Goal: Task Accomplishment & Management: Manage account settings

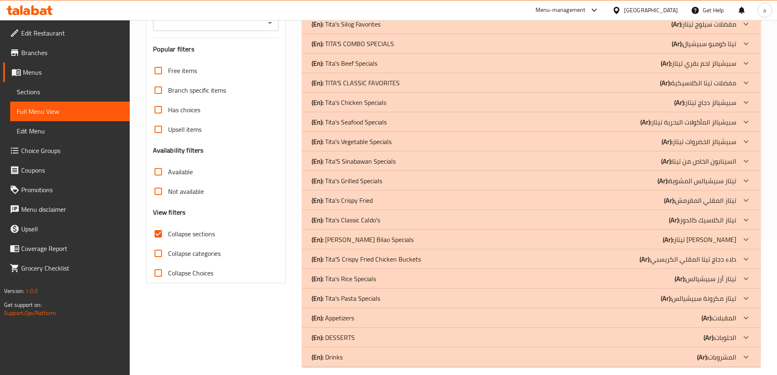
scroll to position [143, 0]
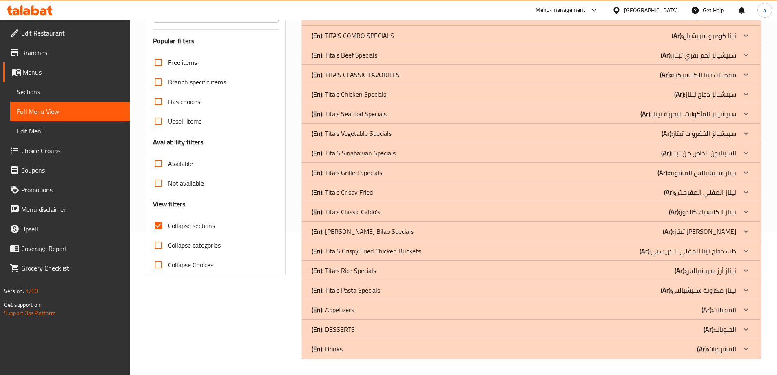
click at [695, 75] on p "(Ar): مفضلات تيتا الكلاسيكية" at bounding box center [698, 75] width 76 height 10
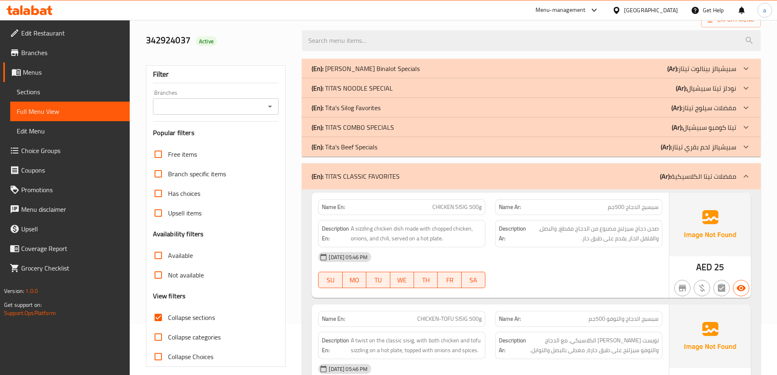
scroll to position [0, 0]
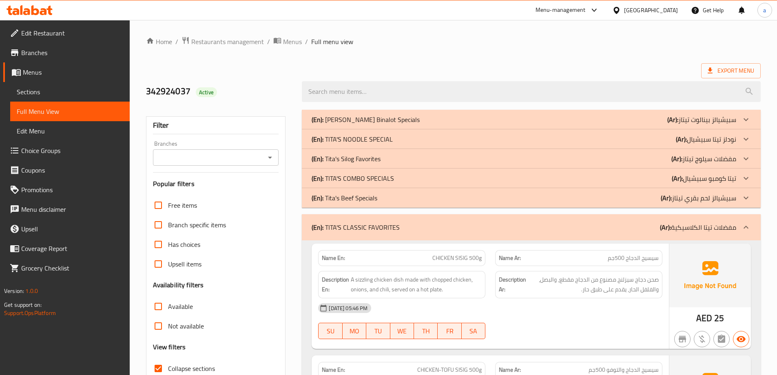
click at [394, 175] on div "(En): TITA'S COMBO SPECIALS (Ar): تيتا كومبو سبيشيال" at bounding box center [524, 178] width 425 height 10
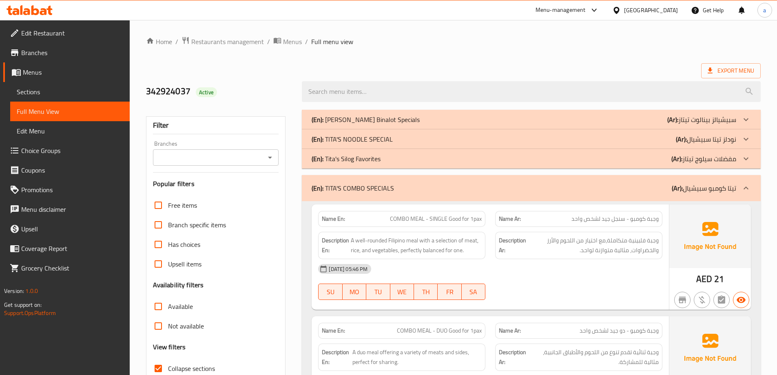
click at [413, 138] on div "(En): TITA'S NOODLE SPECIAL (Ar): نودلز تيتا سبيشيال" at bounding box center [524, 139] width 425 height 10
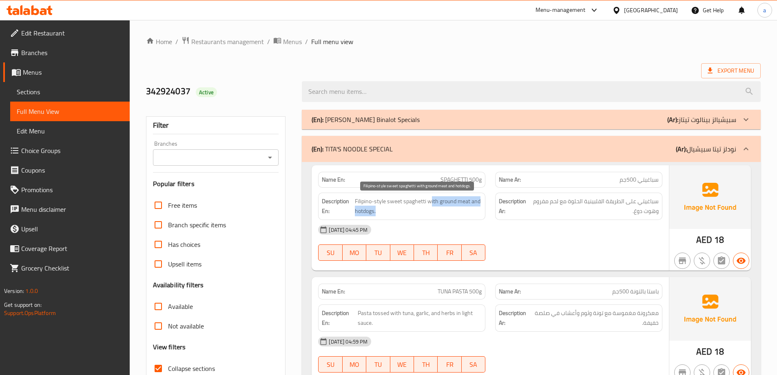
drag, startPoint x: 432, startPoint y: 200, endPoint x: 449, endPoint y: 209, distance: 19.9
click at [449, 209] on span "Filipino-style sweet spaghetti with ground meat and hotdogs." at bounding box center [418, 206] width 127 height 20
drag, startPoint x: 449, startPoint y: 209, endPoint x: 460, endPoint y: 205, distance: 10.8
click at [449, 209] on span "Filipino-style sweet spaghetti with ground meat and hotdogs." at bounding box center [418, 206] width 127 height 20
click at [470, 198] on span "Filipino-style sweet spaghetti with ground meat and hotdogs." at bounding box center [418, 206] width 127 height 20
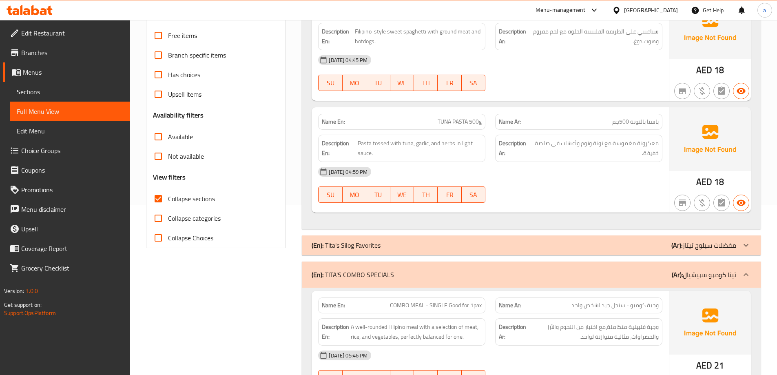
scroll to position [122, 0]
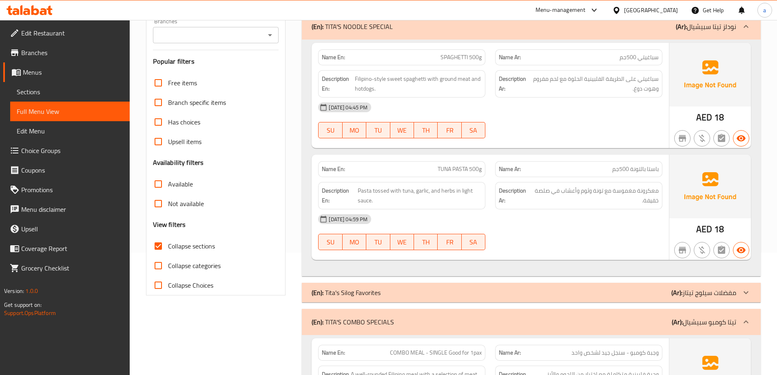
click at [456, 169] on span "TUNA PASTA 500g" at bounding box center [460, 169] width 44 height 9
click at [403, 169] on p "Name En: TUNA PASTA 500g" at bounding box center [402, 169] width 160 height 9
click at [383, 190] on span "Pasta tossed with tuna, garlic, and herbs in light sauce." at bounding box center [420, 196] width 124 height 20
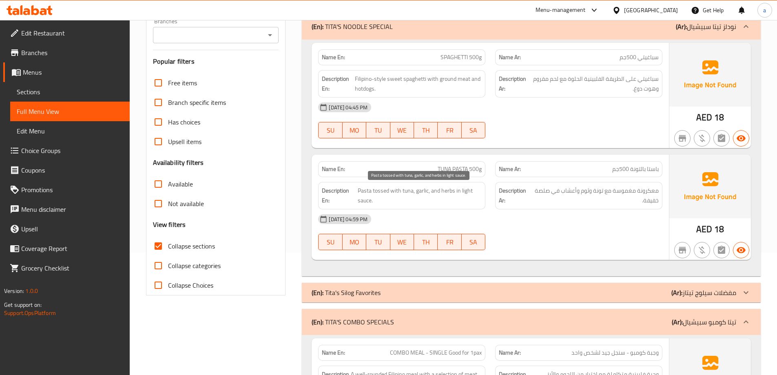
click at [396, 196] on span "Pasta tossed with tuna, garlic, and herbs in light sauce." at bounding box center [420, 196] width 124 height 20
click at [403, 189] on span "Pasta tossed with tuna, garlic, and herbs in light sauce." at bounding box center [420, 196] width 124 height 20
click at [431, 191] on span "Pasta tossed with tuna, garlic, and herbs in light sauce." at bounding box center [420, 196] width 124 height 20
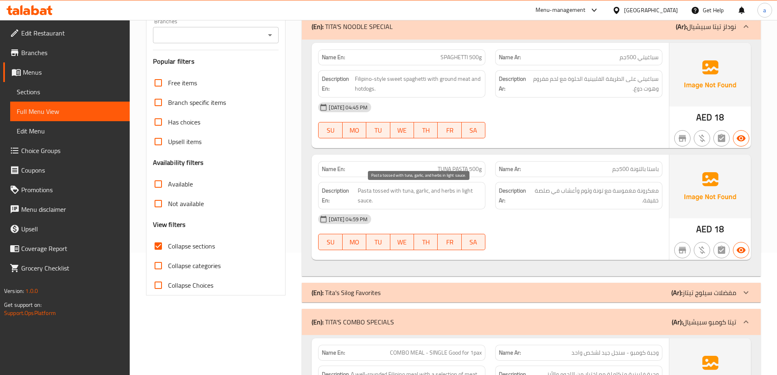
click at [456, 193] on span "Pasta tossed with tuna, garlic, and herbs in light sauce." at bounding box center [420, 196] width 124 height 20
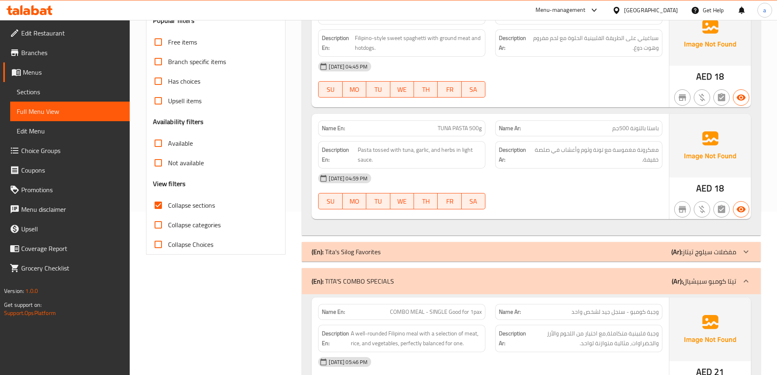
scroll to position [326, 0]
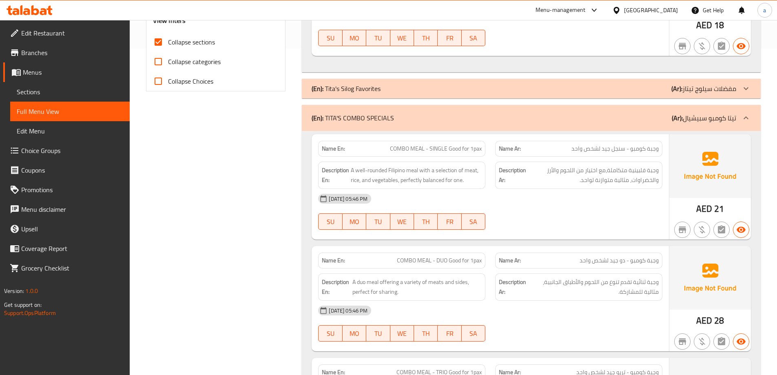
click at [610, 148] on span "وجبة كومبو - سنجل جيد لشخص واحد" at bounding box center [614, 148] width 87 height 9
click at [633, 149] on span "وجبة كومبو - سنجل جيد لشخص واحد" at bounding box center [614, 148] width 87 height 9
click at [615, 143] on div "Name Ar: وجبة كومبو - سنجل جيد لشخص واحد" at bounding box center [578, 149] width 167 height 16
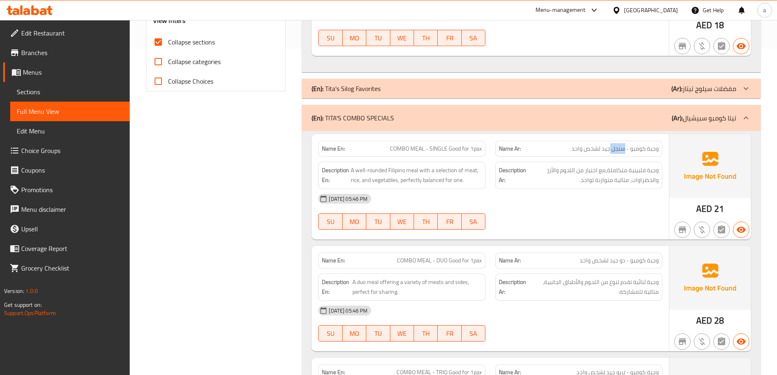
click at [617, 154] on div "Name Ar: وجبة كومبو - سنجل جيد لشخص واحد" at bounding box center [578, 149] width 167 height 16
click at [606, 146] on span "وجبة كومبو - سنجل جيد لشخص واحد" at bounding box center [614, 148] width 87 height 9
click at [605, 146] on span "وجبة كومبو - سنجل جيد لشخص واحد" at bounding box center [614, 148] width 87 height 9
click at [610, 147] on span "وجبة كومبو - سنجل جيد لشخص واحد" at bounding box center [614, 148] width 87 height 9
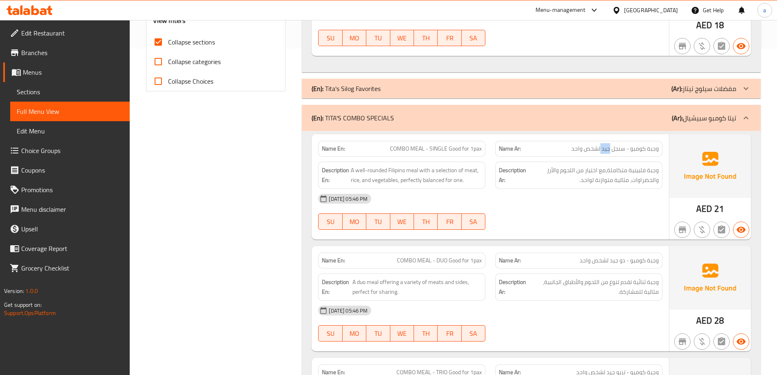
click at [610, 147] on span "وجبة كومبو - سنجل جيد لشخص واحد" at bounding box center [614, 148] width 87 height 9
click at [627, 154] on div "Name Ar: وجبة كومبو - سنجل جيد لشخص واحد" at bounding box center [578, 149] width 167 height 16
click at [621, 149] on span "وجبة كومبو - سنجل جيد لشخص واحد" at bounding box center [614, 148] width 87 height 9
click at [620, 146] on span "وجبة كومبو - سنجل جيد لشخص واحد" at bounding box center [614, 148] width 87 height 9
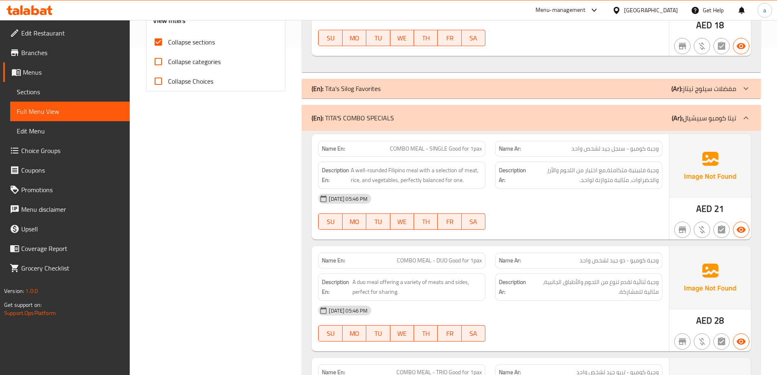
click at [618, 162] on div "Description Ar: وجبة فلبينية متكاملة،مع اختيار من اللحوم والأرز والخضراوات، مثا…" at bounding box center [578, 175] width 167 height 27
drag, startPoint x: 470, startPoint y: 148, endPoint x: 487, endPoint y: 151, distance: 16.9
click at [487, 151] on div "Name En: COMBO MEAL - SINGLE Good for 1pax" at bounding box center [401, 149] width 177 height 26
copy span "1pax"
drag, startPoint x: 353, startPoint y: 165, endPoint x: 390, endPoint y: 170, distance: 37.0
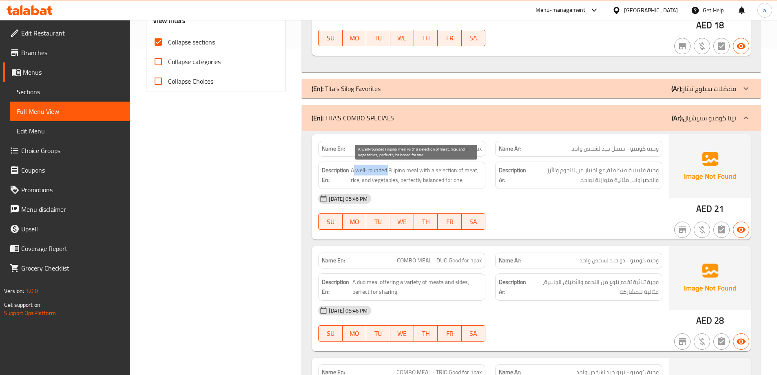
click at [390, 170] on span "A well-rounded Filipino meal with a selection of meat, rice, and vegetables, pe…" at bounding box center [416, 175] width 131 height 20
copy span "well-rounded"
click at [616, 234] on div at bounding box center [578, 230] width 177 height 10
drag, startPoint x: 427, startPoint y: 170, endPoint x: 469, endPoint y: 176, distance: 41.6
click at [469, 176] on span "A well-rounded Filipino meal with a selection of meat, rice, and vegetables, pe…" at bounding box center [416, 175] width 131 height 20
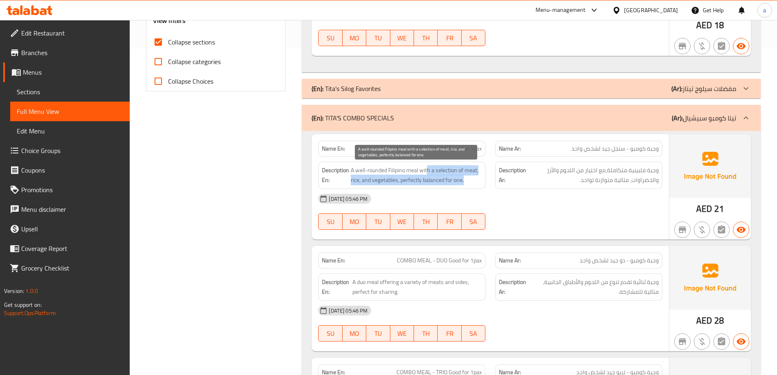
click at [469, 176] on span "A well-rounded Filipino meal with a selection of meat, rice, and vegetables, pe…" at bounding box center [416, 175] width 131 height 20
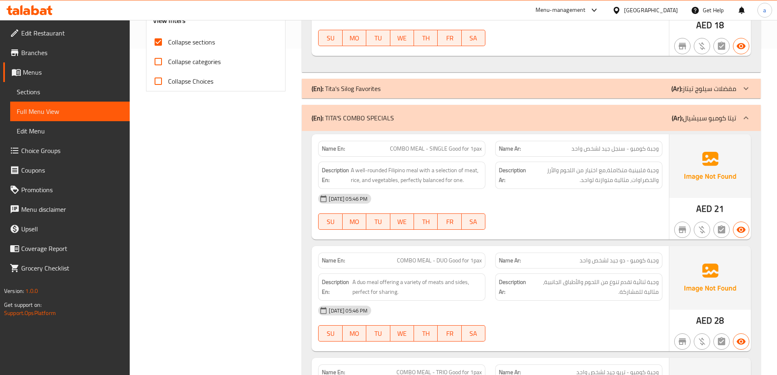
click at [648, 185] on div "Description Ar: وجبة فلبينية متكاملة،مع اختيار من اللحوم والأرز والخضراوات، مثا…" at bounding box center [578, 175] width 167 height 27
click at [589, 183] on div "Description Ar: وجبة فلبينية متكاملة،مع اختيار من اللحوم والأرز والخضراوات، مثا…" at bounding box center [578, 175] width 167 height 27
click at [589, 183] on span "وجبة فلبينية متكاملة،مع اختيار من اللحوم والأرز والخضراوات، مثالية متوازنة لواح…" at bounding box center [593, 175] width 131 height 20
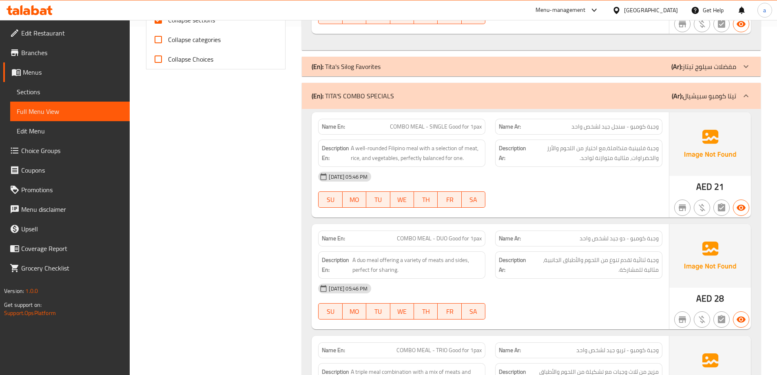
scroll to position [367, 0]
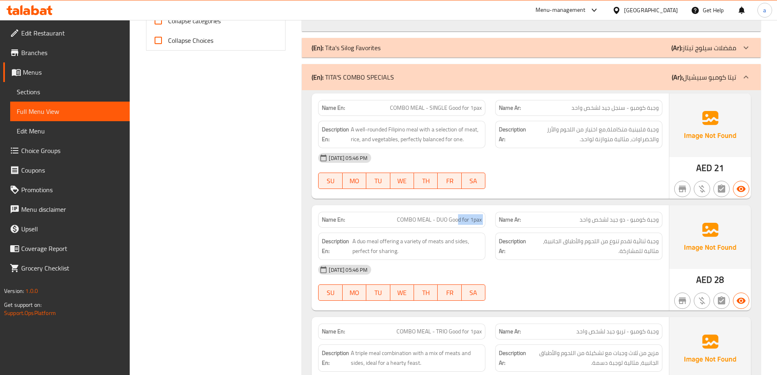
drag, startPoint x: 457, startPoint y: 221, endPoint x: 491, endPoint y: 221, distance: 33.9
click at [491, 221] on div "Name En: COMBO MEAL - DUO Good for 1pax Name Ar: وجبة كومبو - دو جيد لشخص واحد" at bounding box center [490, 220] width 354 height 26
click at [491, 221] on div "Name Ar: وجبة كومبو - دو جيد لشخص واحد" at bounding box center [578, 220] width 177 height 26
click at [387, 241] on span "A duo meal offering a variety of meats and sides, perfect for sharing." at bounding box center [417, 246] width 130 height 20
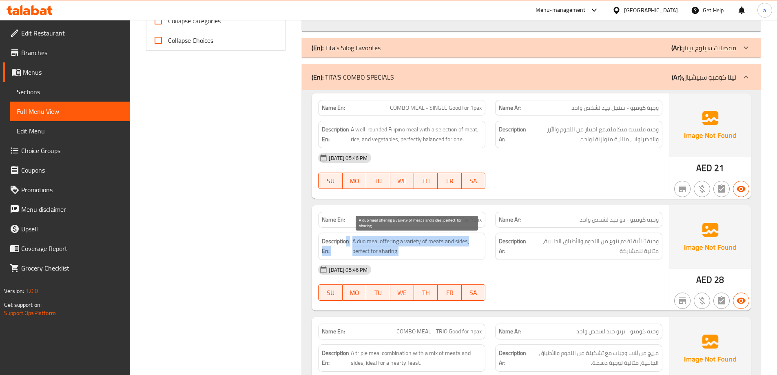
drag, startPoint x: 347, startPoint y: 246, endPoint x: 469, endPoint y: 253, distance: 123.0
click at [469, 253] on h6 "Description En: A duo meal offering a variety of meats and sides, perfect for s…" at bounding box center [402, 246] width 160 height 20
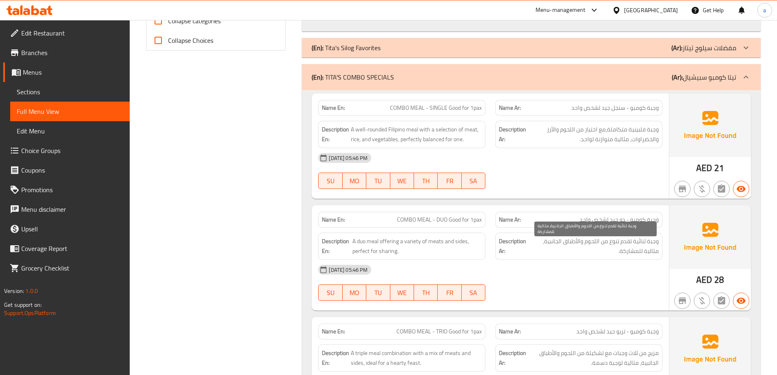
click at [560, 254] on span "وجبة ثنائية تقدم تنوع من اللحوم والأطباق الجانبية، مثالية للمشاركة." at bounding box center [593, 246] width 129 height 20
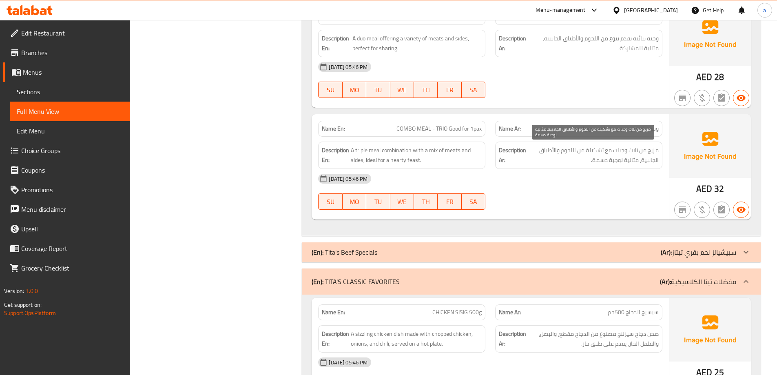
scroll to position [571, 0]
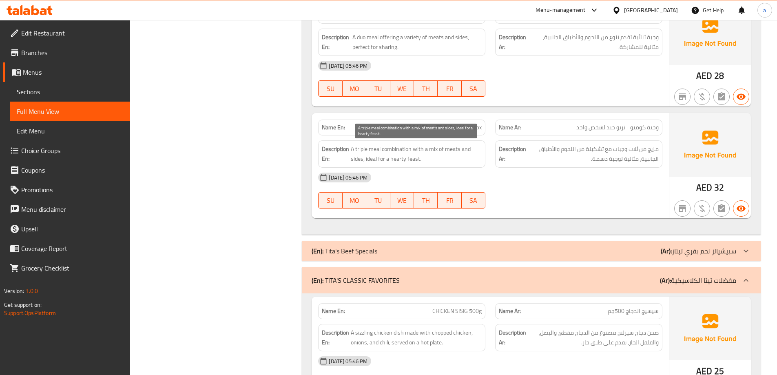
click at [394, 146] on span "A triple meal combination with a mix of meats and sides, ideal for a hearty fea…" at bounding box center [416, 154] width 131 height 20
click at [399, 148] on span "A triple meal combination with a mix of meats and sides, ideal for a hearty fea…" at bounding box center [416, 154] width 131 height 20
drag, startPoint x: 413, startPoint y: 151, endPoint x: 445, endPoint y: 146, distance: 32.6
click at [445, 146] on span "A triple meal combination with a mix of meats and sides, ideal for a hearty fea…" at bounding box center [416, 154] width 131 height 20
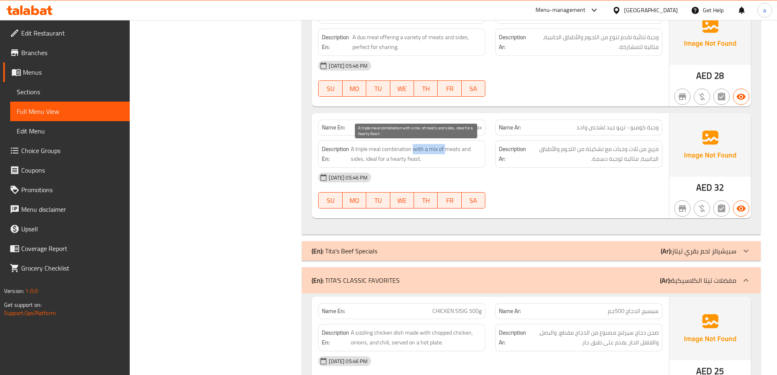
click at [445, 146] on span "A triple meal combination with a mix of meats and sides, ideal for a hearty fea…" at bounding box center [416, 154] width 131 height 20
click at [435, 150] on span "A triple meal combination with a mix of meats and sides, ideal for a hearty fea…" at bounding box center [416, 154] width 131 height 20
click at [467, 155] on span "A triple meal combination with a mix of meats and sides, ideal for a hearty fea…" at bounding box center [416, 154] width 131 height 20
click at [453, 147] on span "A triple meal combination with a mix of meats and sides, ideal for a hearty fea…" at bounding box center [416, 154] width 131 height 20
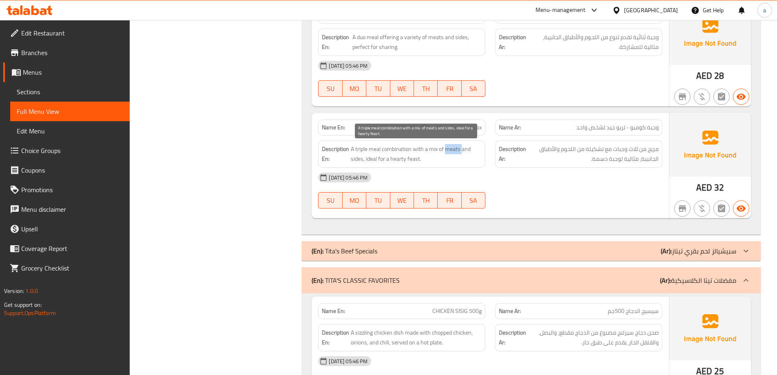
click at [453, 147] on span "A triple meal combination with a mix of meats and sides, ideal for a hearty fea…" at bounding box center [416, 154] width 131 height 20
click at [471, 155] on span "A triple meal combination with a mix of meats and sides, ideal for a hearty fea…" at bounding box center [416, 154] width 131 height 20
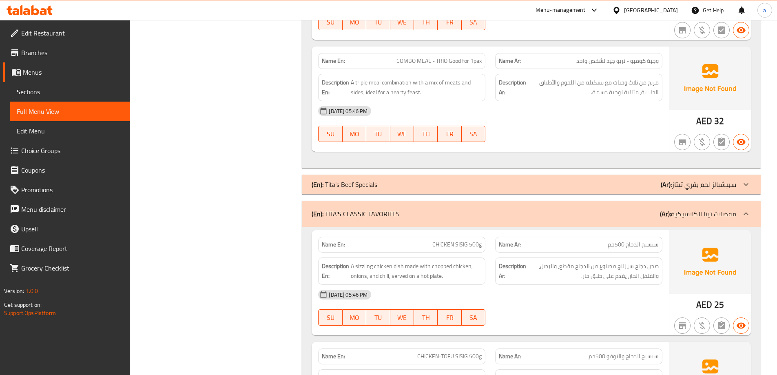
scroll to position [734, 0]
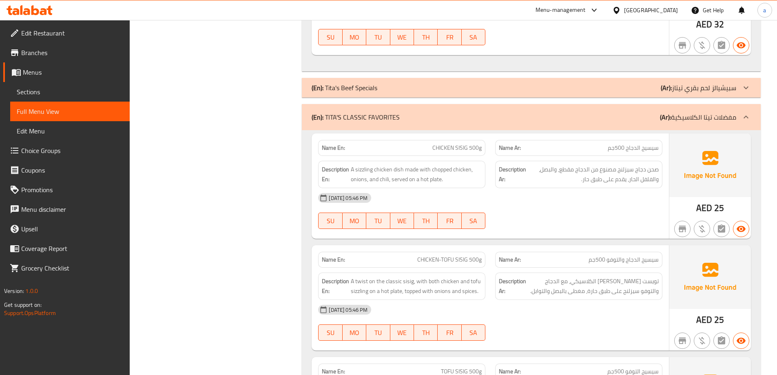
click at [468, 144] on span "CHICKEN SISIG 500g" at bounding box center [456, 148] width 49 height 9
click at [482, 150] on span "CHICKEN SISIG 500g" at bounding box center [456, 148] width 49 height 9
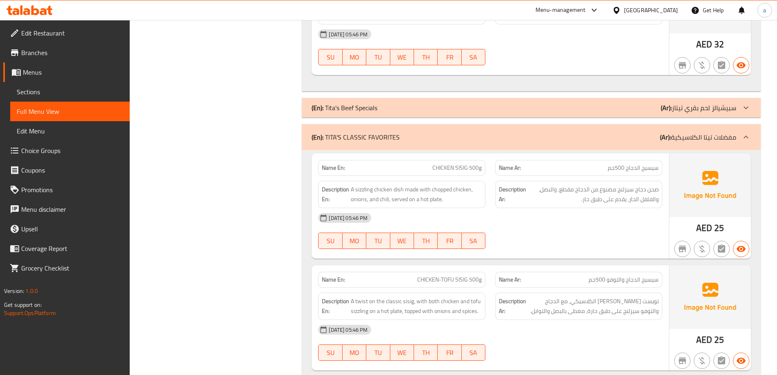
scroll to position [693, 0]
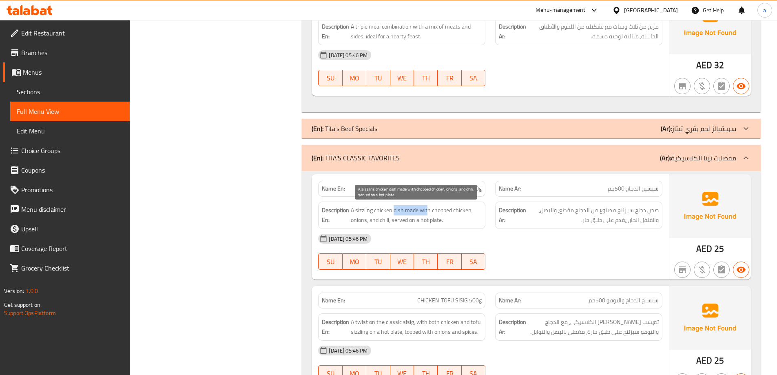
drag, startPoint x: 393, startPoint y: 210, endPoint x: 427, endPoint y: 211, distance: 33.9
click at [427, 211] on span "A sizzling chicken dish made with chopped chicken, onions, and chili, served on…" at bounding box center [416, 215] width 131 height 20
drag, startPoint x: 404, startPoint y: 208, endPoint x: 432, endPoint y: 210, distance: 27.8
click at [432, 210] on span "A sizzling chicken dish made with chopped chicken, onions, and chili, served on…" at bounding box center [416, 215] width 131 height 20
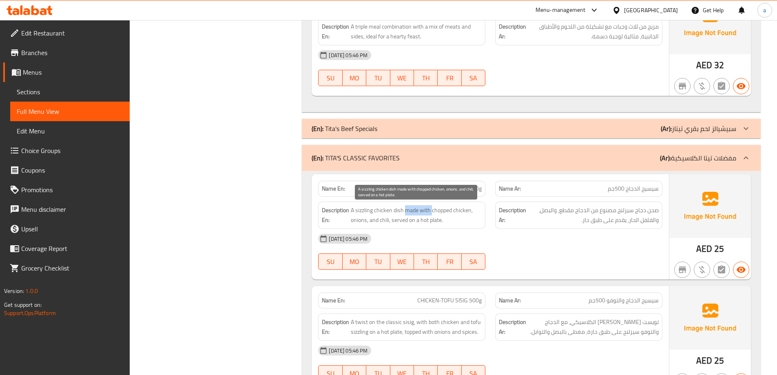
click at [432, 210] on span "A sizzling chicken dish made with chopped chicken, onions, and chili, served on…" at bounding box center [416, 215] width 131 height 20
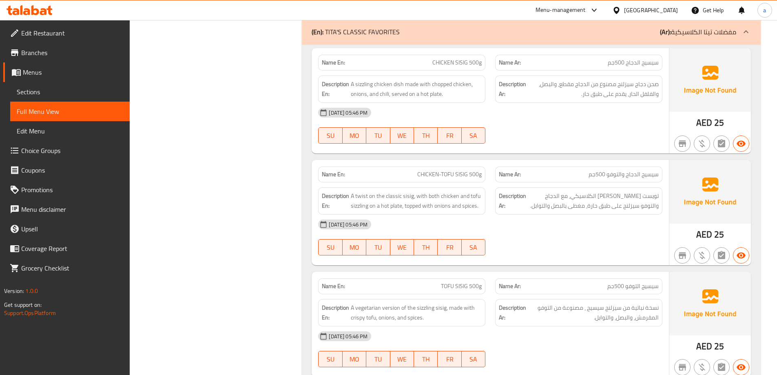
scroll to position [775, 0]
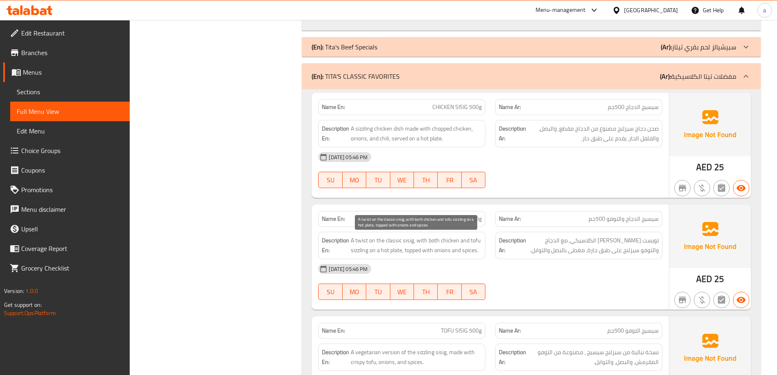
click at [392, 240] on span "A twist on the classic sisig, with both chicken and tofu sizzling on a hot plat…" at bounding box center [416, 245] width 131 height 20
click at [463, 273] on div "14-10-2025 05:46 PM" at bounding box center [490, 269] width 354 height 20
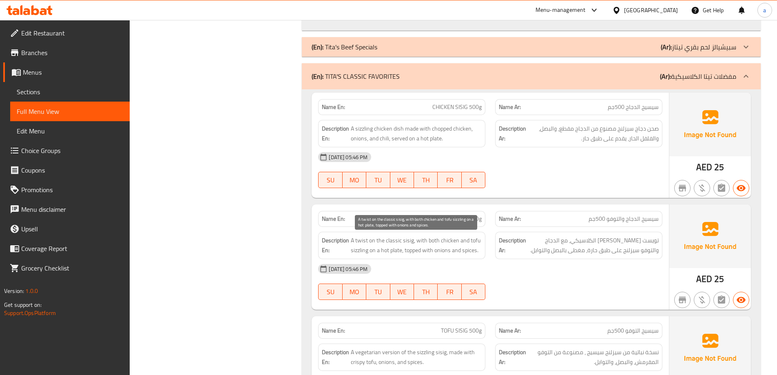
click at [432, 240] on span "A twist on the classic sisig, with both chicken and tofu sizzling on a hot plat…" at bounding box center [416, 245] width 131 height 20
click at [436, 242] on span "A twist on the classic sisig, with both chicken and tofu sizzling on a hot plat…" at bounding box center [416, 245] width 131 height 20
click at [445, 252] on span "A twist on the classic sisig, with both chicken and tofu sizzling on a hot plat…" at bounding box center [416, 245] width 131 height 20
click at [430, 242] on span "A twist on the classic sisig, with both chicken and tofu sizzling on a hot plat…" at bounding box center [416, 245] width 131 height 20
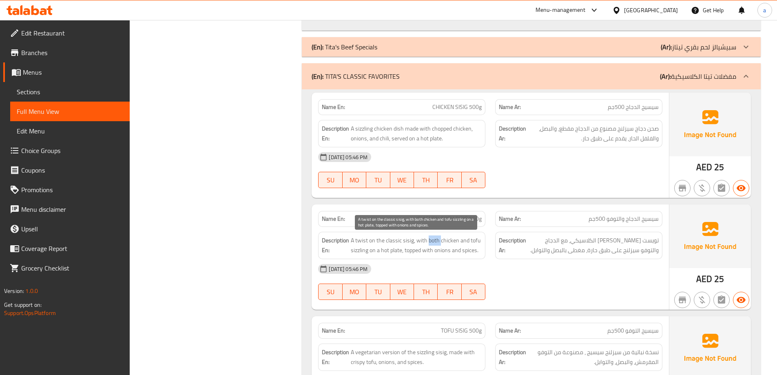
click at [430, 242] on span "A twist on the classic sisig, with both chicken and tofu sizzling on a hot plat…" at bounding box center [416, 245] width 131 height 20
click at [421, 240] on span "A twist on the classic sisig, with both chicken and tofu sizzling on a hot plat…" at bounding box center [416, 245] width 131 height 20
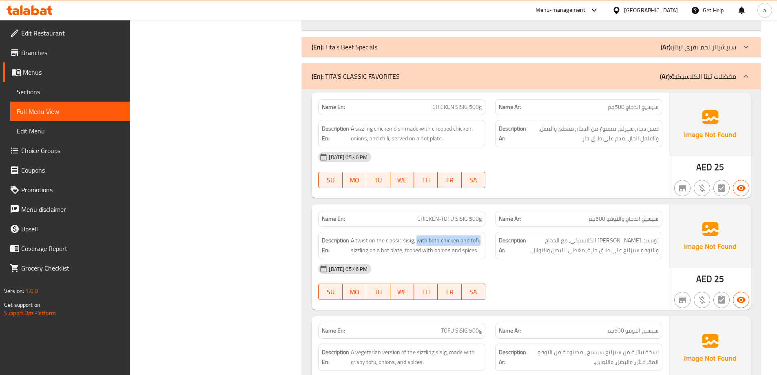
drag, startPoint x: 417, startPoint y: 244, endPoint x: 480, endPoint y: 237, distance: 63.6
click at [480, 237] on span "A twist on the classic sisig, with both chicken and tofu sizzling on a hot plat…" at bounding box center [416, 245] width 131 height 20
copy span "with both chicken and tofu"
click at [620, 243] on span "تويست علي سيسيج الكلاسيكي، مع الدجاج والتوفو سيزلنج على طبق حارة، مغطى بالبصل و…" at bounding box center [593, 245] width 131 height 20
click at [446, 218] on span "CHICKEN-TOFU SISIG 500g" at bounding box center [449, 219] width 64 height 9
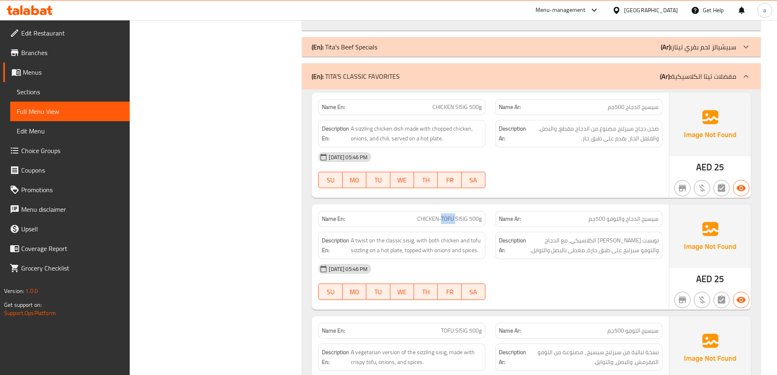
click at [446, 218] on span "CHICKEN-TOFU SISIG 500g" at bounding box center [449, 219] width 64 height 9
copy span "CHICKEN-TOFU SISIG 500g"
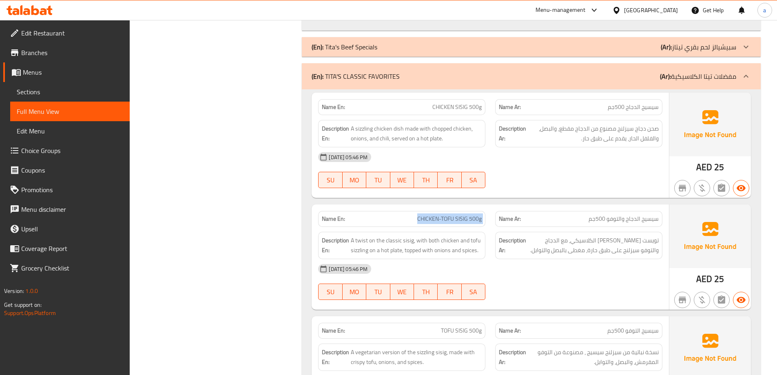
click at [163, 128] on div "Filter Branches Branches Popular filters Free items Branch specific items Has c…" at bounding box center [219, 26] width 156 height 1393
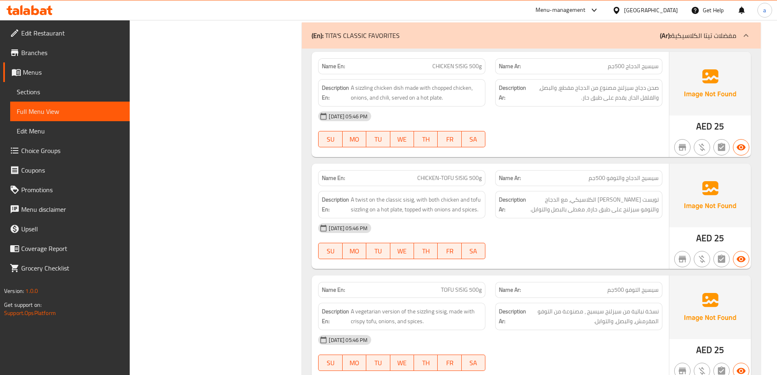
scroll to position [857, 0]
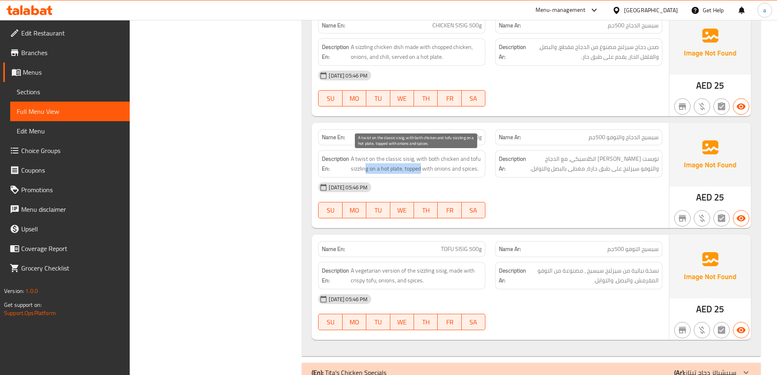
drag, startPoint x: 367, startPoint y: 173, endPoint x: 422, endPoint y: 174, distance: 55.5
click at [422, 174] on div "Description En: A twist on the classic sisig, with both chicken and tofu sizzli…" at bounding box center [401, 163] width 167 height 27
drag, startPoint x: 426, startPoint y: 163, endPoint x: 456, endPoint y: 161, distance: 29.8
click at [456, 161] on span "A twist on the classic sisig, with both chicken and tofu sizzling on a hot plat…" at bounding box center [416, 164] width 131 height 20
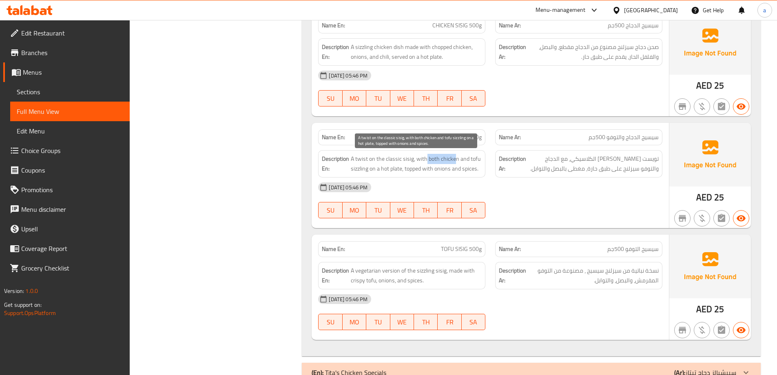
click at [456, 161] on span "A twist on the classic sisig, with both chicken and tofu sizzling on a hot plat…" at bounding box center [416, 164] width 131 height 20
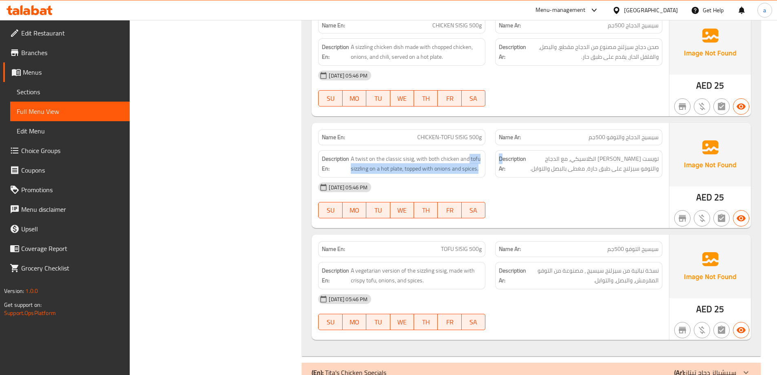
drag, startPoint x: 468, startPoint y: 158, endPoint x: 504, endPoint y: 159, distance: 35.9
click at [504, 159] on div "Description En: A twist on the classic sisig, with both chicken and tofu sizzli…" at bounding box center [490, 163] width 354 height 37
click at [504, 159] on strong "Description Ar:" at bounding box center [512, 164] width 27 height 20
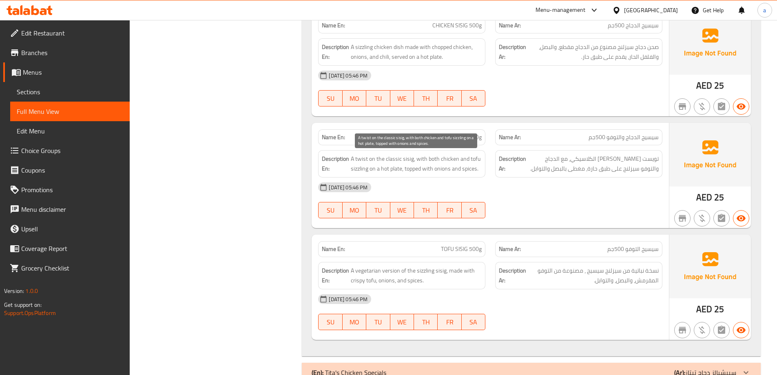
click at [366, 169] on span "A twist on the classic sisig, with both chicken and tofu sizzling on a hot plat…" at bounding box center [416, 164] width 131 height 20
click at [464, 158] on span "A twist on the classic sisig, with both chicken and tofu sizzling on a hot plat…" at bounding box center [416, 164] width 131 height 20
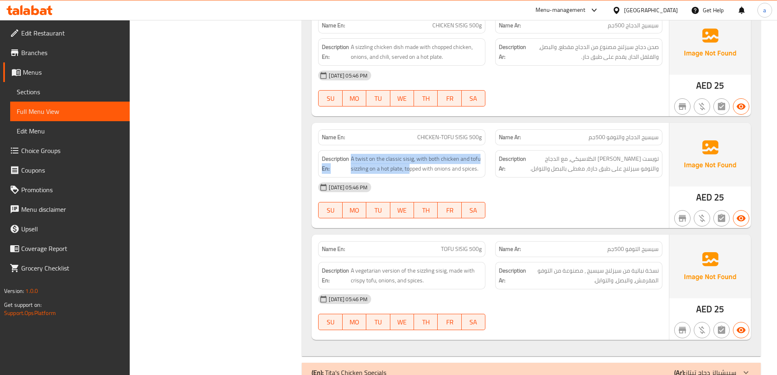
drag, startPoint x: 409, startPoint y: 171, endPoint x: 317, endPoint y: 172, distance: 92.2
click at [317, 172] on div "Description En: A twist on the classic sisig, with both chicken and tofu sizzli…" at bounding box center [401, 163] width 177 height 37
click at [379, 155] on span "A twist on the classic sisig, with both chicken and tofu sizzling on a hot plat…" at bounding box center [416, 164] width 131 height 20
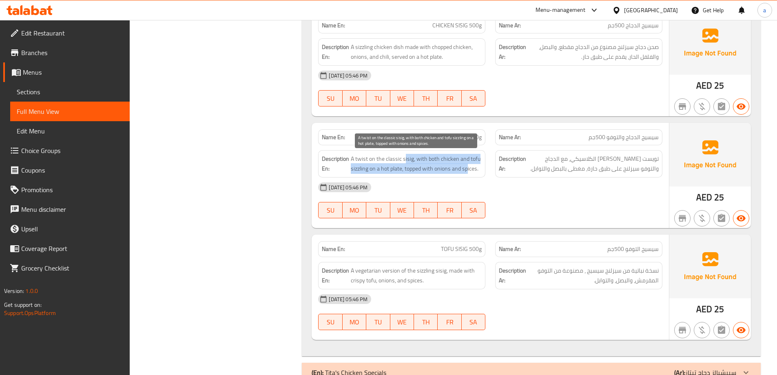
drag, startPoint x: 404, startPoint y: 164, endPoint x: 468, endPoint y: 168, distance: 63.8
click at [468, 168] on span "A twist on the classic sisig, with both chicken and tofu sizzling on a hot plat…" at bounding box center [416, 164] width 131 height 20
drag, startPoint x: 402, startPoint y: 171, endPoint x: 462, endPoint y: 167, distance: 60.1
click at [462, 167] on span "A twist on the classic sisig, with both chicken and tofu sizzling on a hot plat…" at bounding box center [416, 164] width 131 height 20
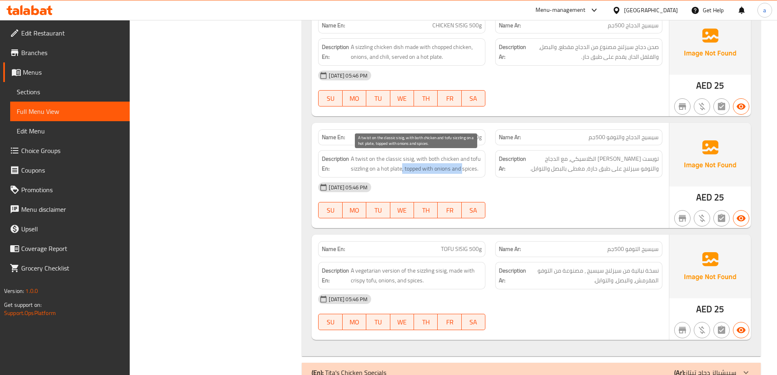
click at [462, 167] on span "A twist on the classic sisig, with both chicken and tofu sizzling on a hot plat…" at bounding box center [416, 164] width 131 height 20
click at [458, 184] on div "14-10-2025 05:46 PM" at bounding box center [490, 187] width 354 height 20
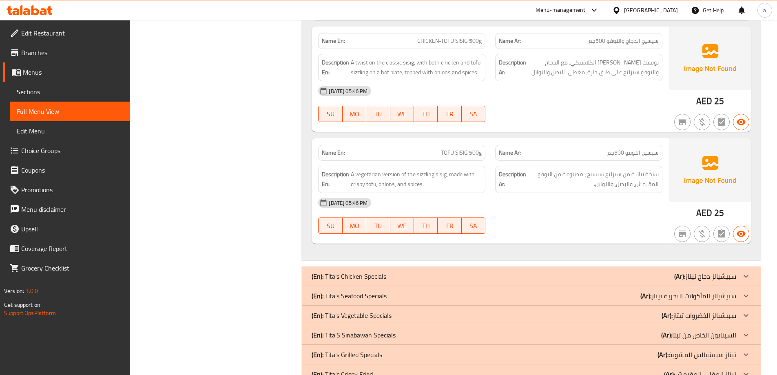
scroll to position [938, 0]
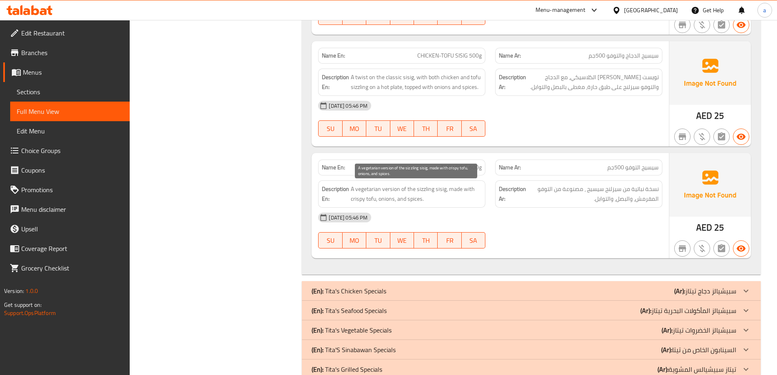
click at [441, 189] on span "A vegetarian version of the sizzling sisig, made with crispy tofu, onions, and …" at bounding box center [416, 194] width 131 height 20
click at [455, 188] on span "A vegetarian version of the sizzling sisig, made with crispy tofu, onions, and …" at bounding box center [416, 194] width 131 height 20
click at [353, 202] on span "A vegetarian version of the sizzling sisig, made with crispy tofu, onions, and …" at bounding box center [416, 194] width 131 height 20
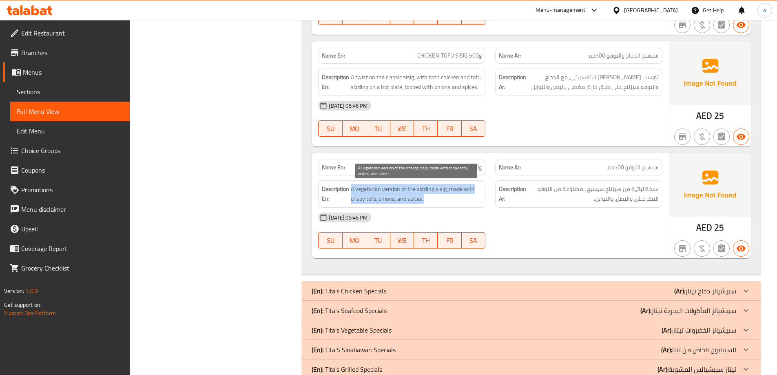
click at [353, 202] on span "A vegetarian version of the sizzling sisig, made with crispy tofu, onions, and …" at bounding box center [416, 194] width 131 height 20
click at [434, 193] on span "A vegetarian version of the sizzling sisig, made with crispy tofu, onions, and …" at bounding box center [416, 194] width 131 height 20
drag, startPoint x: 384, startPoint y: 199, endPoint x: 668, endPoint y: 219, distance: 284.2
click at [387, 198] on span "A vegetarian version of the sizzling sisig, made with crispy tofu, onions, and …" at bounding box center [416, 194] width 131 height 20
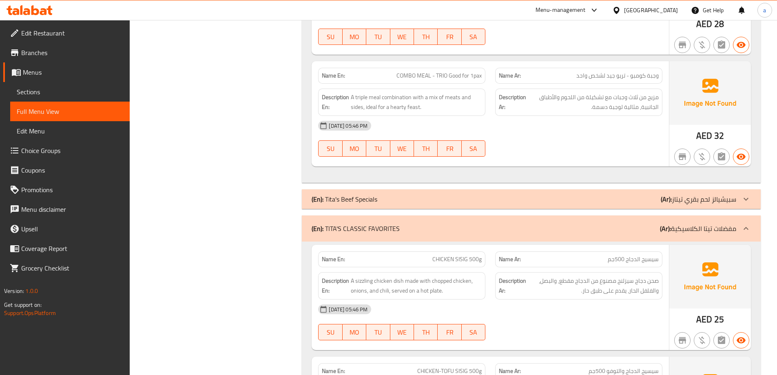
scroll to position [564, 0]
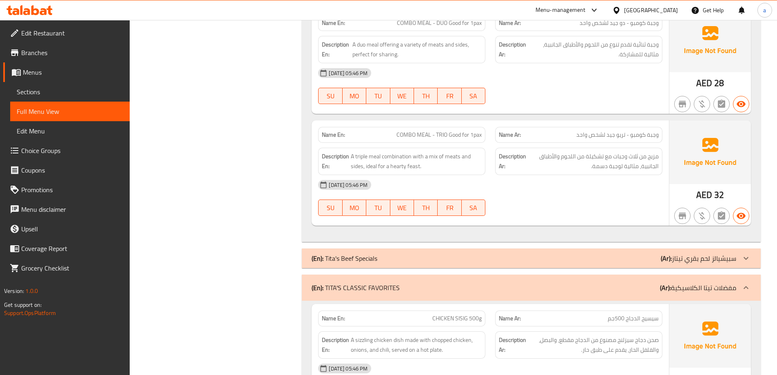
click at [57, 91] on span "Sections" at bounding box center [70, 92] width 106 height 10
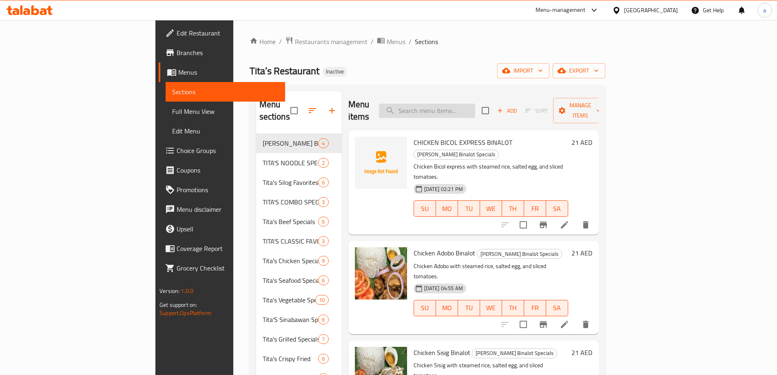
click at [473, 105] on input "search" at bounding box center [427, 111] width 96 height 14
paste input "CHICKEN-TOFU SISIG 500g"
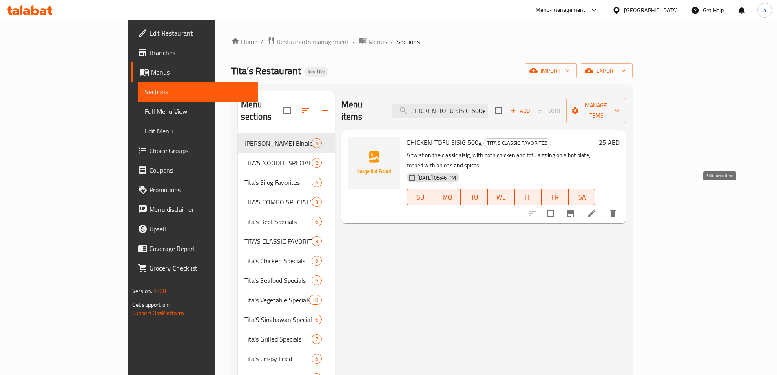
type input "CHICKEN-TOFU SISIG 500g"
click at [597, 208] on icon at bounding box center [592, 213] width 10 height 10
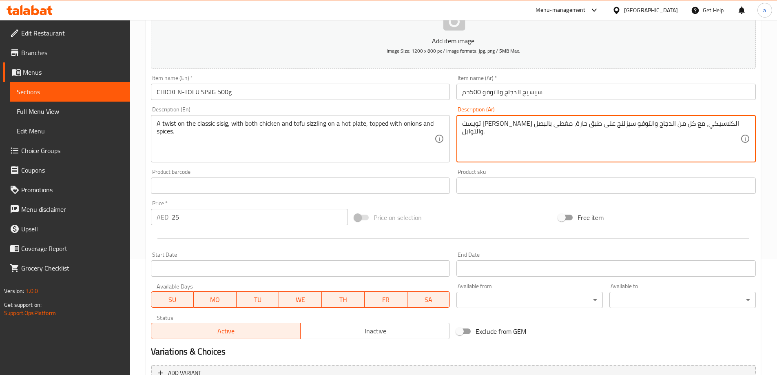
scroll to position [201, 0]
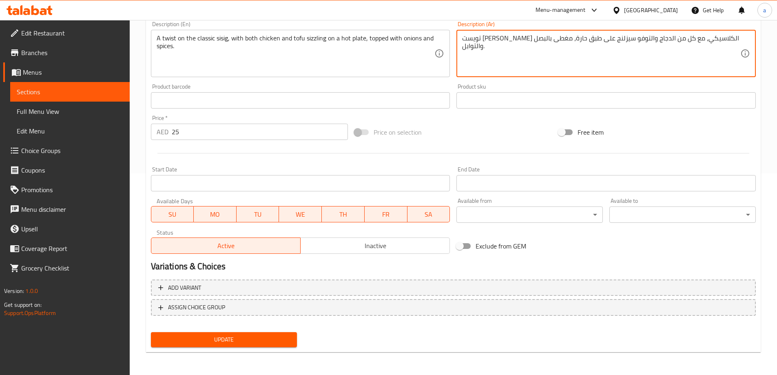
type textarea "تويست علي سيسيج الكلاسيكي، مع كل من الدجاج والتوفو سيزلنج على طبق حارة، مغطى با…"
click at [244, 348] on div "Update" at bounding box center [224, 340] width 153 height 22
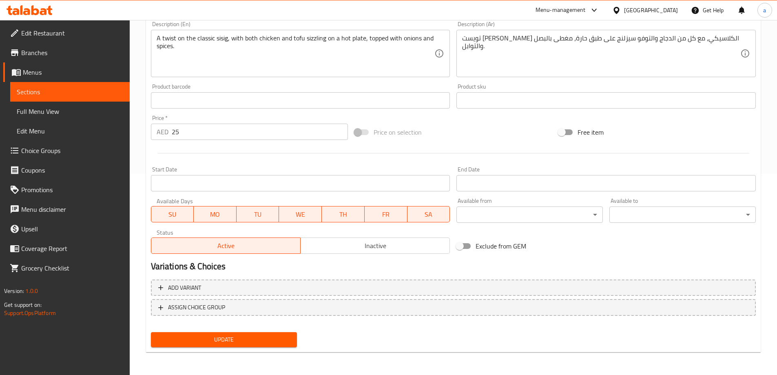
click at [242, 341] on span "Update" at bounding box center [223, 339] width 133 height 10
click at [42, 89] on span "Sections" at bounding box center [70, 92] width 106 height 10
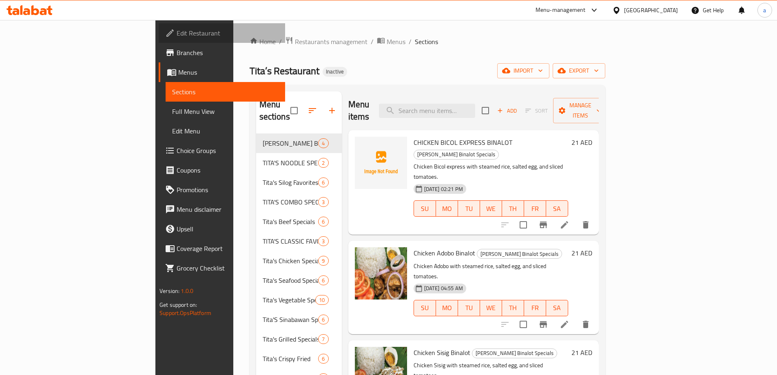
click at [177, 28] on span "Edit Restaurant" at bounding box center [228, 33] width 102 height 10
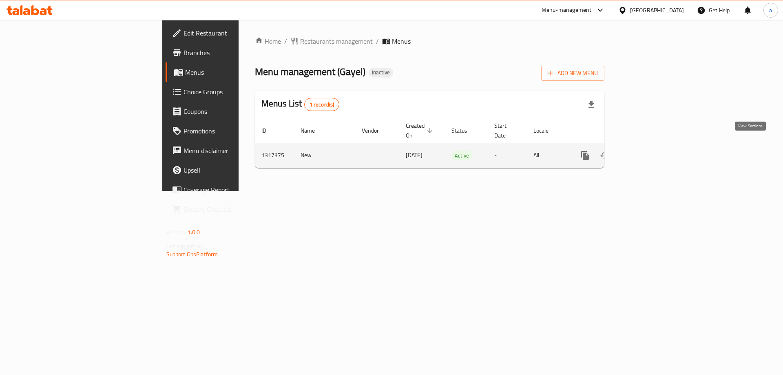
click at [654, 146] on link "enhanced table" at bounding box center [644, 156] width 20 height 20
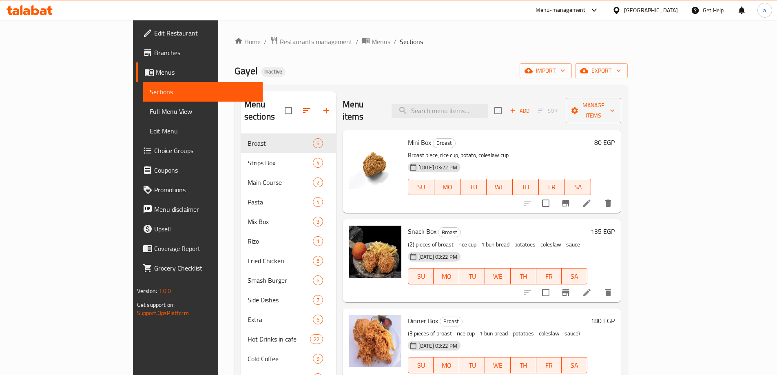
click at [385, 49] on div "Home / Restaurants management / Menus / Sections Gayel Inactive import export M…" at bounding box center [431, 295] width 393 height 518
click at [150, 107] on span "Full Menu View" at bounding box center [203, 111] width 106 height 10
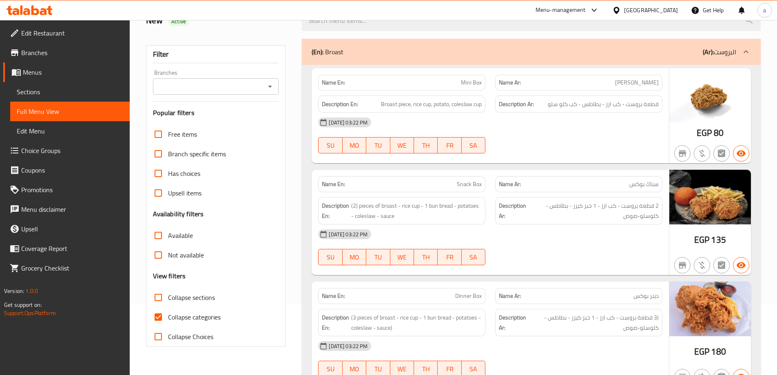
scroll to position [82, 0]
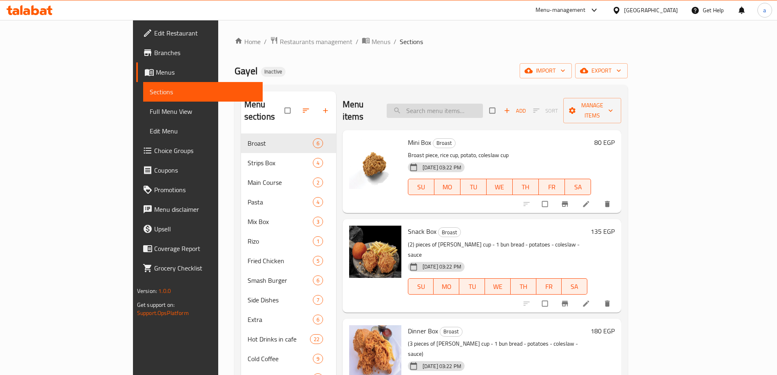
click at [388, 104] on input "search" at bounding box center [435, 111] width 96 height 14
paste input "Iced Caramel Macchiato"
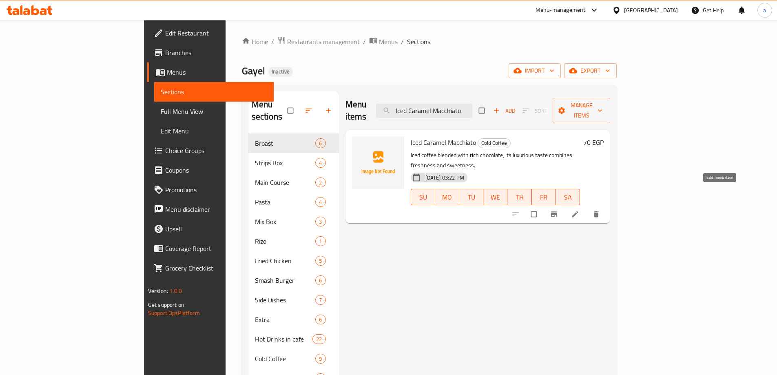
type input "Iced Caramel Macchiato"
click at [388, 210] on icon at bounding box center [575, 214] width 8 height 8
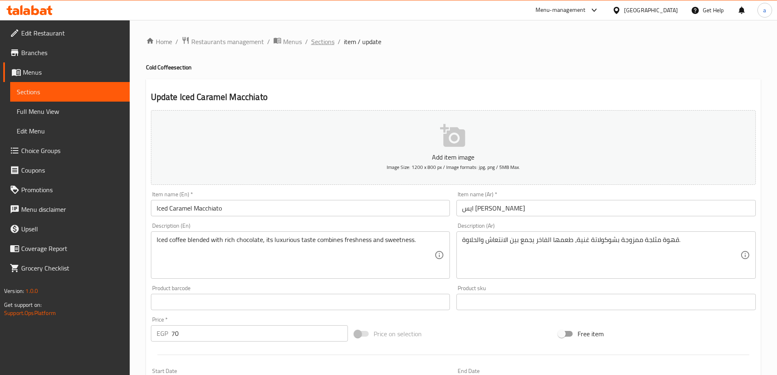
click at [330, 46] on span "Sections" at bounding box center [322, 42] width 23 height 10
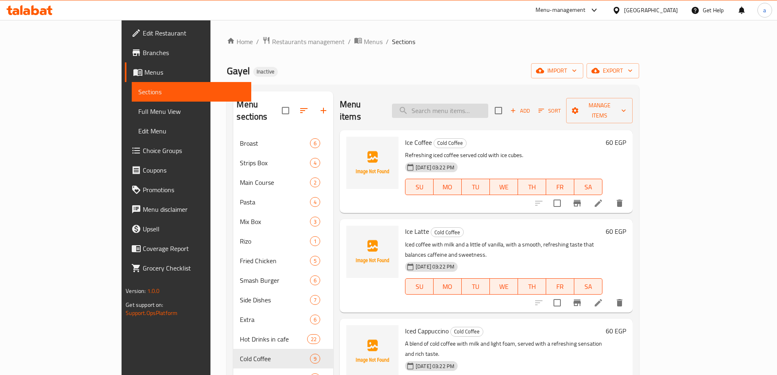
click at [388, 110] on input "search" at bounding box center [440, 111] width 96 height 14
paste input "Milkshake Oreo"
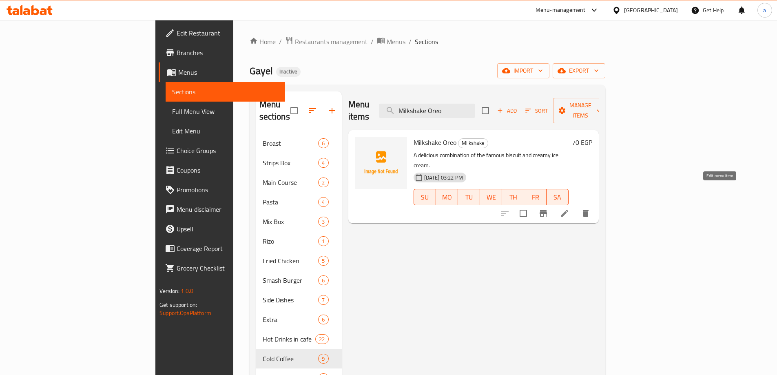
type input "Milkshake Oreo"
click at [388, 208] on icon at bounding box center [565, 213] width 10 height 10
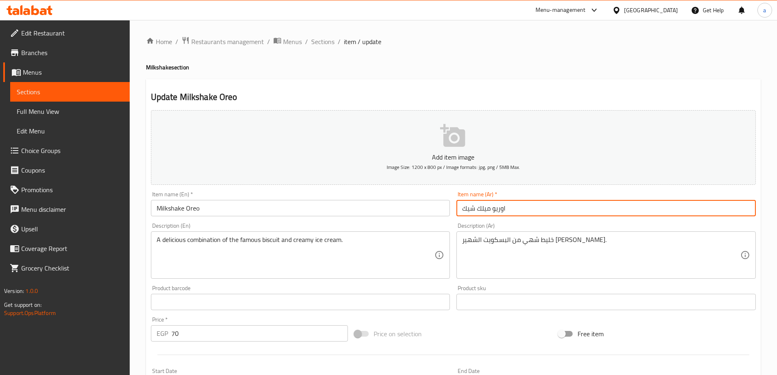
drag, startPoint x: 460, startPoint y: 208, endPoint x: 566, endPoint y: 203, distance: 105.8
click at [388, 203] on input "اوريو ميلك شيك" at bounding box center [605, 208] width 299 height 16
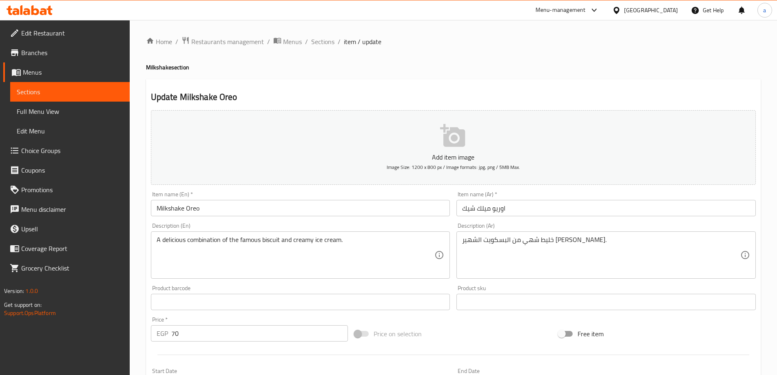
click at [54, 95] on span "Sections" at bounding box center [70, 92] width 106 height 10
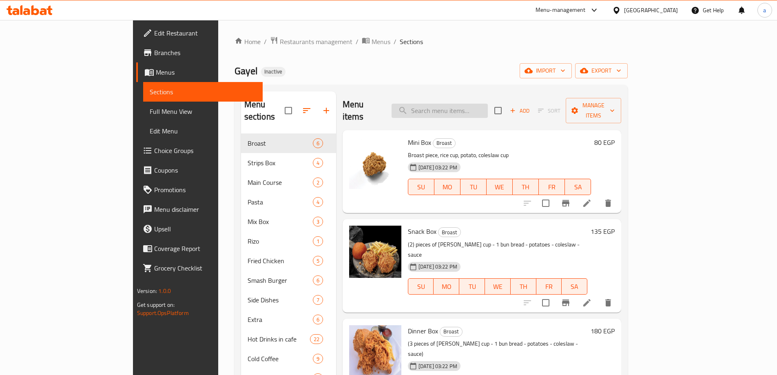
click at [388, 104] on input "search" at bounding box center [440, 111] width 96 height 14
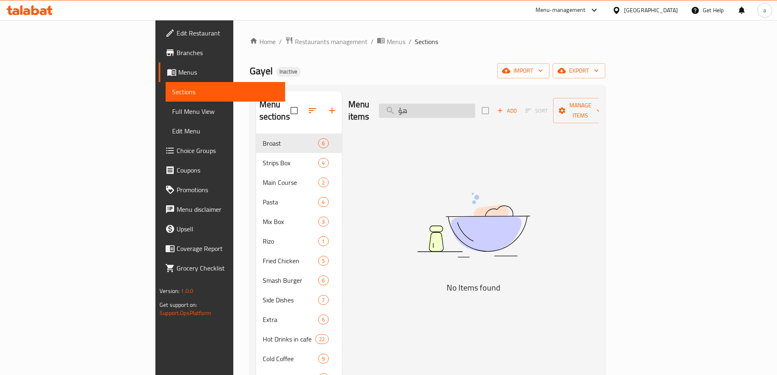
type input "ه"
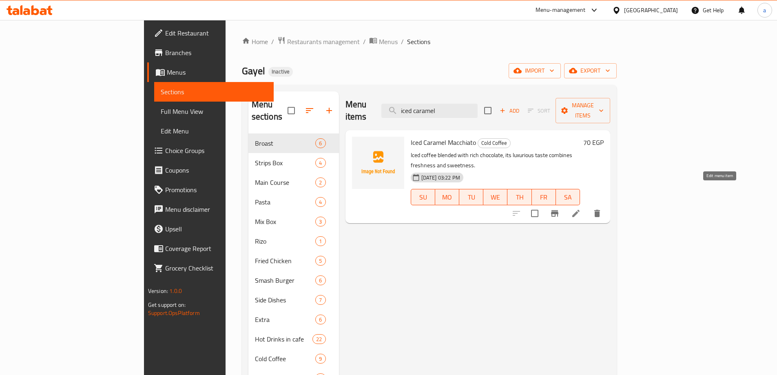
type input "iced caramel"
click at [388, 210] on icon at bounding box center [575, 213] width 7 height 7
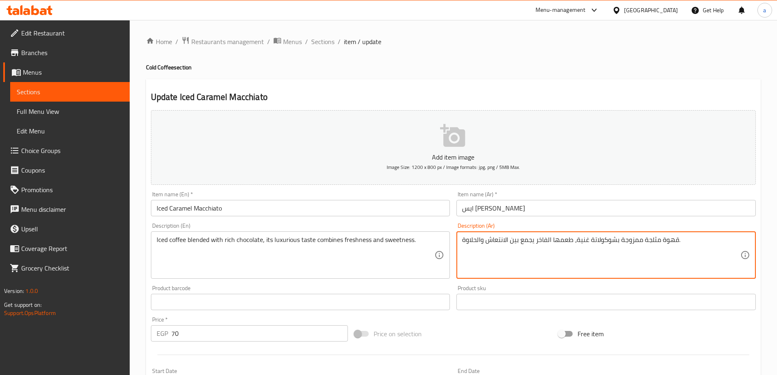
drag, startPoint x: 463, startPoint y: 239, endPoint x: 689, endPoint y: 235, distance: 226.0
paste textarea "بالحليب مزينة بطبقة كراميل ذائب، بطعم ساحر يجمع الحلاوة بالقوة"
type textarea "قهوة بالحليب مزينة بطبقة كراميل ذائب، بطعم ساحر يجمع الحلاوة بالقوة"
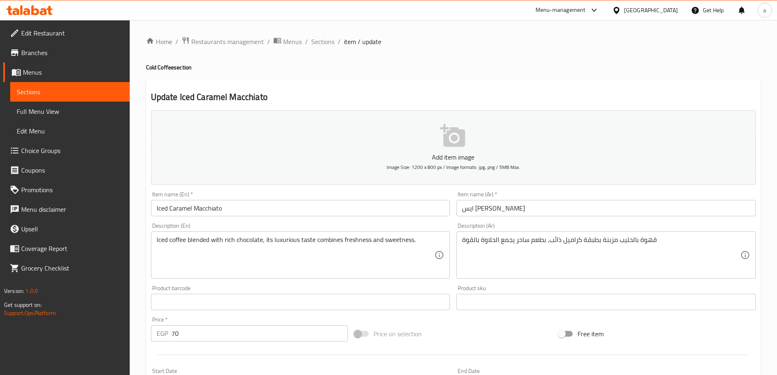
drag, startPoint x: 155, startPoint y: 237, endPoint x: 285, endPoint y: 233, distance: 130.2
click at [285, 233] on div "Iced coffee blended with rich chocolate, its luxurious taste combines freshness…" at bounding box center [300, 254] width 299 height 47
drag, startPoint x: 156, startPoint y: 239, endPoint x: 279, endPoint y: 241, distance: 123.2
click at [279, 241] on div "Iced coffee blended with rich chocolate, its luxurious taste combines freshness…" at bounding box center [300, 254] width 299 height 47
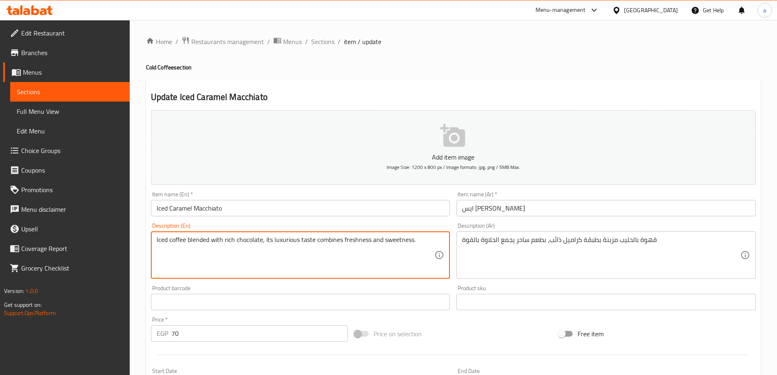
click at [279, 241] on textarea "Iced coffee blended with rich chocolate, its luxurious taste combines freshness…" at bounding box center [296, 255] width 278 height 39
click at [166, 257] on textarea "Iced coffee blended with rich chocolate, its luxurious taste combines freshness…" at bounding box center [296, 255] width 278 height 39
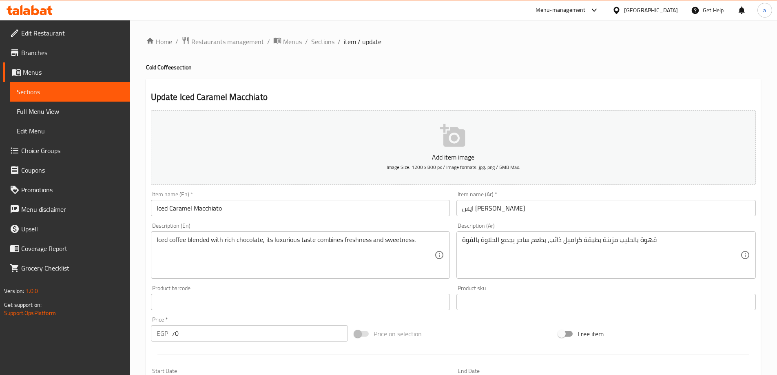
drag, startPoint x: 155, startPoint y: 239, endPoint x: 251, endPoint y: 239, distance: 95.4
click at [251, 239] on div "Iced coffee blended with rich chocolate, its luxurious taste combines freshness…" at bounding box center [300, 254] width 299 height 47
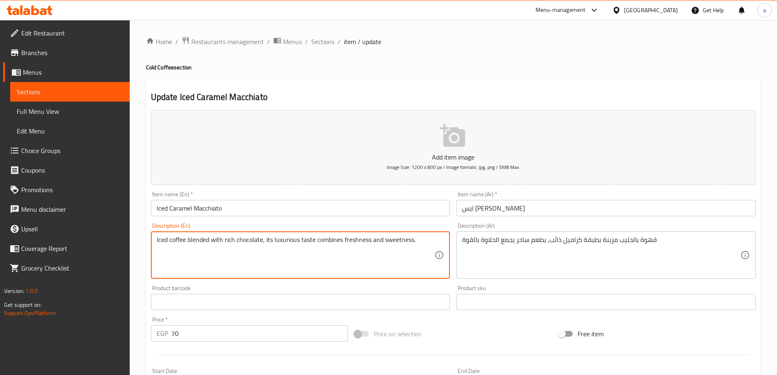
drag, startPoint x: 157, startPoint y: 240, endPoint x: 436, endPoint y: 247, distance: 279.1
click at [388, 247] on div "Iced coffee blended with rich chocolate, its luxurious taste combines freshness…" at bounding box center [300, 254] width 299 height 47
paste textarea "Coffee with milk decorated with a layer of melted caramel, with a charming tast…"
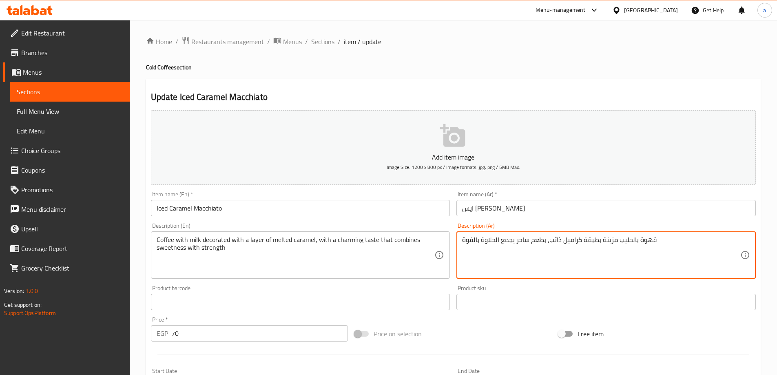
click at [388, 240] on textarea "قهوة بالحليب مزينة بطبقة كراميل ذائب، بطعم ساحر يجمع الحلاوة بالقوة" at bounding box center [601, 255] width 278 height 39
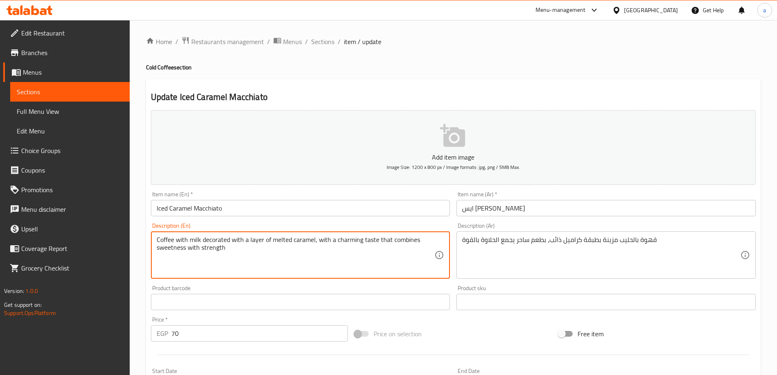
click at [215, 242] on textarea "Coffee with milk decorated with a layer of melted caramel, with a charming tast…" at bounding box center [296, 255] width 278 height 39
type textarea "Coffee with milk garnished with a layer of melted caramel, with a charming tast…"
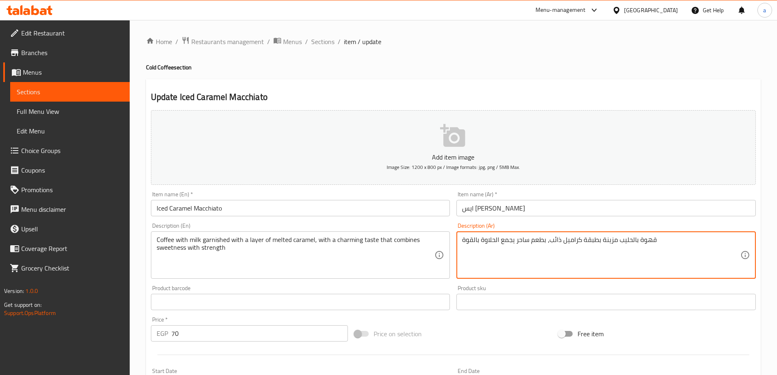
click at [388, 241] on textarea "قهوة بالحليب مزينة بطبقة كراميل ذائب، بطعم ساحر يجمع الحلاوة بالقوة" at bounding box center [601, 255] width 278 height 39
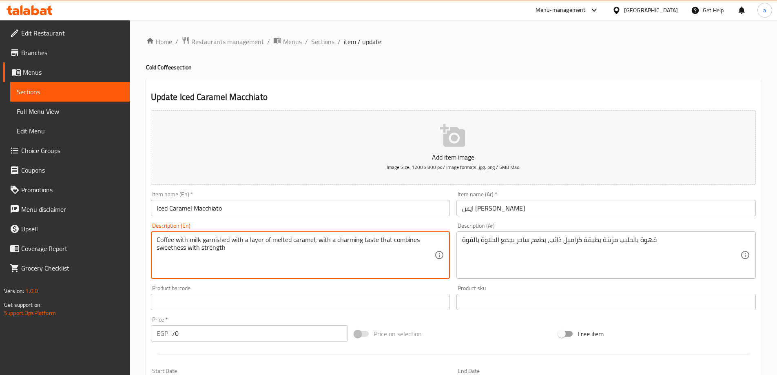
drag, startPoint x: 335, startPoint y: 237, endPoint x: 375, endPoint y: 245, distance: 40.9
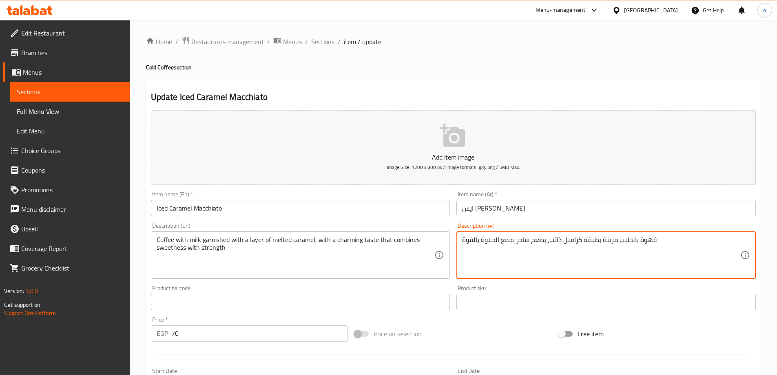
drag, startPoint x: 517, startPoint y: 240, endPoint x: 547, endPoint y: 248, distance: 30.8
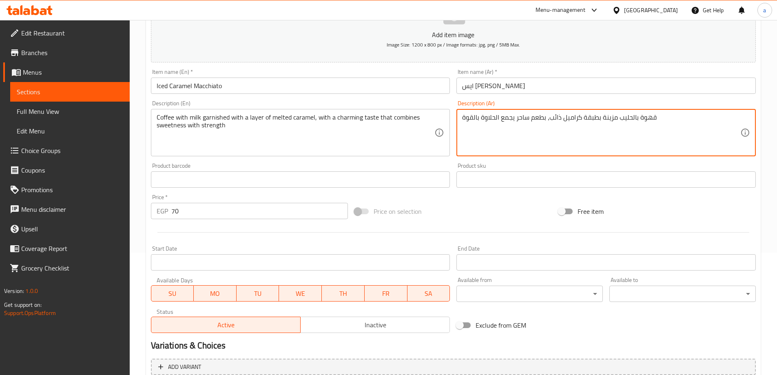
scroll to position [201, 0]
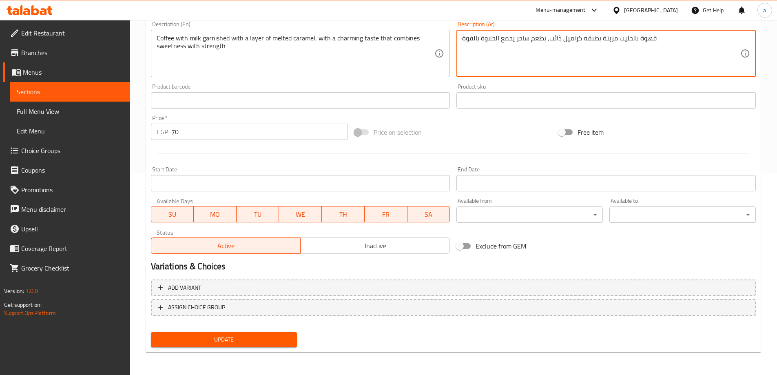
click at [215, 339] on span "Update" at bounding box center [223, 339] width 133 height 10
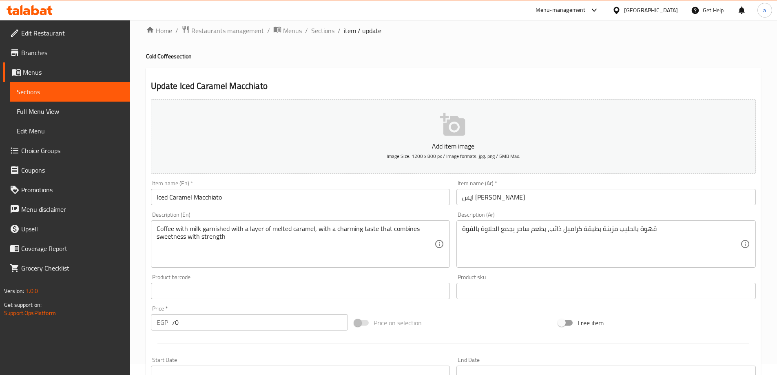
scroll to position [0, 0]
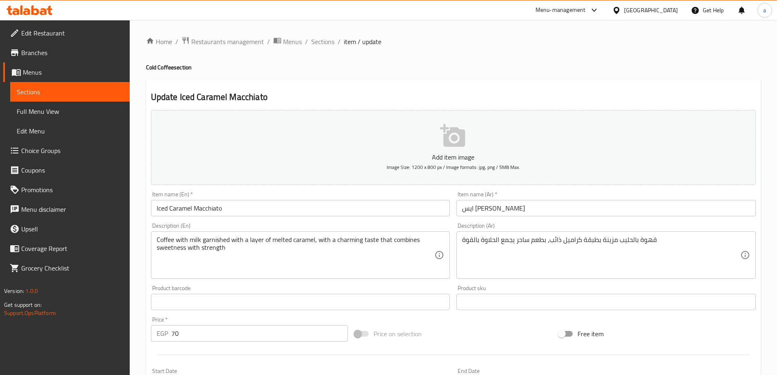
click at [66, 96] on span "Sections" at bounding box center [70, 92] width 106 height 10
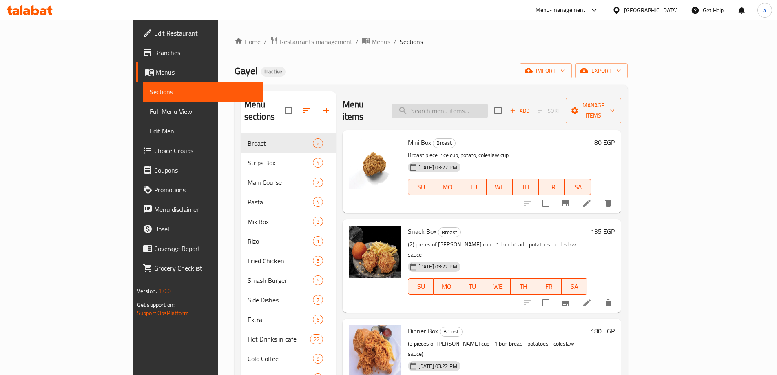
click at [388, 104] on input "search" at bounding box center [440, 111] width 96 height 14
paste input "Iced Caramel Macchiato"
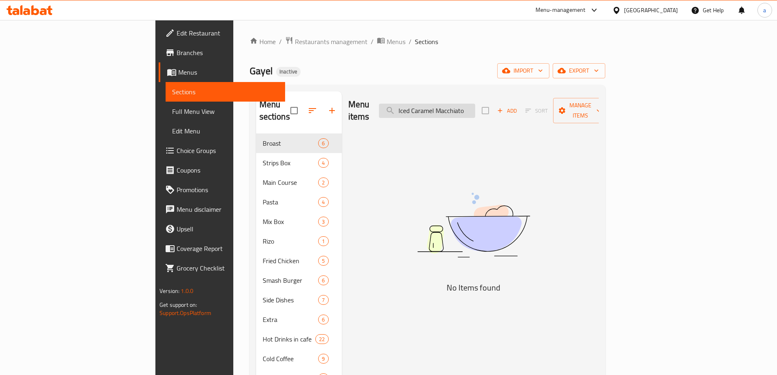
click at [388, 105] on input "Iced Caramel Macchiato" at bounding box center [427, 111] width 96 height 14
click at [388, 108] on input "Iced Caramel Macchiato" at bounding box center [427, 111] width 96 height 14
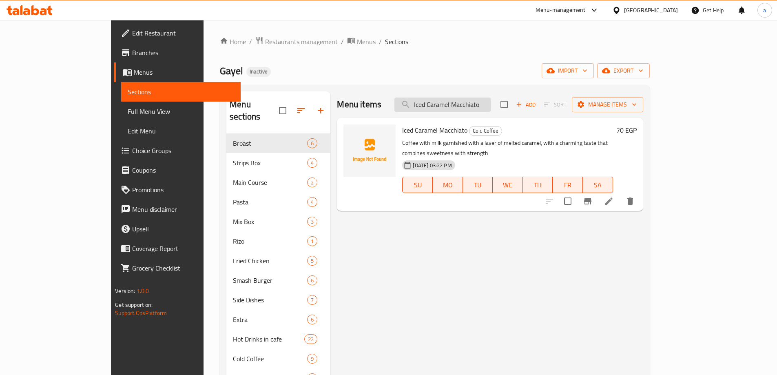
click at [388, 104] on input "Iced Caramel Macchiato" at bounding box center [442, 104] width 96 height 14
type input "Iced Caramel Macchiato"
click at [388, 194] on li at bounding box center [609, 201] width 23 height 15
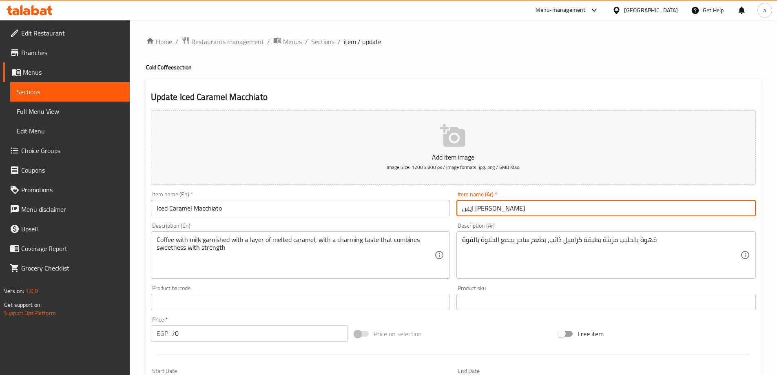
drag, startPoint x: 462, startPoint y: 211, endPoint x: 547, endPoint y: 215, distance: 85.3
click at [388, 215] on input "ايس [PERSON_NAME]" at bounding box center [605, 208] width 299 height 16
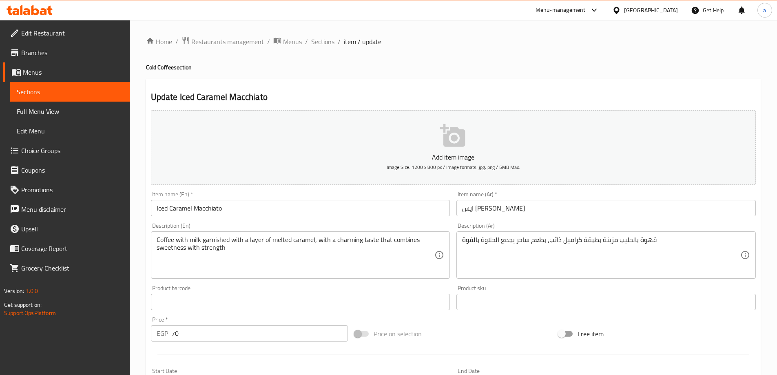
click at [85, 89] on span "Sections" at bounding box center [70, 92] width 106 height 10
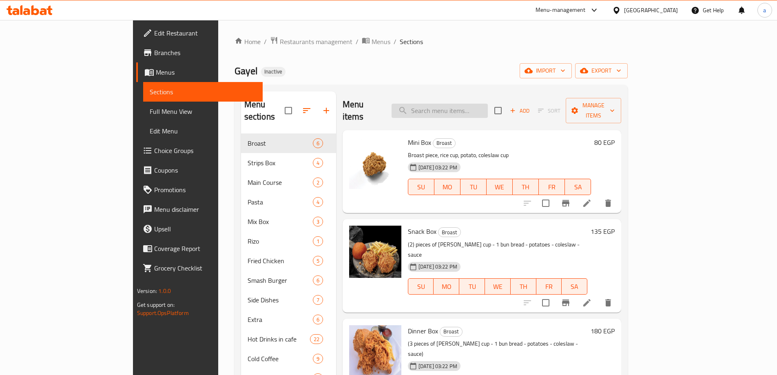
click at [388, 104] on input "search" at bounding box center [440, 111] width 96 height 14
paste input "Milkshake Oreo"
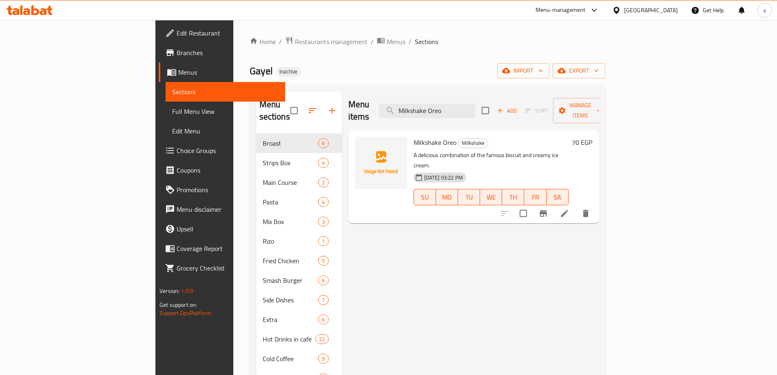
type input "Milkshake Oreo"
click at [388, 208] on icon at bounding box center [565, 213] width 10 height 10
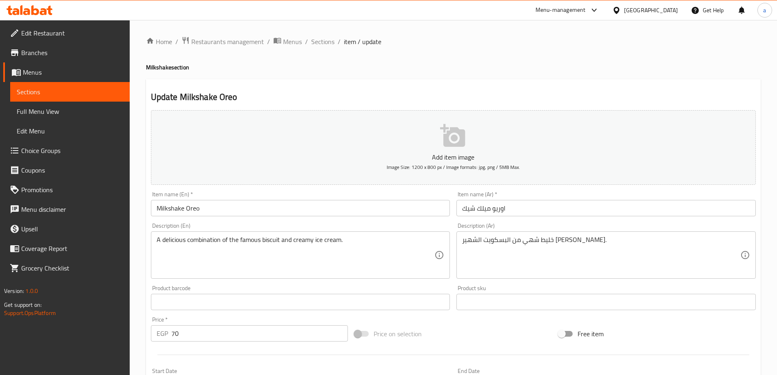
drag, startPoint x: 718, startPoint y: 195, endPoint x: 460, endPoint y: 210, distance: 258.2
click at [388, 210] on input "اوريو ميلك شيك" at bounding box center [605, 208] width 299 height 16
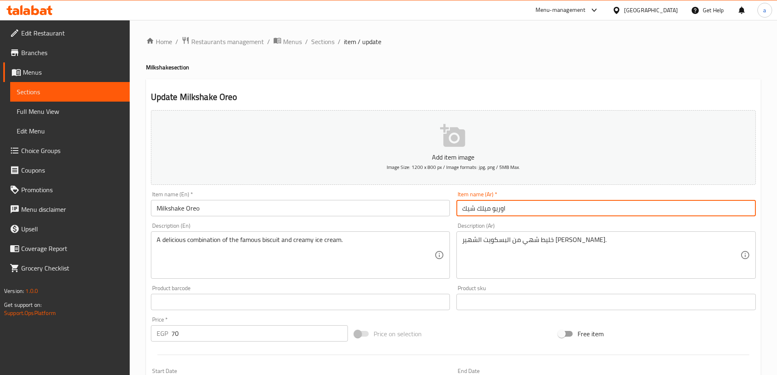
drag, startPoint x: 460, startPoint y: 210, endPoint x: 529, endPoint y: 206, distance: 69.1
click at [388, 206] on input "اوريو ميلك شيك" at bounding box center [605, 208] width 299 height 16
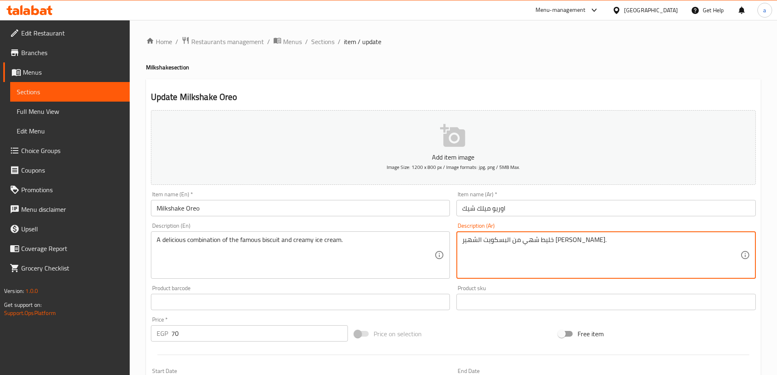
drag, startPoint x: 462, startPoint y: 240, endPoint x: 616, endPoint y: 241, distance: 154.2
paste textarea "مثلجات الكريمية، تجربة بطعم لا يُقاوم."
type textarea "خليط شهي من البسكويت الشهير والمثلجات الكريمية، تجربة بطعم لا يُقاوم."
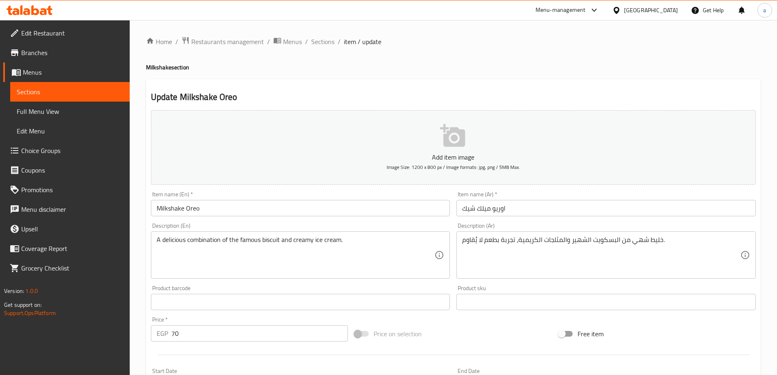
drag, startPoint x: 156, startPoint y: 239, endPoint x: 301, endPoint y: 241, distance: 145.2
click at [301, 241] on div "A delicious combination of the famous biscuit and creamy ice cream. Description…" at bounding box center [300, 254] width 299 height 47
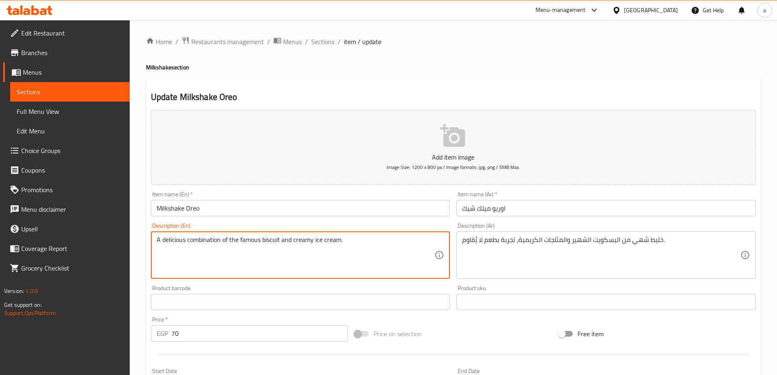
click at [381, 259] on textarea "A delicious combination of the famous biscuit and creamy ice cream." at bounding box center [296, 255] width 278 height 39
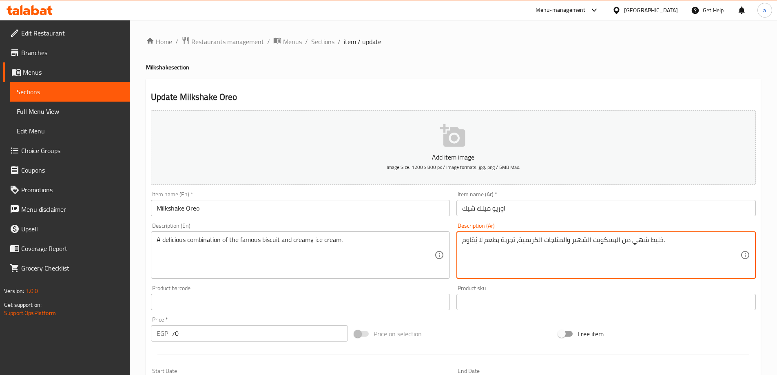
drag, startPoint x: 462, startPoint y: 242, endPoint x: 694, endPoint y: 237, distance: 232.2
click at [388, 237] on textarea "خليط شهي من البسكويت الشهير والمثلجات الكريمية، تجربة بطعم لا يُقاوم." at bounding box center [601, 255] width 278 height 39
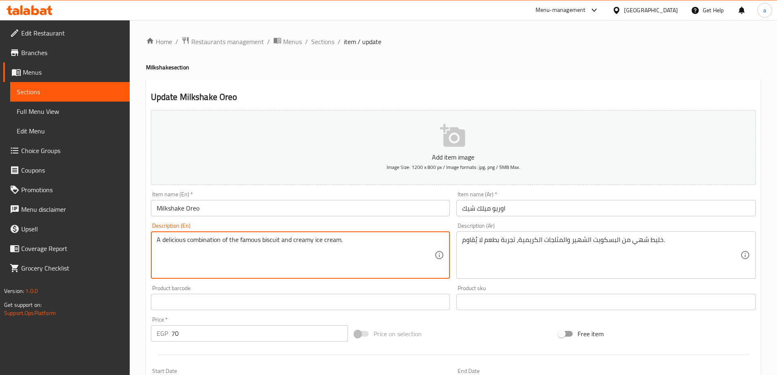
drag, startPoint x: 157, startPoint y: 241, endPoint x: 355, endPoint y: 240, distance: 197.8
paste textarea "mixture of famous biscuits and creamy ice cream, an experience with an irresist…"
click at [195, 241] on textarea "A delicious mixture of famous biscuits and creamy ice cream, an experience with…" at bounding box center [296, 255] width 278 height 39
type textarea "A delicious blend of famous biscuits and creamy ice cream, an experience with a…"
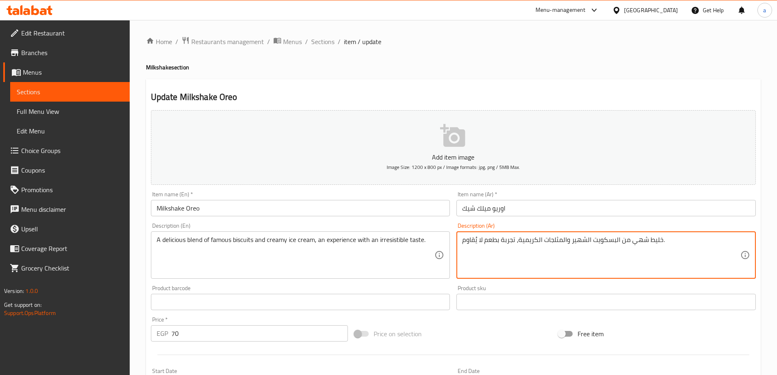
drag, startPoint x: 572, startPoint y: 242, endPoint x: 620, endPoint y: 243, distance: 47.3
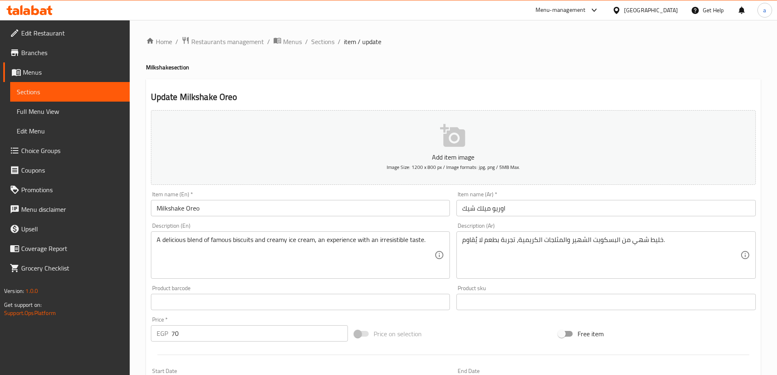
drag, startPoint x: 462, startPoint y: 241, endPoint x: 500, endPoint y: 240, distance: 38.8
click at [388, 240] on div "خليط شهي من البسكويت الشهير والمثلجات الكريمية، تجربة بطعم لا يُقاوم. Descripti…" at bounding box center [605, 254] width 299 height 47
drag, startPoint x: 462, startPoint y: 241, endPoint x: 486, endPoint y: 240, distance: 24.5
click at [388, 240] on div "خليط شهي من البسكويت الشهير والمثلجات الكريمية، تجربة بطعم لا يُقاوم. Descripti…" at bounding box center [605, 254] width 299 height 47
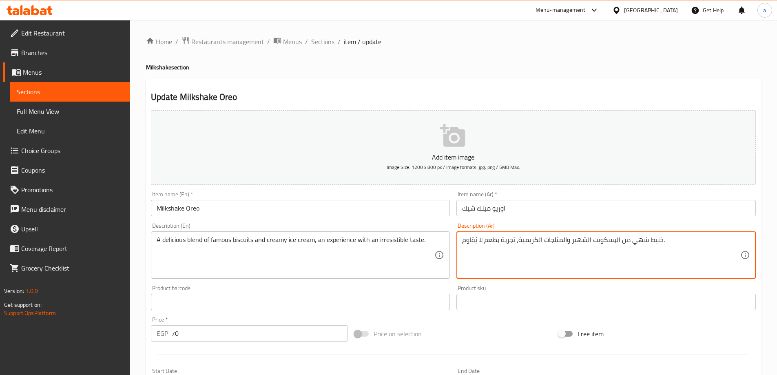
click at [388, 241] on textarea "خليط شهي من البسكويت الشهير والمثلجات الكريمية، تجربة بطعم لا يُقاوم." at bounding box center [601, 255] width 278 height 39
click at [388, 253] on textarea "خليط شهي من البسكويت الشهير والمثلجات الكريمية، تجربة بطعم لا يُقاوم." at bounding box center [601, 255] width 278 height 39
drag, startPoint x: 514, startPoint y: 240, endPoint x: 459, endPoint y: 246, distance: 55.0
click at [388, 246] on div "خليط شهي من البسكويت الشهير والمثلجات الكريمية، تجربة بطعم لا يُقاوم. Descripti…" at bounding box center [605, 254] width 299 height 47
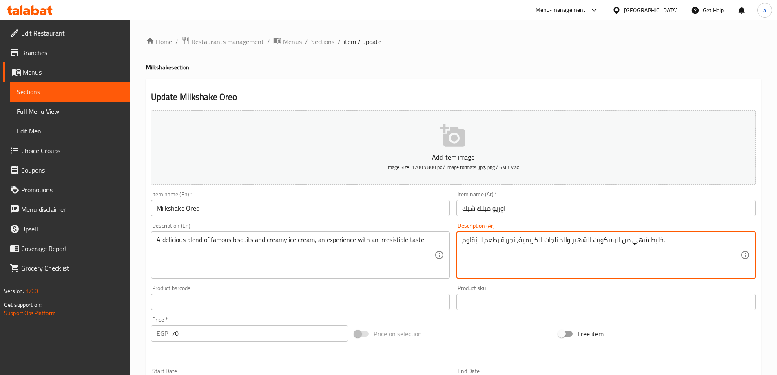
click at [388, 254] on textarea "خليط شهي من البسكويت الشهير والمثلجات الكريمية، تجربة بطعم لا يُقاوم." at bounding box center [601, 255] width 278 height 39
drag, startPoint x: 512, startPoint y: 243, endPoint x: 446, endPoint y: 243, distance: 65.7
click at [388, 243] on div "Add item image Image Size: 1200 x 800 px / Image formats: jpg, png / 5MB Max. I…" at bounding box center [453, 283] width 611 height 352
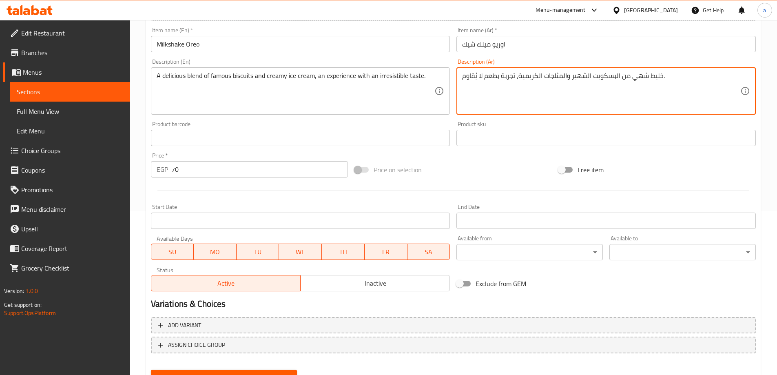
scroll to position [201, 0]
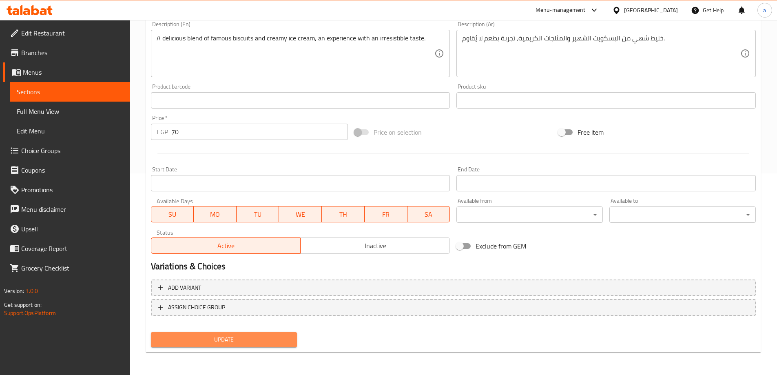
click at [257, 345] on button "Update" at bounding box center [224, 339] width 146 height 15
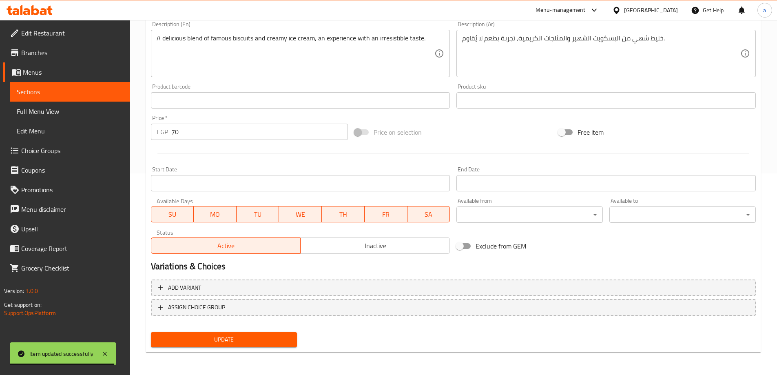
click at [39, 87] on span "Sections" at bounding box center [70, 92] width 106 height 10
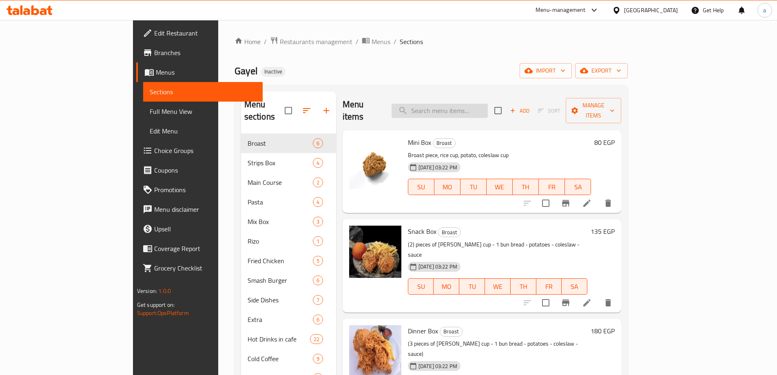
click at [388, 108] on input "search" at bounding box center [440, 111] width 96 height 14
paste input "Espresso Shots"
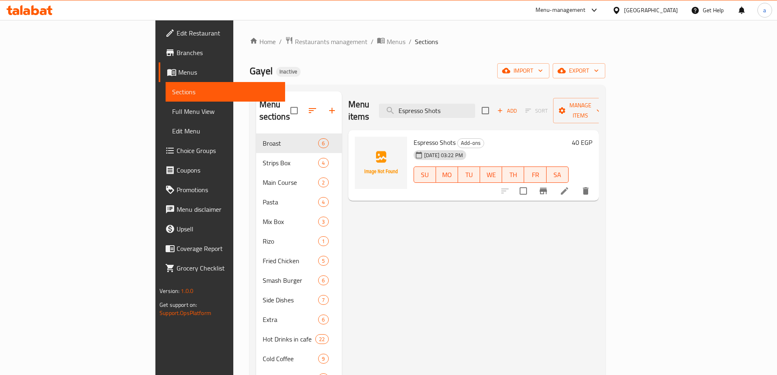
type input "Espresso Shots"
click at [388, 187] on icon at bounding box center [564, 190] width 7 height 7
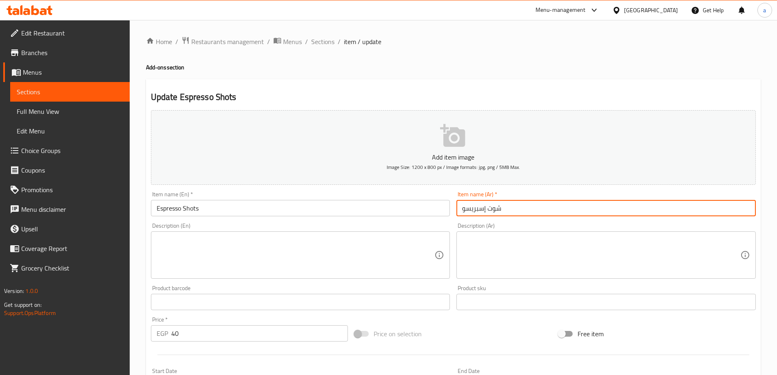
drag, startPoint x: 463, startPoint y: 211, endPoint x: 508, endPoint y: 215, distance: 45.8
click at [388, 215] on input "شوت إسبريسو" at bounding box center [605, 208] width 299 height 16
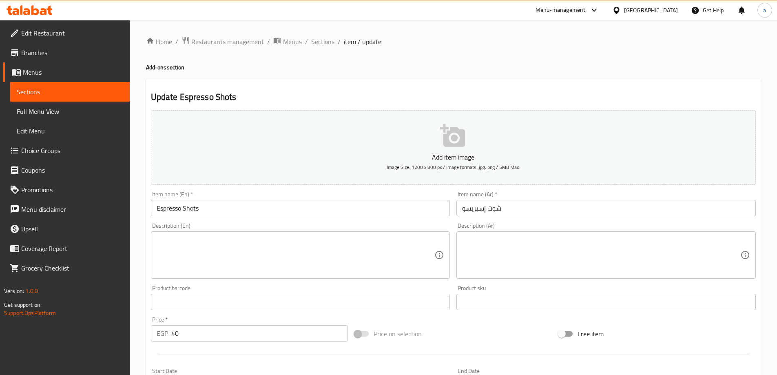
click at [388, 248] on textarea at bounding box center [601, 255] width 278 height 39
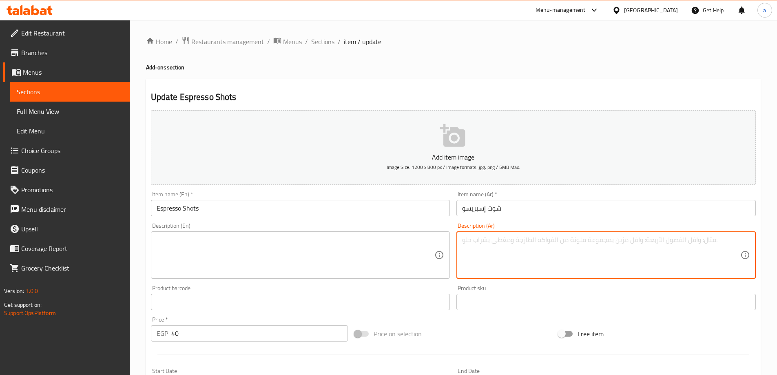
paste textarea "هوة مركزة غنية بالنكهة، مثالية لعشاق الطعم القوي والانتعاش الفوري"
type textarea "هوة مركزة غنية بالنكهة، مثالية لعشاق الطعم القوي والانتعاش الفوري"
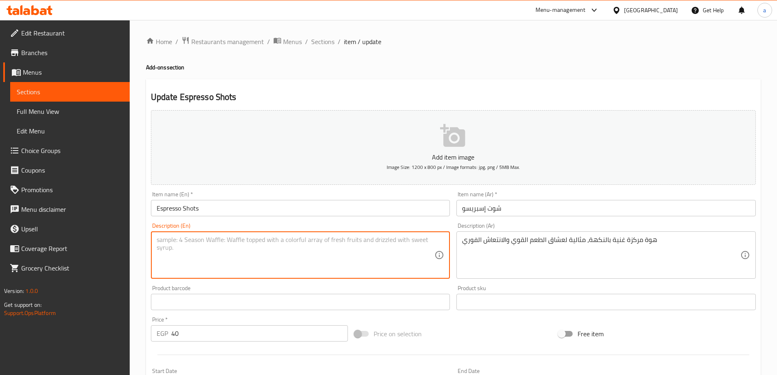
click at [376, 239] on textarea at bounding box center [296, 255] width 278 height 39
paste textarea "Concentrated coffee rich in flavour, ideal for lovers of strong taste and insta…"
type textarea "Concentrated coffee rich in flavour, ideal for lovers of strong taste and insta…"
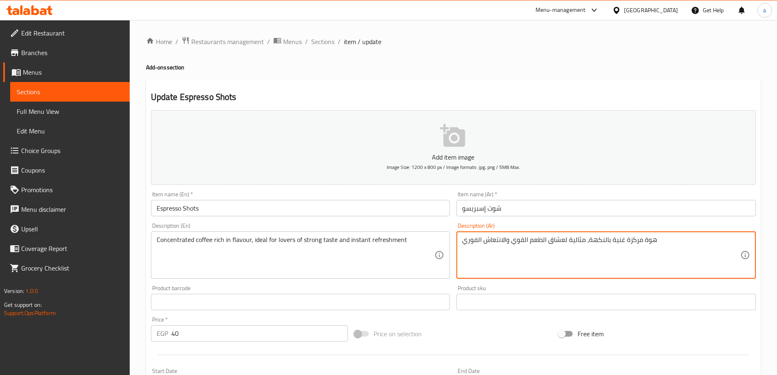
click at [388, 242] on textarea "هوة مركزة غنية بالنكهة، مثالية لعشاق الطعم القوي والانتعاش الفوري" at bounding box center [601, 255] width 278 height 39
click at [388, 242] on textarea "قهوة مركزة غنية بالنكهة، مثالية لعشاق الطعم القوي والانتعاش الفوري" at bounding box center [601, 255] width 278 height 39
type textarea "قهوة مركزة غنية بالنكهة، مثالية لعشاق الطعم القوي والانتعاش الفوري"
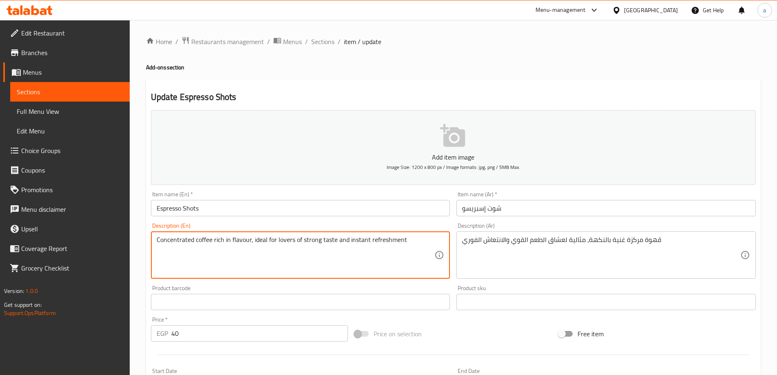
drag, startPoint x: 411, startPoint y: 238, endPoint x: 250, endPoint y: 251, distance: 161.2
click at [250, 251] on textarea "Concentrated coffee rich in flavour, ideal for lovers of strong taste and insta…" at bounding box center [296, 255] width 278 height 39
type textarea "Concentrated coffee rich in flavour"
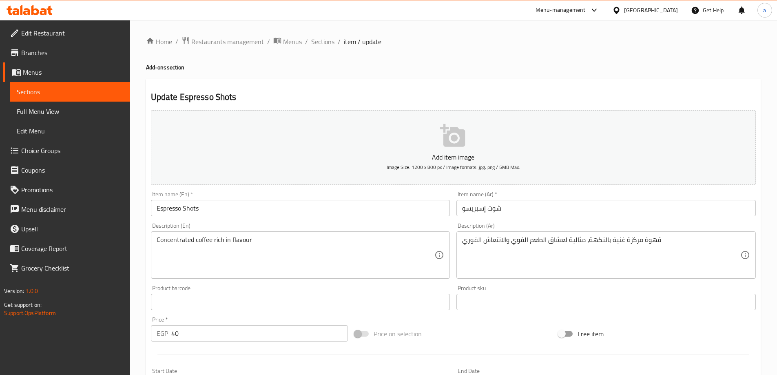
drag, startPoint x: 461, startPoint y: 243, endPoint x: 514, endPoint y: 242, distance: 53.0
click at [388, 242] on div "قهوة مركزة غنية بالنكهة، مثالية لعشاق الطعم القوي والانتعاش الفوري Description …" at bounding box center [605, 254] width 299 height 47
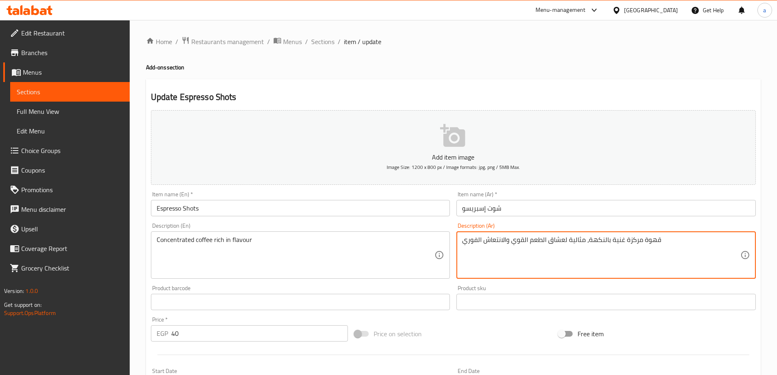
drag, startPoint x: 587, startPoint y: 240, endPoint x: 464, endPoint y: 251, distance: 123.3
click at [388, 251] on textarea "قهوة مركزة غنية بالنكهة، مثالية لعشاق الطعم القوي والانتعاش الفوري" at bounding box center [601, 255] width 278 height 39
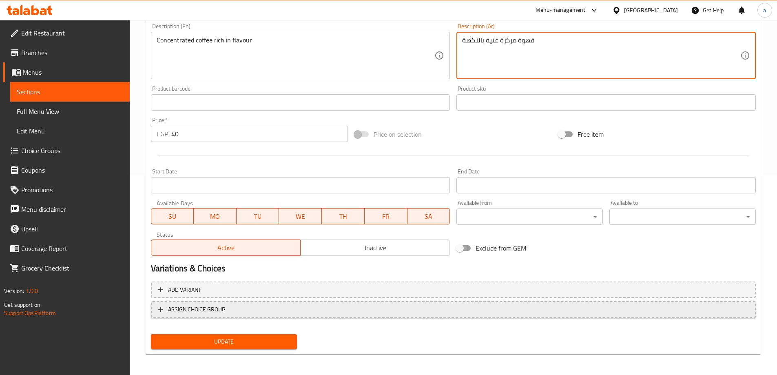
scroll to position [201, 0]
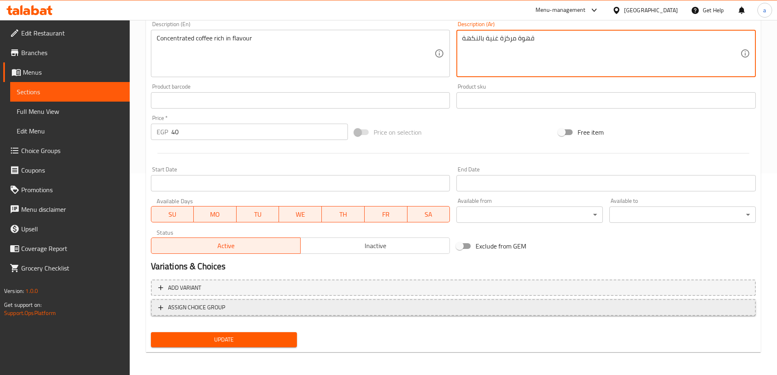
type textarea "قهوة مركزة غنية بالنكهة"
click at [232, 337] on span "Update" at bounding box center [223, 339] width 133 height 10
click at [232, 337] on div at bounding box center [388, 187] width 777 height 375
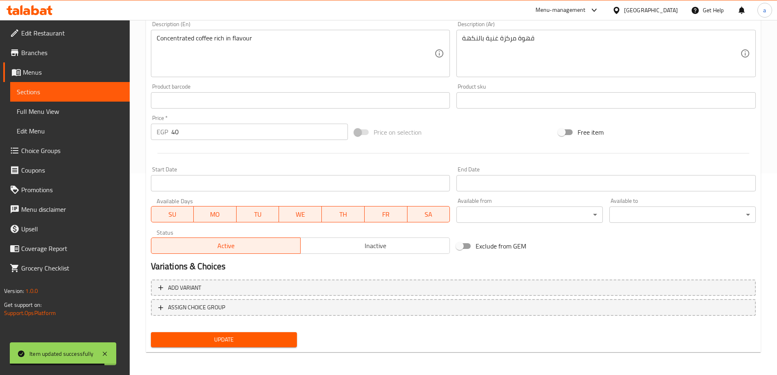
click at [67, 93] on span "Sections" at bounding box center [70, 92] width 106 height 10
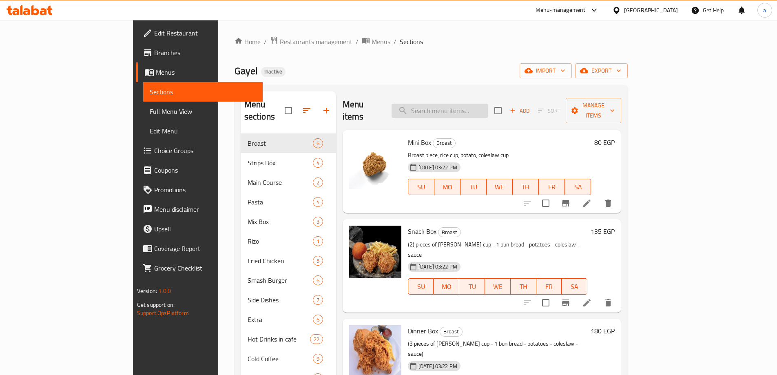
click at [388, 105] on input "search" at bounding box center [440, 111] width 96 height 14
paste input "Sauce"
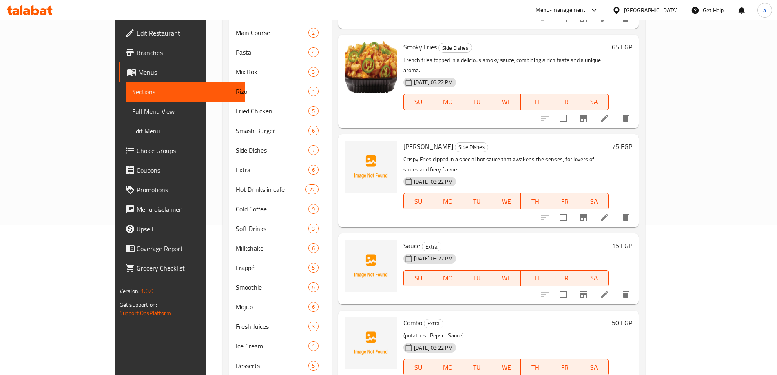
scroll to position [163, 0]
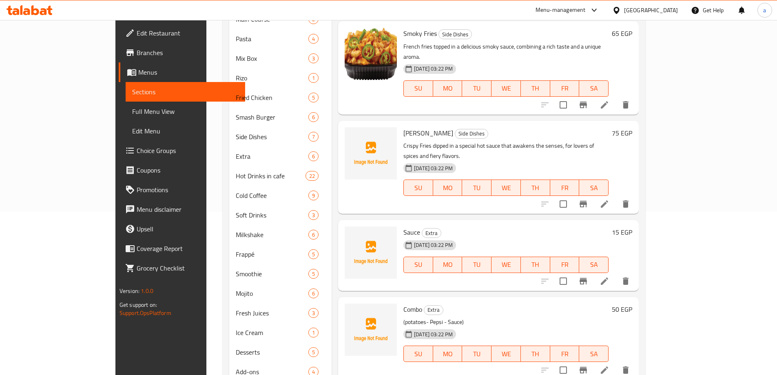
type input "Sauce"
click at [388, 276] on icon at bounding box center [605, 281] width 10 height 10
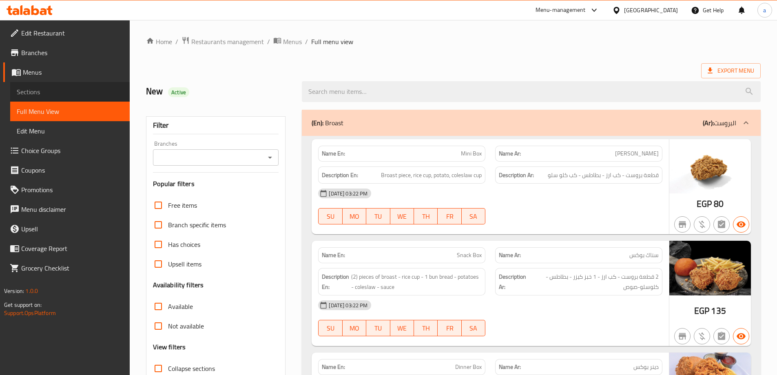
click at [62, 88] on span "Sections" at bounding box center [70, 92] width 106 height 10
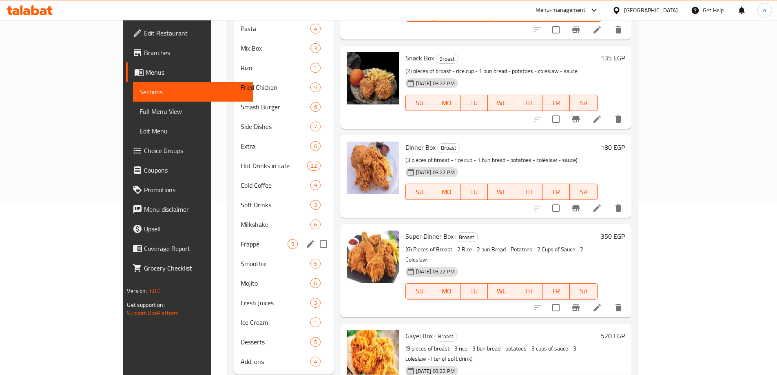
scroll to position [184, 0]
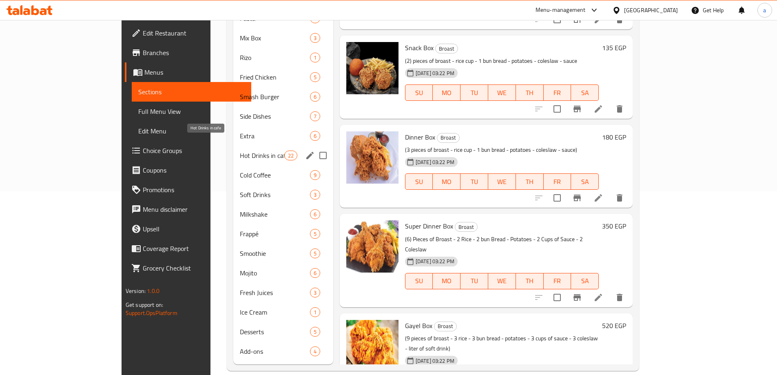
click at [240, 151] on span "Hot Drinks in cafe" at bounding box center [262, 156] width 44 height 10
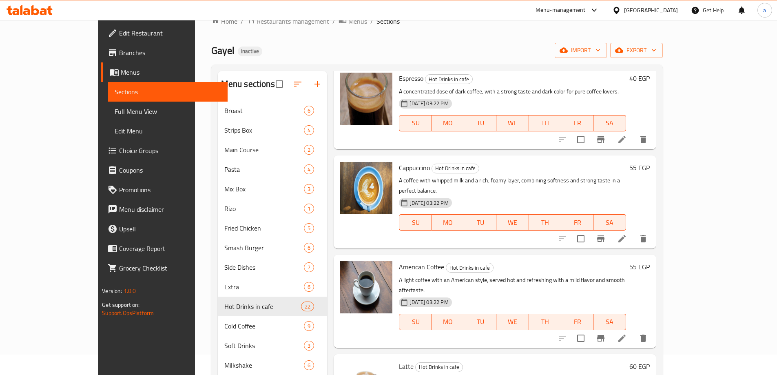
scroll to position [449, 0]
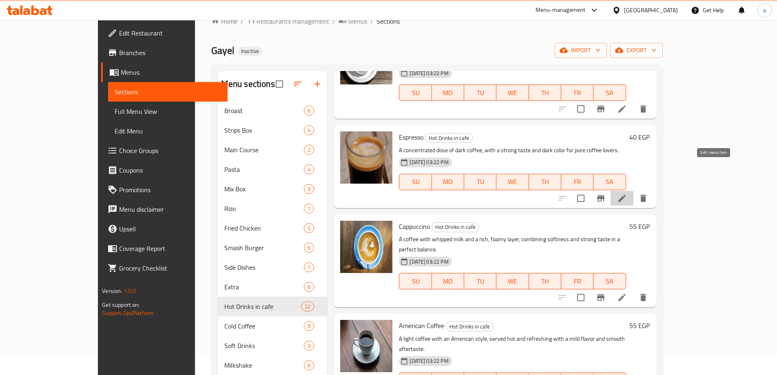
click at [626, 195] on icon at bounding box center [621, 198] width 7 height 7
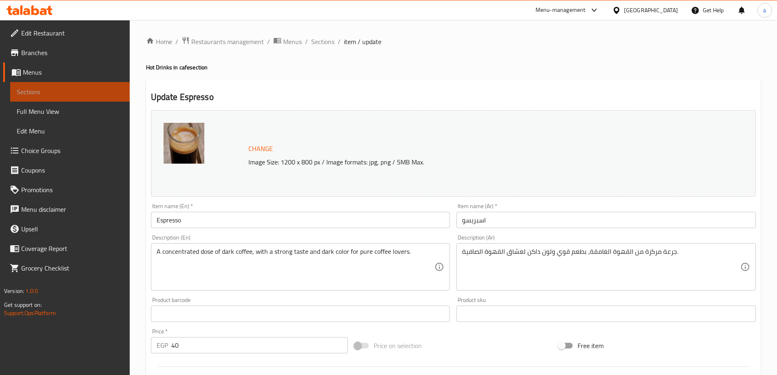
click at [51, 87] on span "Sections" at bounding box center [70, 92] width 106 height 10
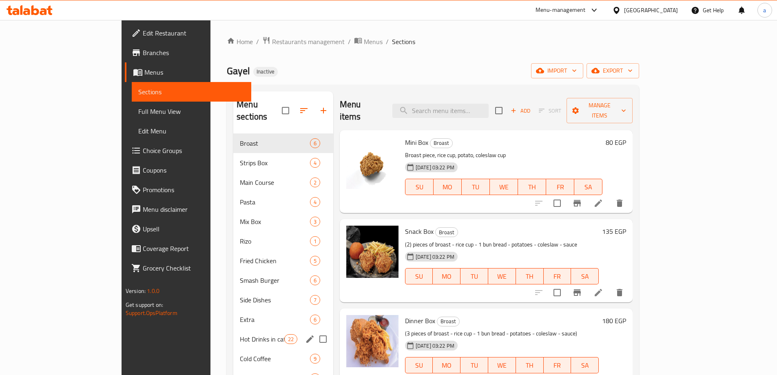
scroll to position [184, 0]
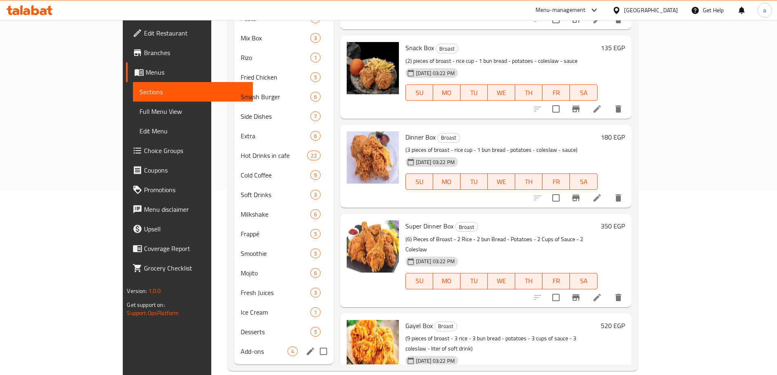
click at [234, 344] on div "Add-ons 4" at bounding box center [283, 351] width 99 height 20
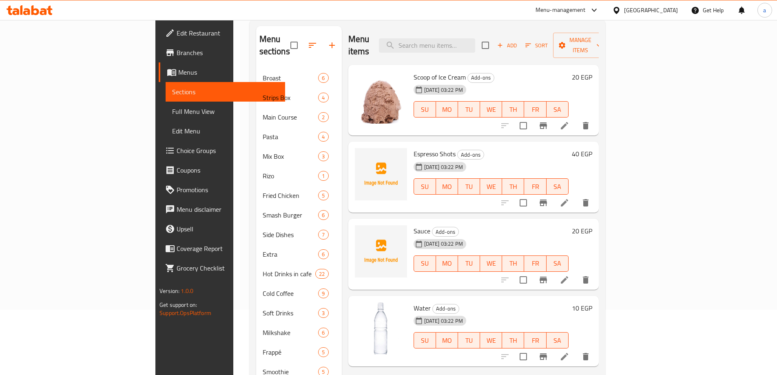
scroll to position [61, 0]
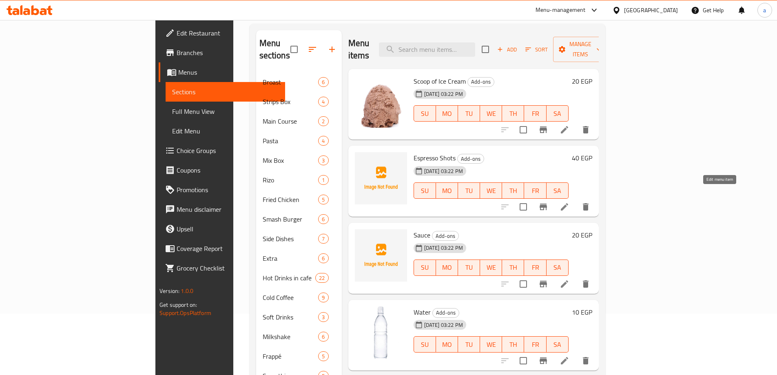
click at [568, 203] on icon at bounding box center [564, 206] width 7 height 7
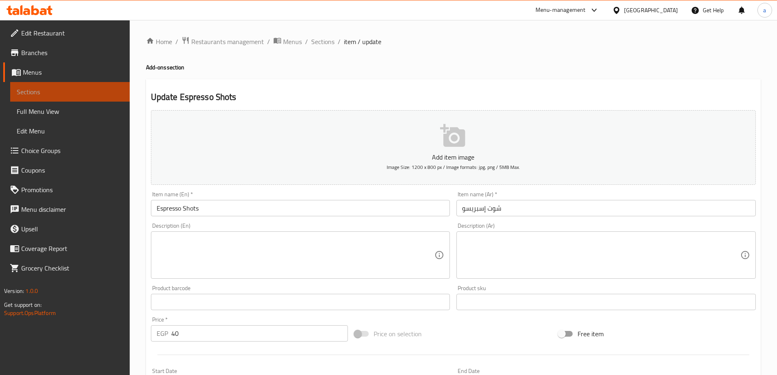
click at [64, 91] on span "Sections" at bounding box center [70, 92] width 106 height 10
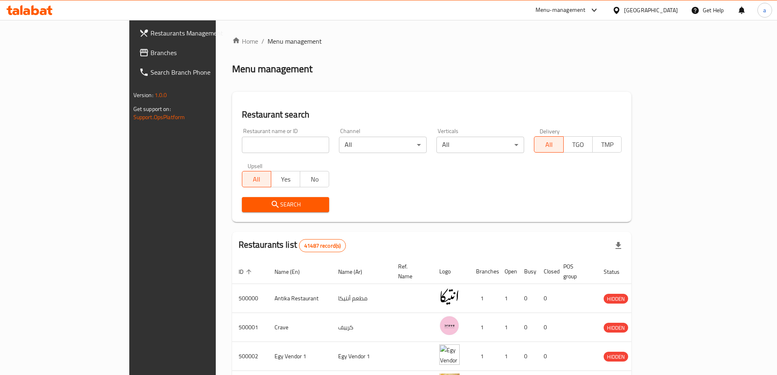
click at [151, 48] on span "Branches" at bounding box center [202, 53] width 102 height 10
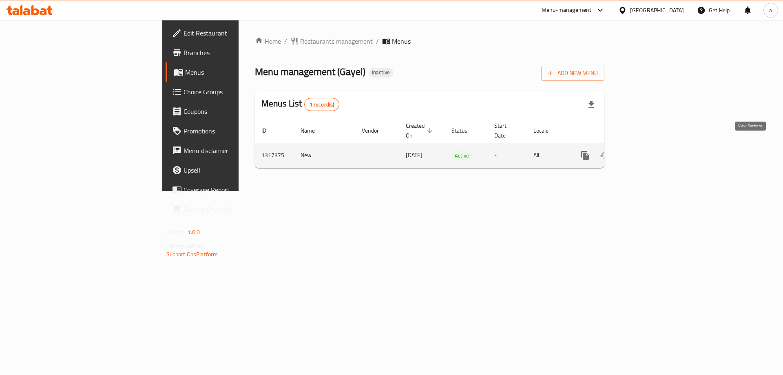
click at [649, 151] on icon "enhanced table" at bounding box center [644, 156] width 10 height 10
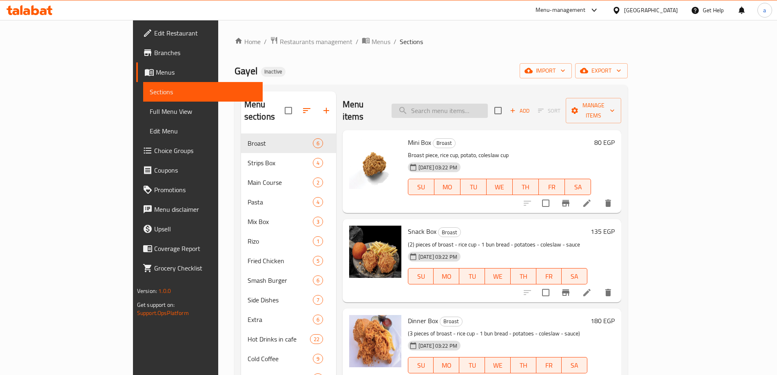
click at [458, 110] on input "search" at bounding box center [440, 111] width 96 height 14
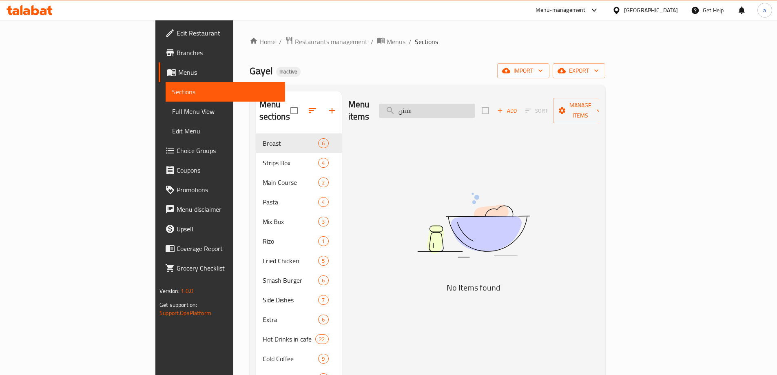
type input "س"
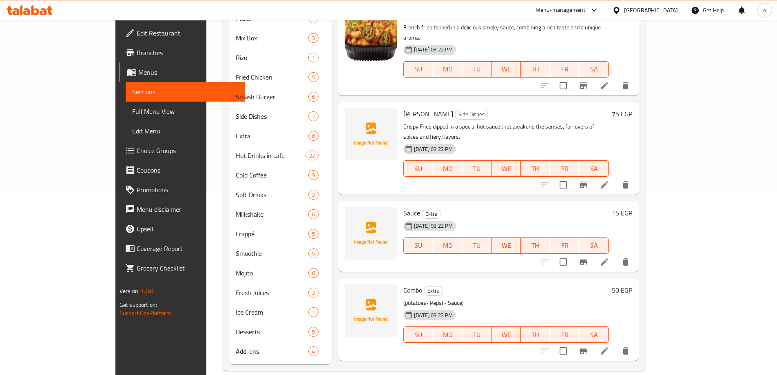
scroll to position [3027, 0]
type input "sauce"
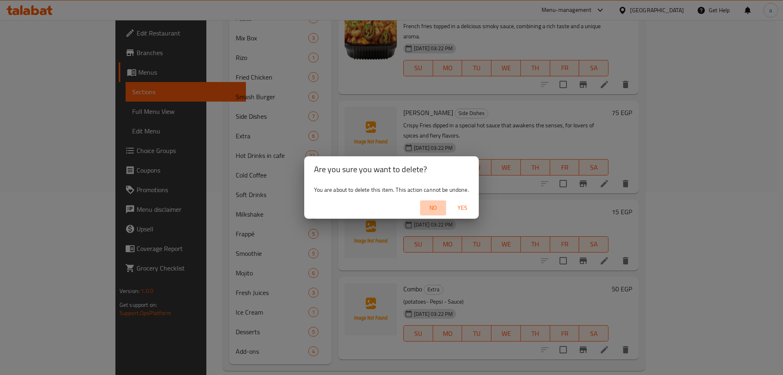
click at [434, 206] on span "No" at bounding box center [433, 208] width 20 height 10
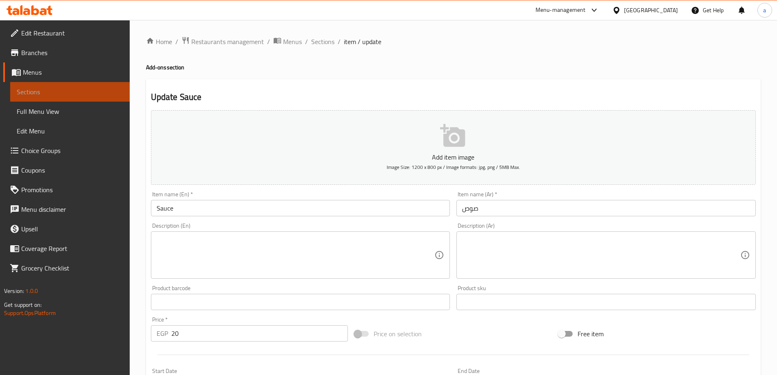
click at [86, 95] on span "Sections" at bounding box center [70, 92] width 106 height 10
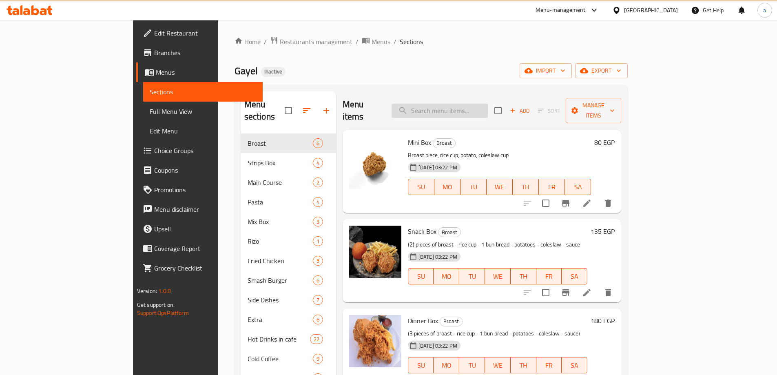
click at [463, 105] on input "search" at bounding box center [440, 111] width 96 height 14
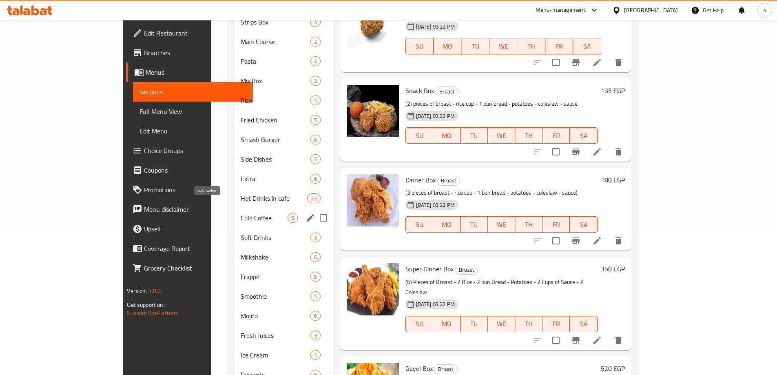
scroll to position [184, 0]
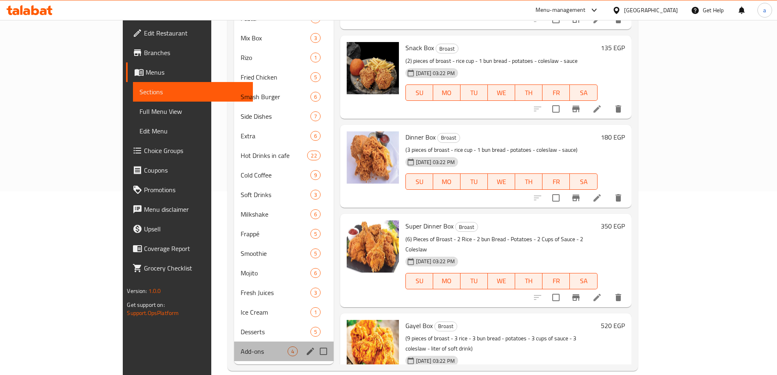
click at [234, 341] on div "Add-ons 4" at bounding box center [283, 351] width 99 height 20
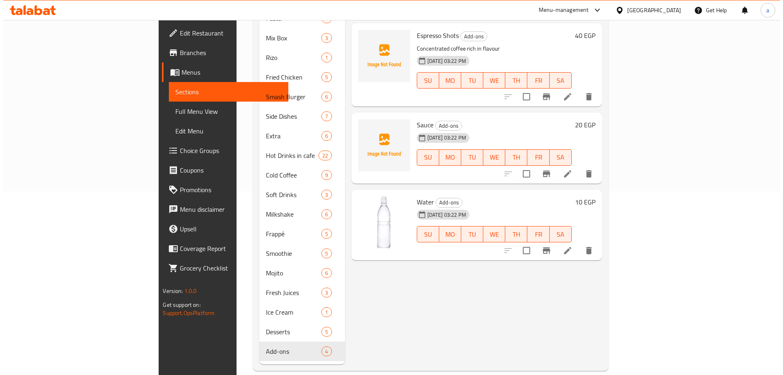
scroll to position [61, 0]
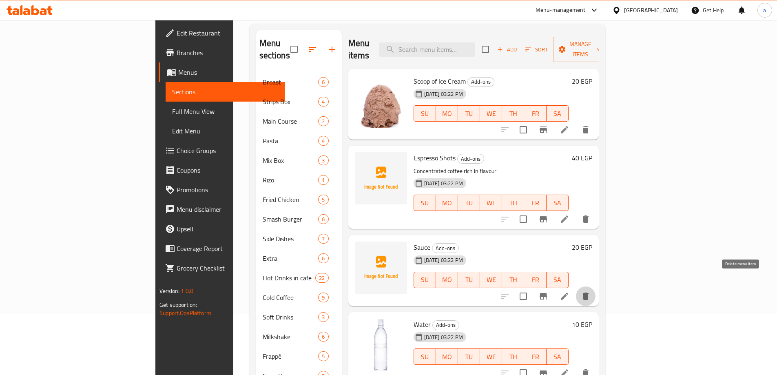
click at [591, 291] on icon "delete" at bounding box center [586, 296] width 10 height 10
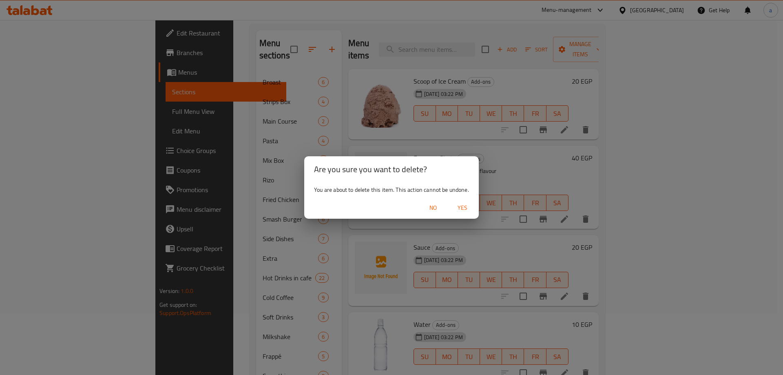
click at [455, 209] on span "Yes" at bounding box center [463, 208] width 20 height 10
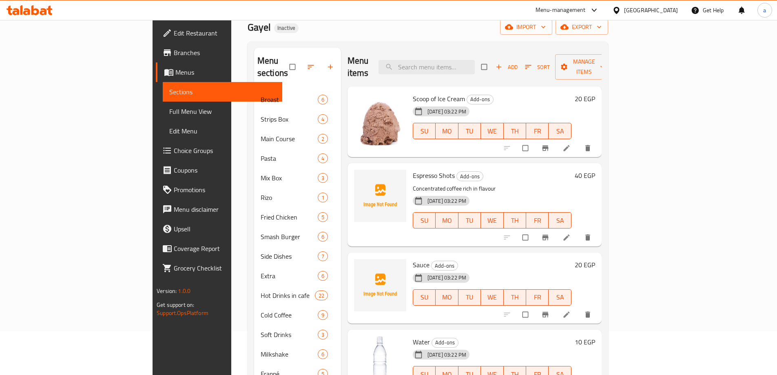
scroll to position [41, 0]
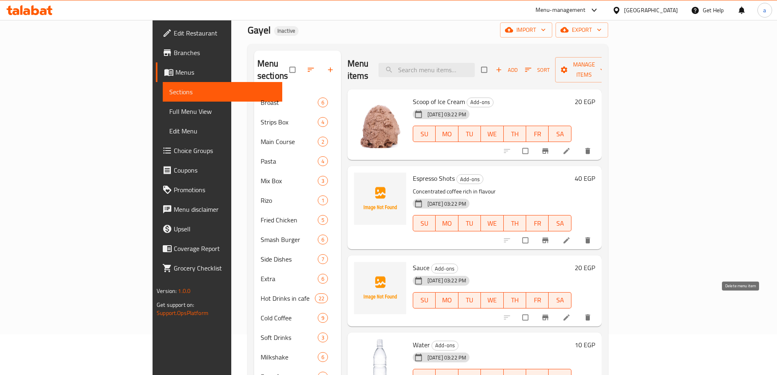
click at [598, 309] on button "delete" at bounding box center [589, 317] width 20 height 18
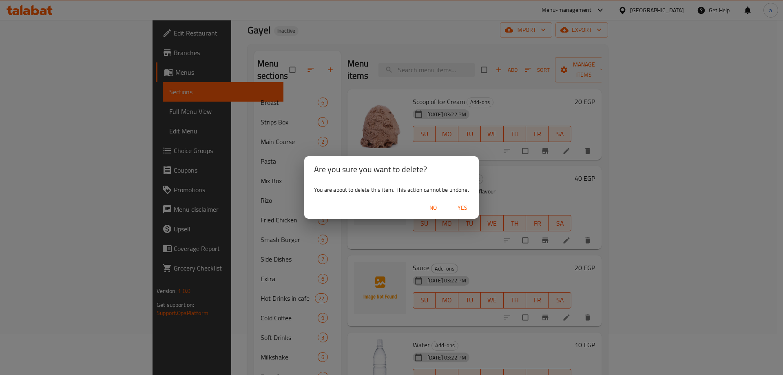
click at [458, 209] on span "Yes" at bounding box center [463, 208] width 20 height 10
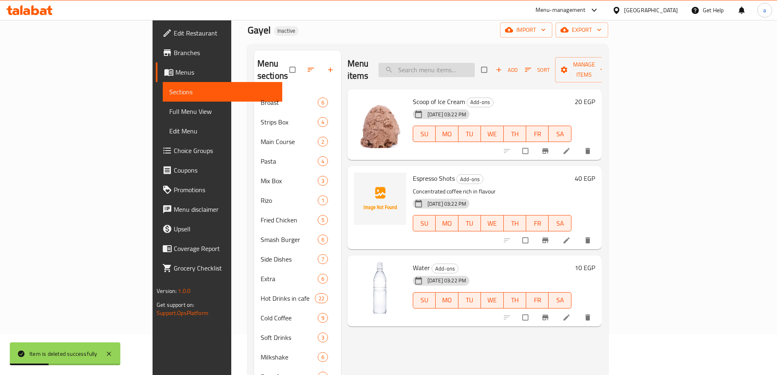
click at [475, 65] on input "search" at bounding box center [427, 70] width 96 height 14
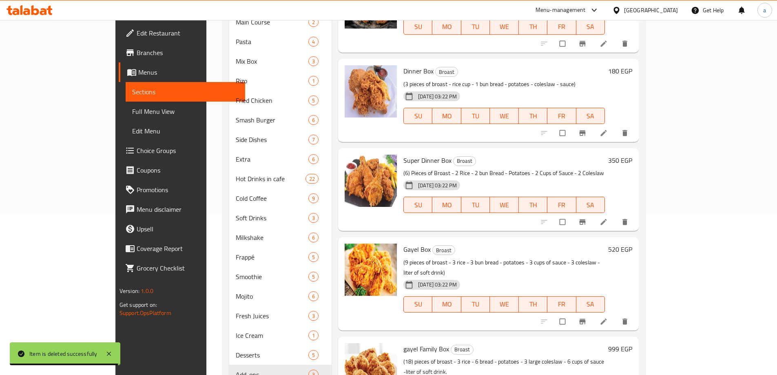
scroll to position [184, 0]
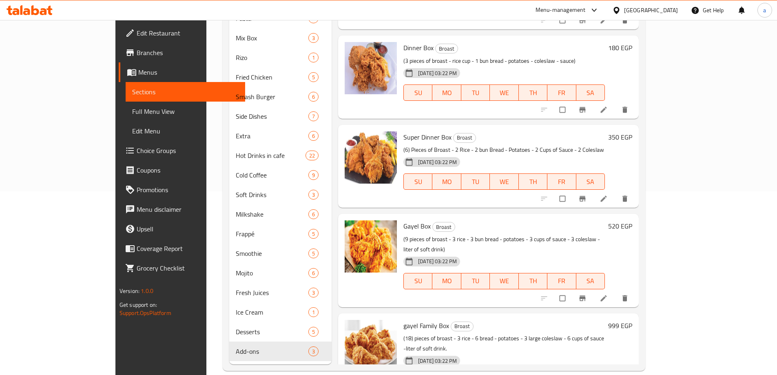
drag, startPoint x: 757, startPoint y: 106, endPoint x: 754, endPoint y: 152, distance: 45.4
click at [645, 152] on div "Menu sections Broast 6 Strips Box 4 Main Course 2 Pasta 4 Mix Box 3 Rizo 1 Frie…" at bounding box center [434, 135] width 423 height 469
click at [645, 154] on div "Menu sections Broast 6 Strips Box 4 Main Course 2 Pasta 4 Mix Box 3 Rizo 1 Frie…" at bounding box center [434, 135] width 423 height 469
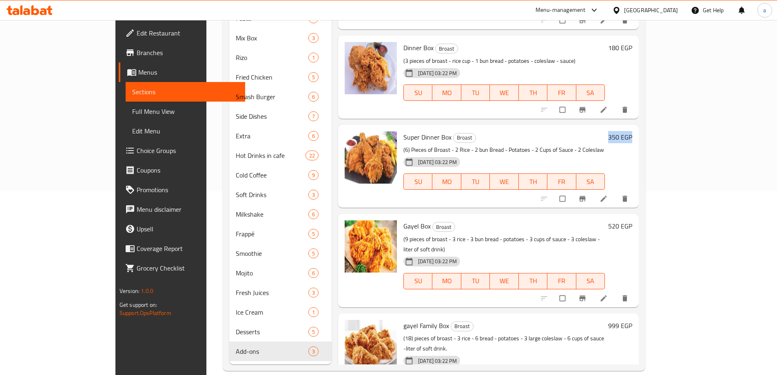
scroll to position [388, 0]
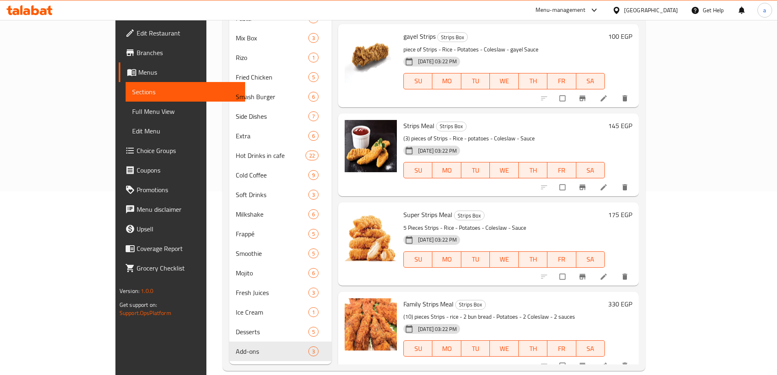
click at [645, 134] on div "Menu sections Broast 6 Strips Box 4 Main Course 2 Pasta 4 Mix Box 3 Rizo 1 Frie…" at bounding box center [434, 135] width 423 height 469
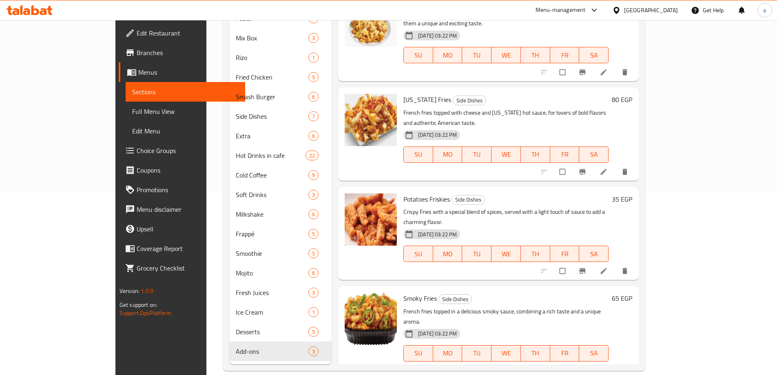
scroll to position [2950, 0]
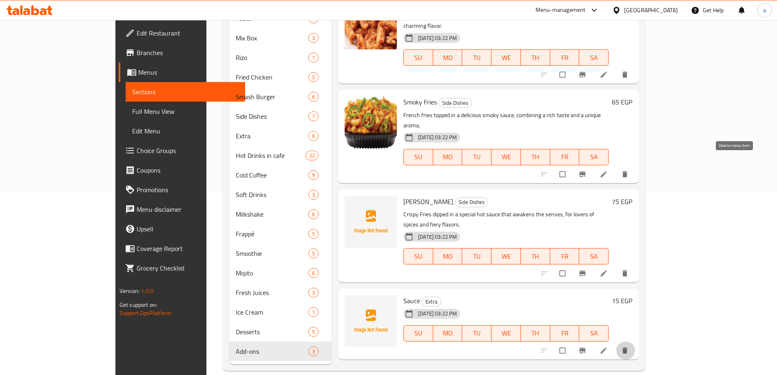
click at [629, 346] on icon "delete" at bounding box center [625, 350] width 8 height 8
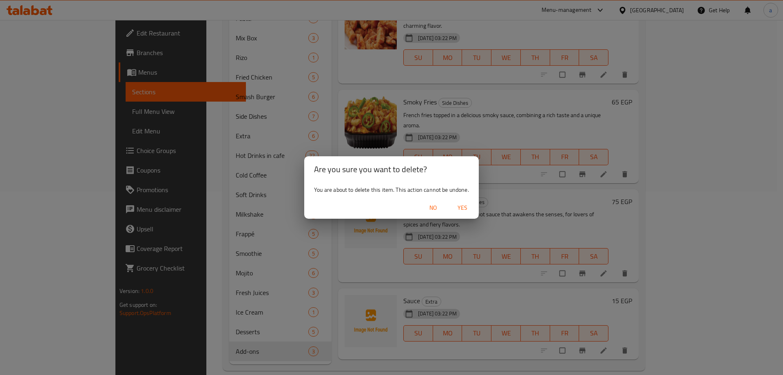
click at [464, 208] on span "Yes" at bounding box center [463, 208] width 20 height 10
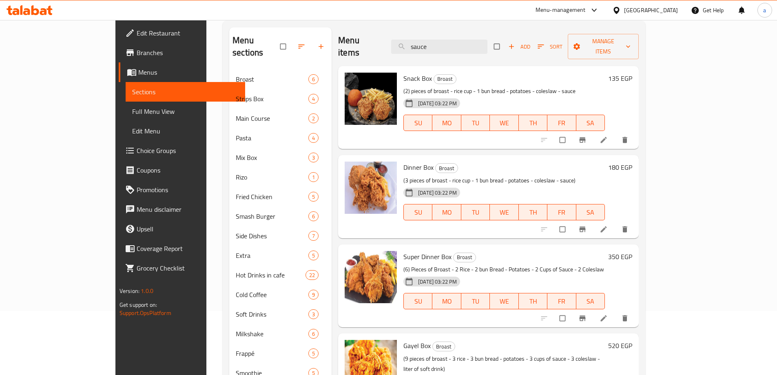
scroll to position [0, 0]
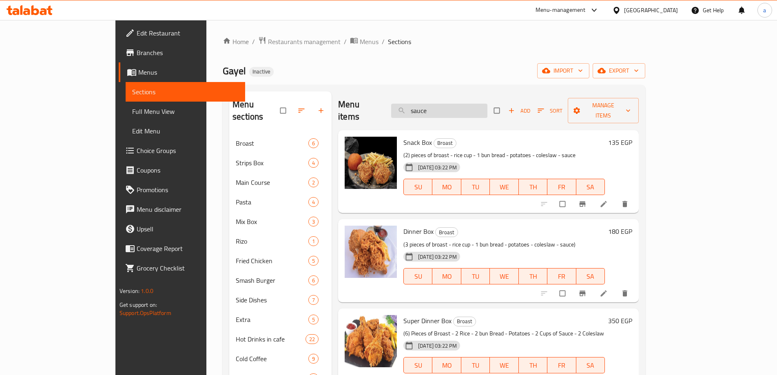
click at [487, 104] on input "sauce" at bounding box center [439, 111] width 96 height 14
paste input "Water"
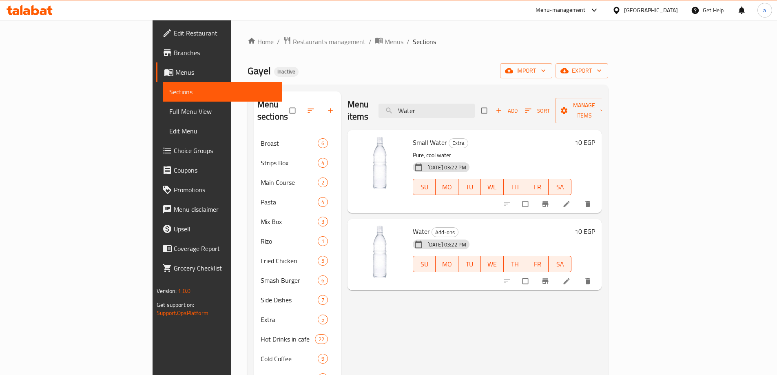
type input "Water"
click at [590, 201] on icon "delete" at bounding box center [587, 204] width 5 height 6
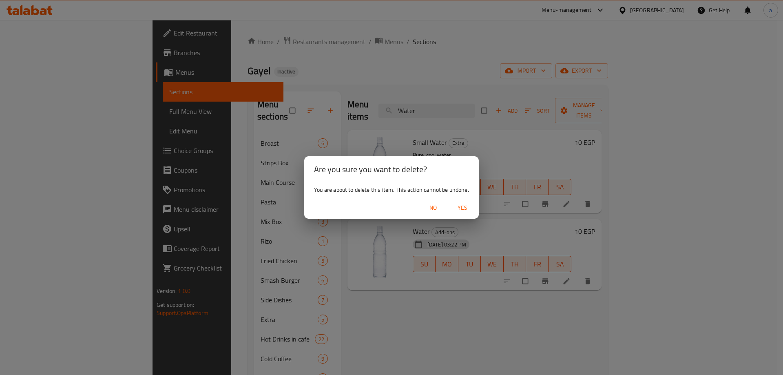
click at [457, 207] on span "Yes" at bounding box center [463, 208] width 20 height 10
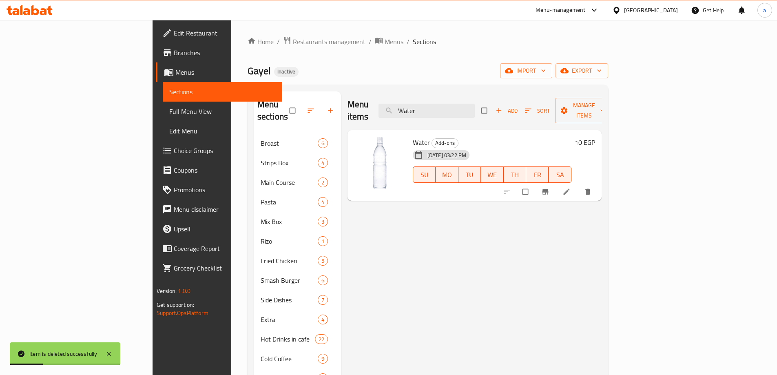
click at [169, 114] on span "Full Menu View" at bounding box center [222, 111] width 106 height 10
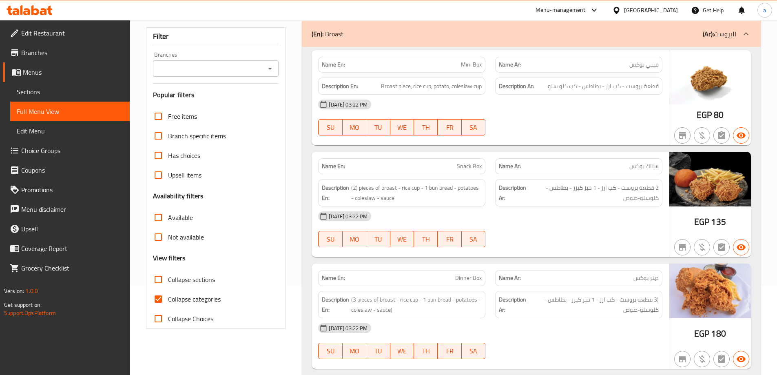
scroll to position [204, 0]
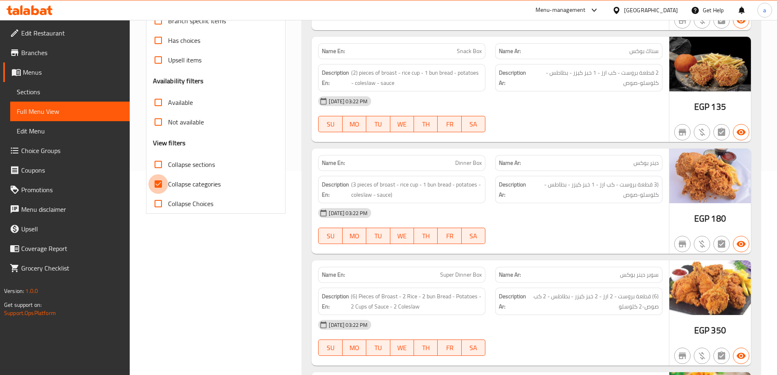
click at [155, 181] on input "Collapse categories" at bounding box center [158, 184] width 20 height 20
checkbox input "false"
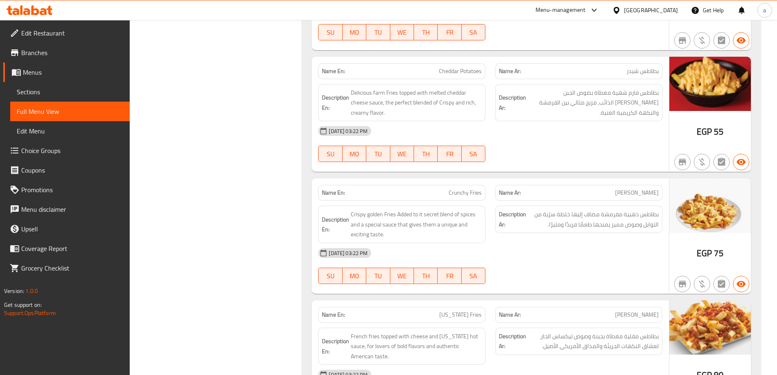
scroll to position [5792, 0]
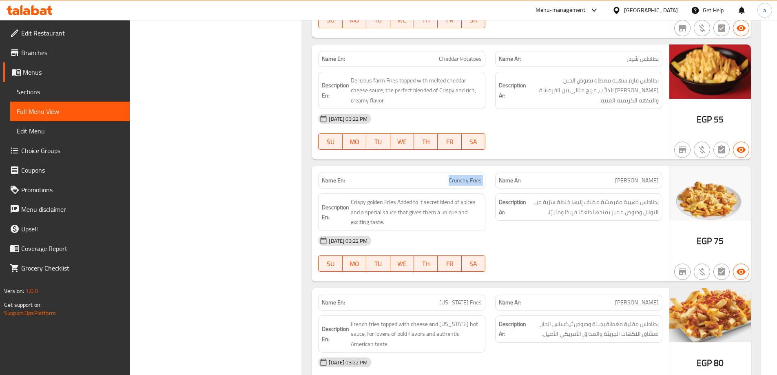
drag, startPoint x: 451, startPoint y: 173, endPoint x: 492, endPoint y: 170, distance: 40.8
click at [492, 170] on div "Name En: Crunchy Fries Name Ar: [PERSON_NAME]" at bounding box center [490, 181] width 354 height 26
copy span "Crunchy Fries"
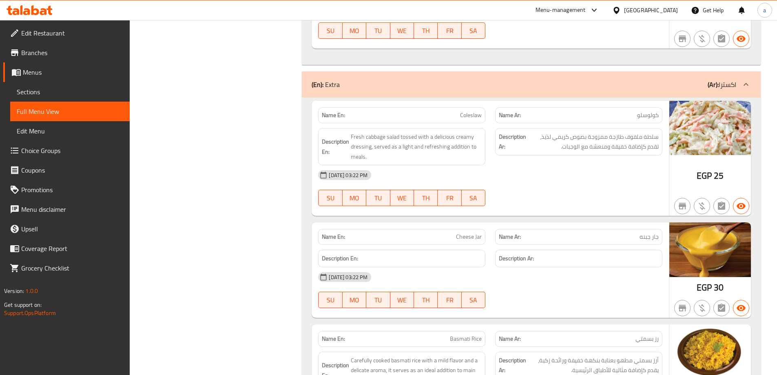
scroll to position [6608, 0]
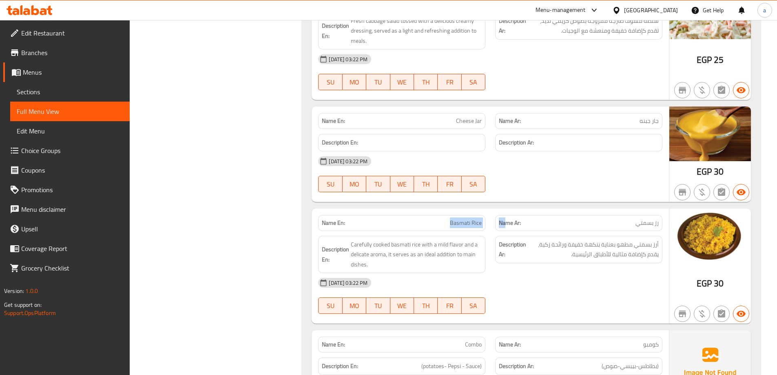
drag, startPoint x: 452, startPoint y: 193, endPoint x: 507, endPoint y: 193, distance: 55.9
click at [507, 210] on div "Name En: [PERSON_NAME] Name Ar: رز بسمتي" at bounding box center [490, 223] width 354 height 26
click at [456, 219] on span "Basmati Rice" at bounding box center [466, 223] width 32 height 9
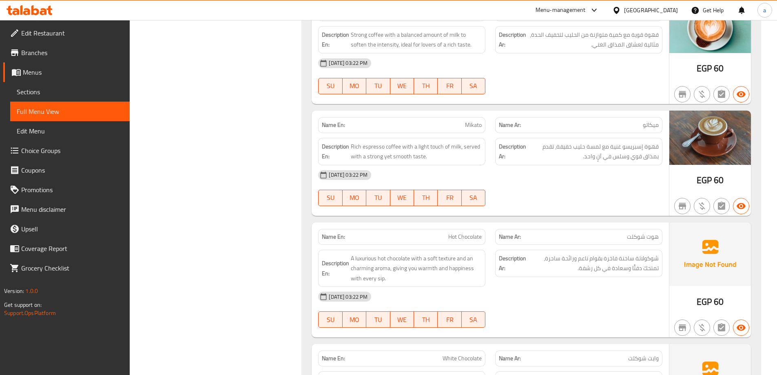
scroll to position [8239, 0]
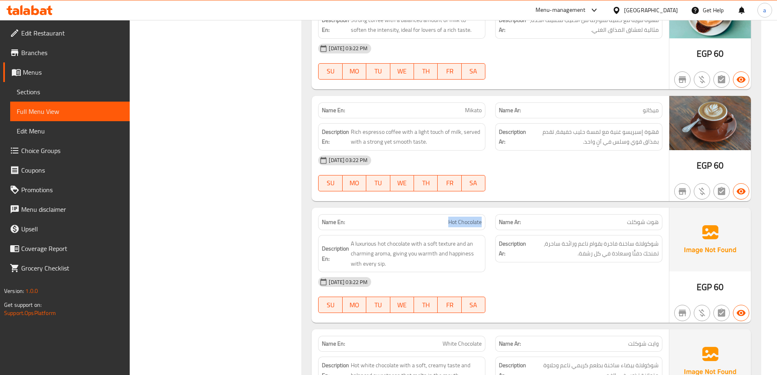
drag, startPoint x: 447, startPoint y: 190, endPoint x: 489, endPoint y: 182, distance: 42.6
click at [489, 209] on div "Name En: Hot Chocolate" at bounding box center [401, 222] width 177 height 26
copy span "Hot Chocolate"
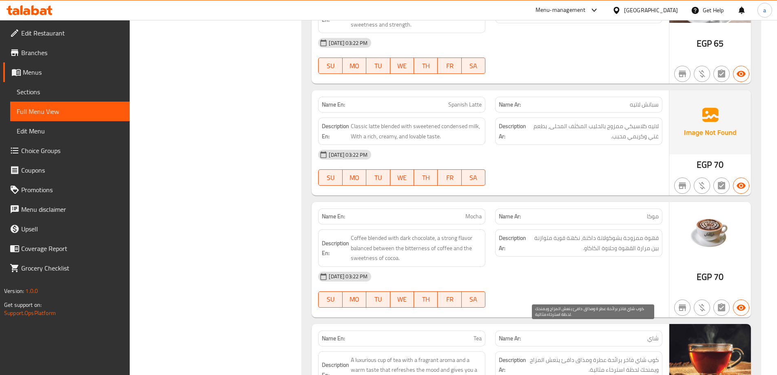
scroll to position [8933, 0]
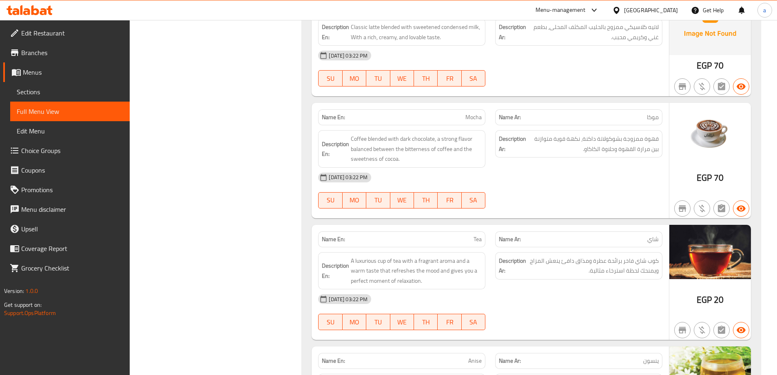
click at [479, 235] on span "Tea" at bounding box center [478, 239] width 8 height 9
copy span "Tea"
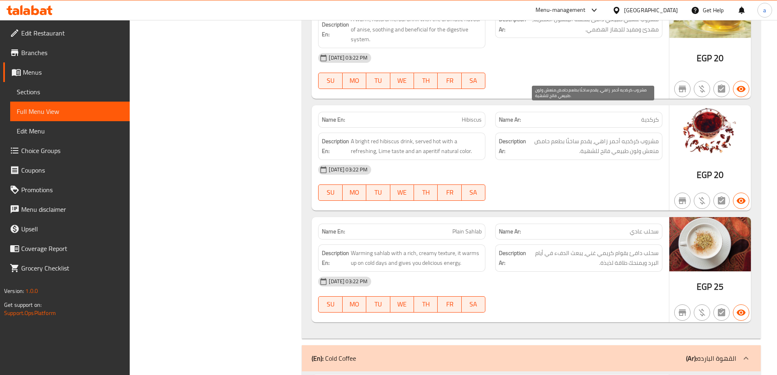
scroll to position [9300, 0]
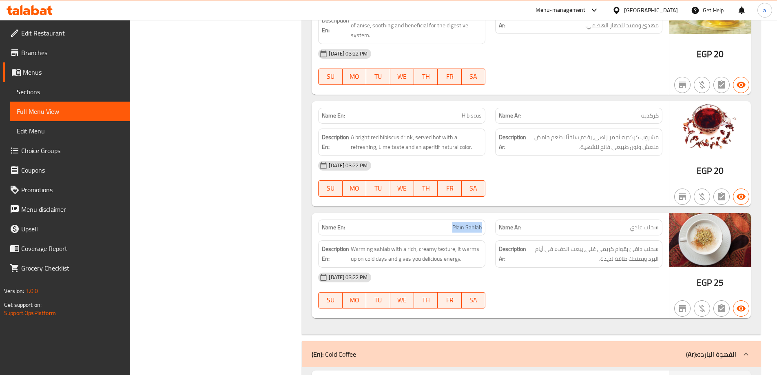
drag, startPoint x: 452, startPoint y: 196, endPoint x: 487, endPoint y: 195, distance: 35.1
click at [487, 215] on div "Name En: Plain Sahlab" at bounding box center [401, 228] width 177 height 26
copy span "Plain Sahlab"
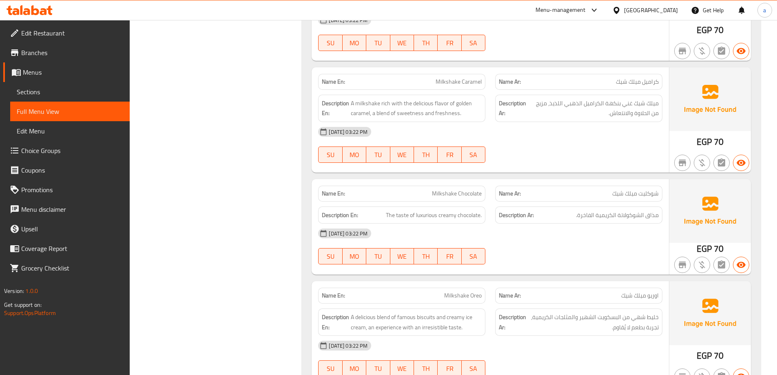
scroll to position [11176, 0]
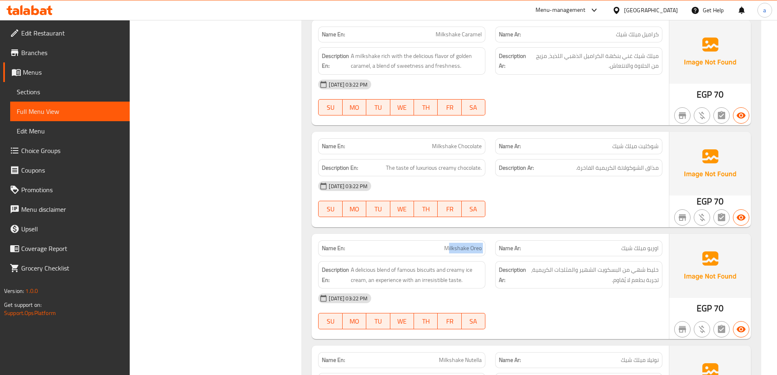
drag, startPoint x: 445, startPoint y: 218, endPoint x: 498, endPoint y: 212, distance: 53.0
click at [498, 235] on div "Name En: Milkshake Oreo Name Ar: اوريو ميلك شيك" at bounding box center [490, 248] width 354 height 26
copy span "Milkshake Oreo"
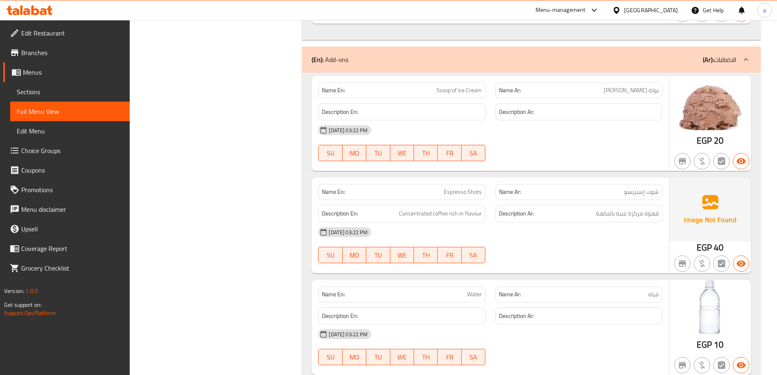
scroll to position [14891, 0]
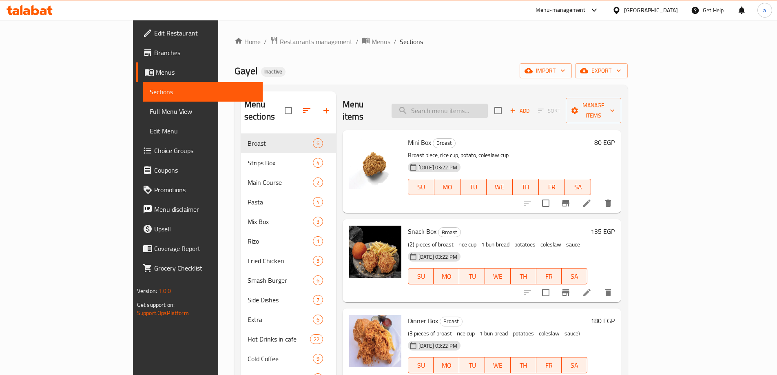
click at [488, 104] on input "search" at bounding box center [440, 111] width 96 height 14
paste input "Crunchy Fries"
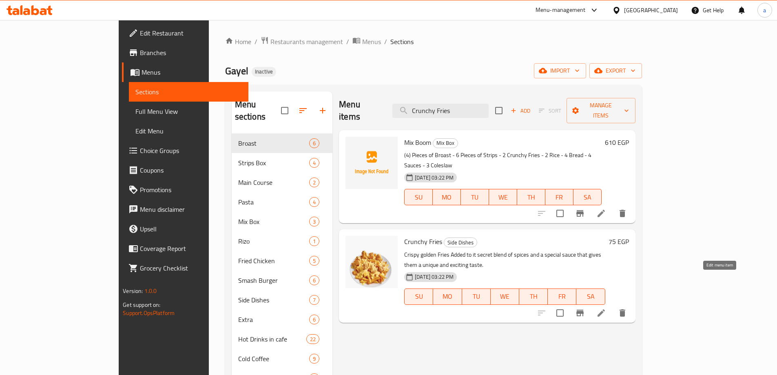
type input "Crunchy Fries"
click at [606, 308] on icon at bounding box center [601, 313] width 10 height 10
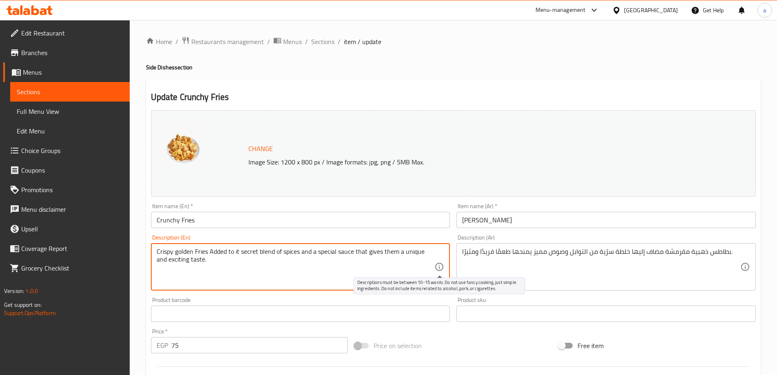
drag, startPoint x: 354, startPoint y: 252, endPoint x: 444, endPoint y: 268, distance: 91.5
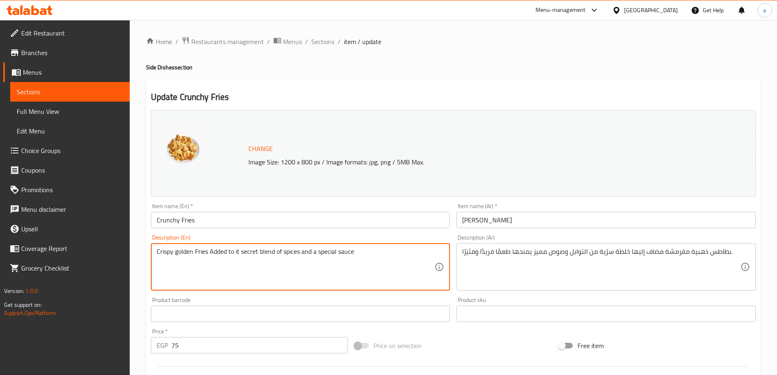
type textarea "Crispy golden Fries Added to it secret blend of spices and a special sauce"
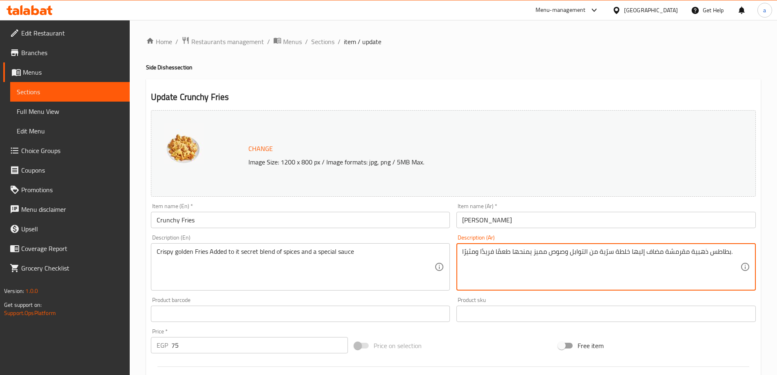
drag, startPoint x: 529, startPoint y: 253, endPoint x: 446, endPoint y: 262, distance: 84.1
click at [527, 263] on textarea "بطاطس ذهبية مقرمشة مضاف إليها خلطة سرّية من التوابل وصوص مميز يمنحها طعمًا فريد…" at bounding box center [601, 267] width 278 height 39
drag, startPoint x: 531, startPoint y: 252, endPoint x: 445, endPoint y: 254, distance: 85.7
click at [445, 254] on div "Change Image Size: 1200 x 800 px / Image formats: jpg, png / 5MB Max. Item name…" at bounding box center [453, 288] width 611 height 363
click at [463, 251] on textarea "بطاطس ذهبية مقرمشة مضاف إليها خلطة سرّية من التوابل وصوص مميز ي." at bounding box center [601, 267] width 278 height 39
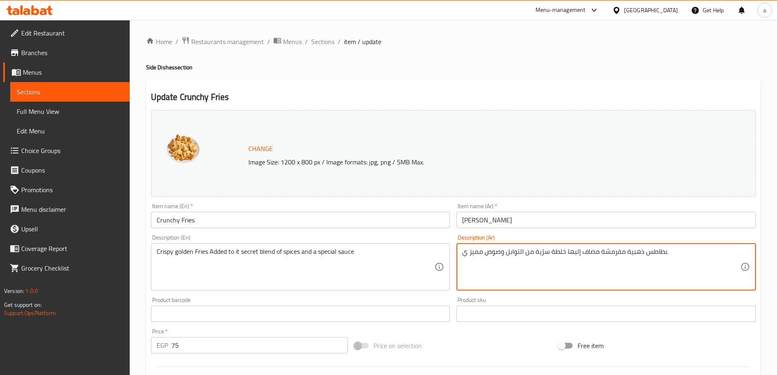
click at [465, 252] on textarea "بطاطس ذهبية مقرمشة مضاف إليها خلطة سرّية من التوابل وصوص مميز ي." at bounding box center [601, 267] width 278 height 39
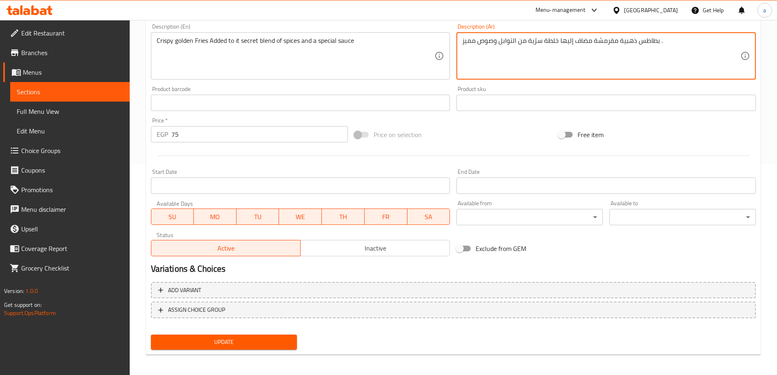
scroll to position [213, 0]
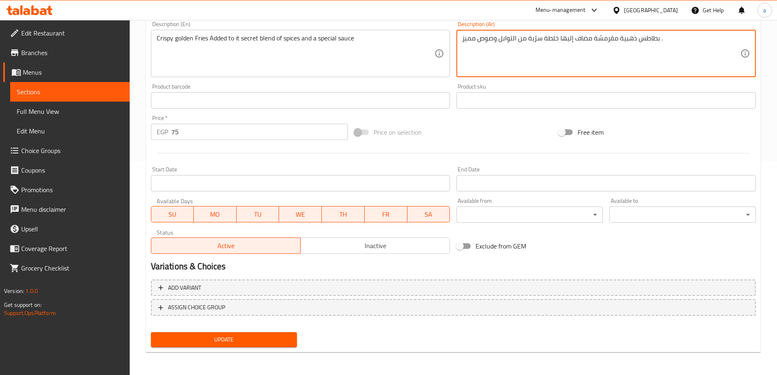
type textarea "بطاطس ذهبية مقرمشة مضاف إليها خلطة سرّية من التوابل وصوص مميز ."
click at [197, 342] on span "Update" at bounding box center [223, 339] width 133 height 10
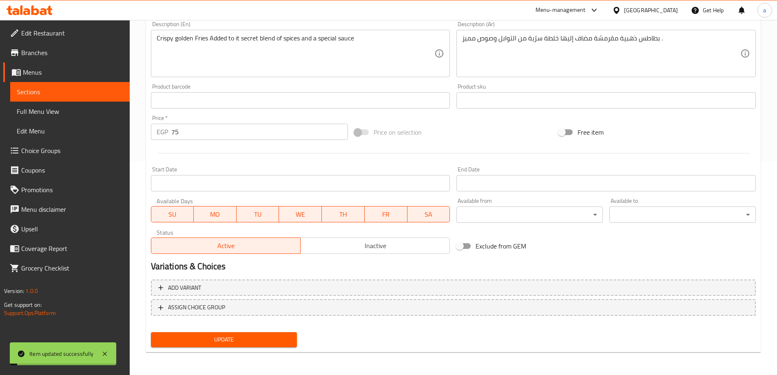
click at [45, 97] on link "Sections" at bounding box center [70, 92] width 120 height 20
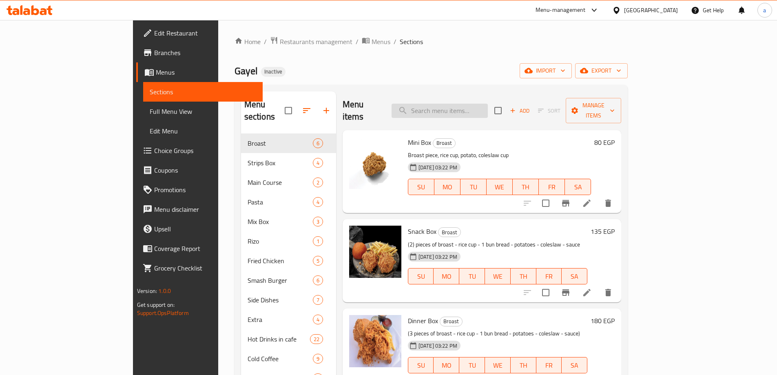
click at [486, 105] on input "search" at bounding box center [440, 111] width 96 height 14
paste input "Basmati Rice"
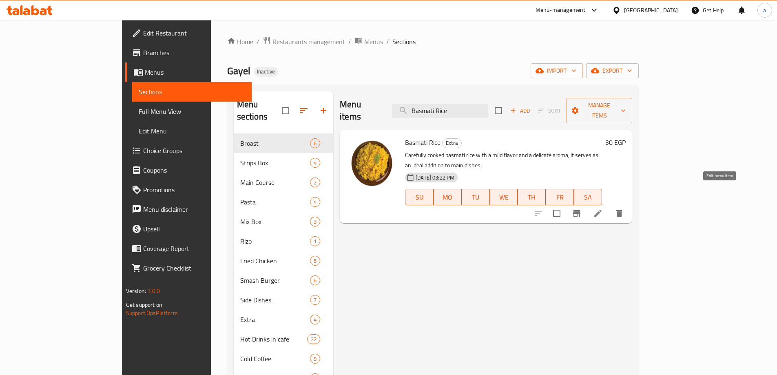
type input "Basmati Rice"
click at [603, 208] on icon at bounding box center [598, 213] width 10 height 10
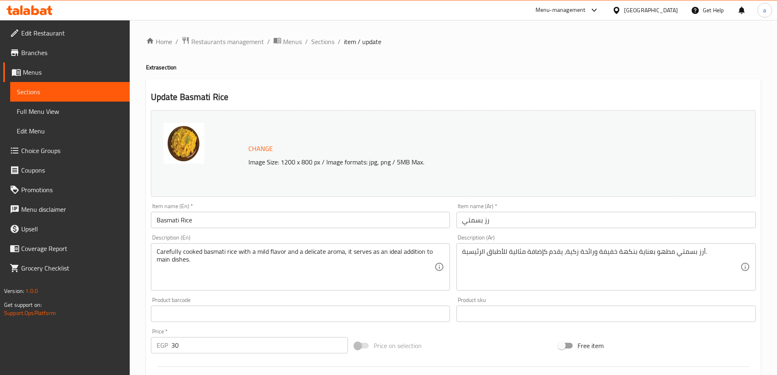
click at [71, 87] on span "Sections" at bounding box center [70, 92] width 106 height 10
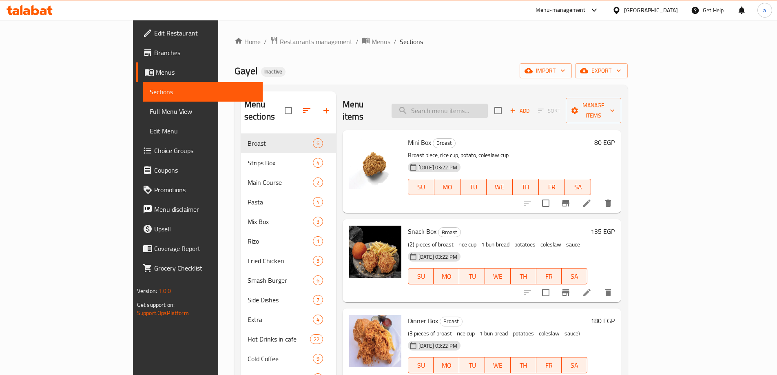
click at [488, 104] on input "search" at bounding box center [440, 111] width 96 height 14
paste input "Hot Chocolate"
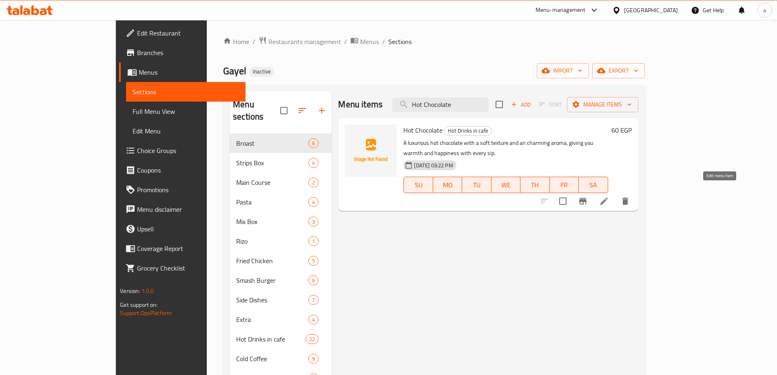
type input "Hot Chocolate"
click at [609, 196] on icon at bounding box center [604, 201] width 10 height 10
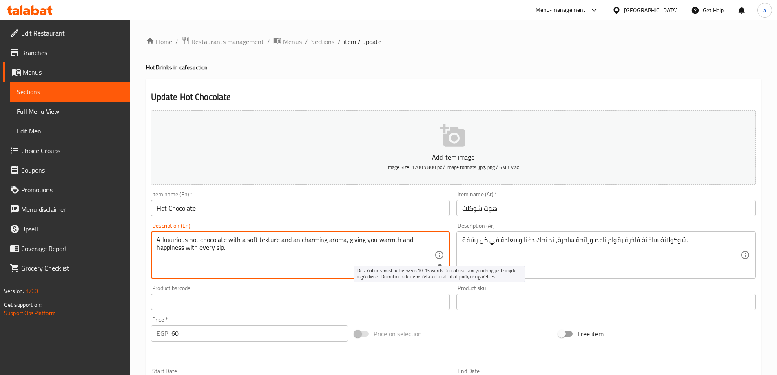
drag, startPoint x: 343, startPoint y: 241, endPoint x: 437, endPoint y: 251, distance: 94.8
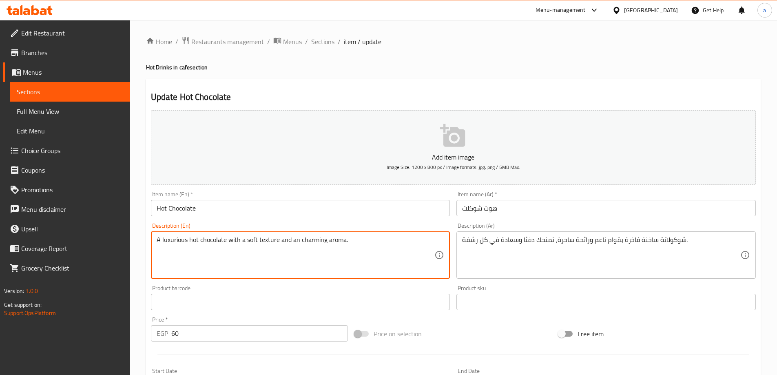
type textarea "A luxurious hot chocolate with a soft texture and an charming aroma."
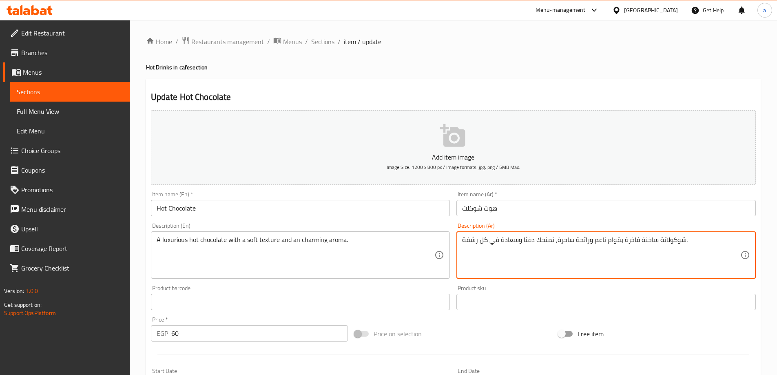
drag, startPoint x: 556, startPoint y: 241, endPoint x: 458, endPoint y: 265, distance: 100.2
click at [458, 265] on div "شوكولاتة ساخنة فاخرة بقوام ناعم ورائحة ساحرة، تمنحك دفئًا وسعادة في كل رشفة. De…" at bounding box center [605, 254] width 299 height 47
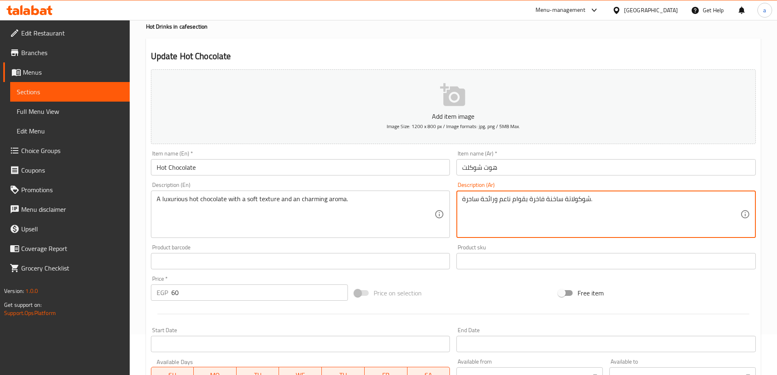
scroll to position [201, 0]
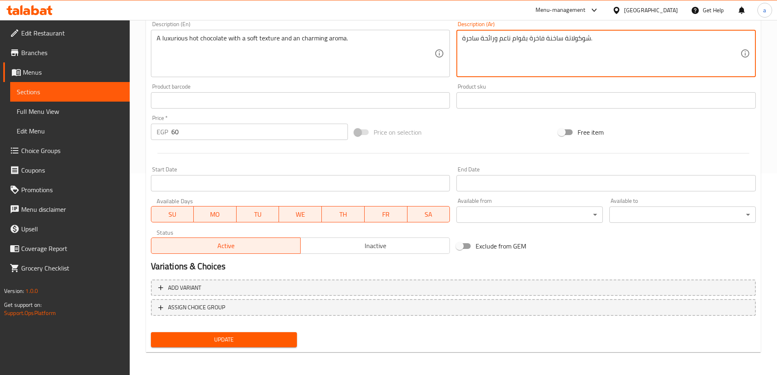
type textarea "شوكولاتة ساخنة فاخرة بقوام ناعم ورائحة ساحرة."
click at [263, 341] on span "Update" at bounding box center [223, 339] width 133 height 10
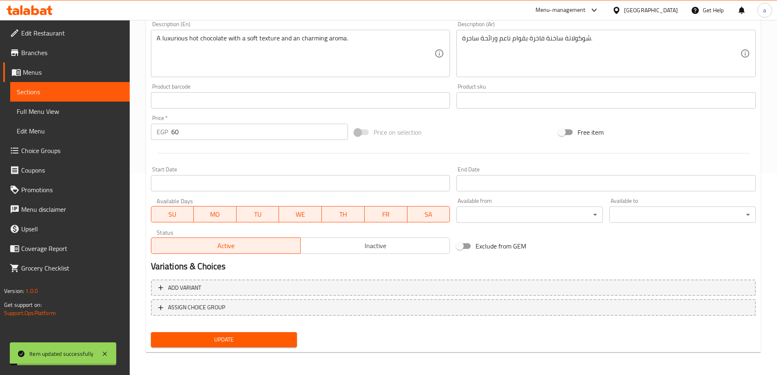
click at [76, 95] on span "Sections" at bounding box center [70, 92] width 106 height 10
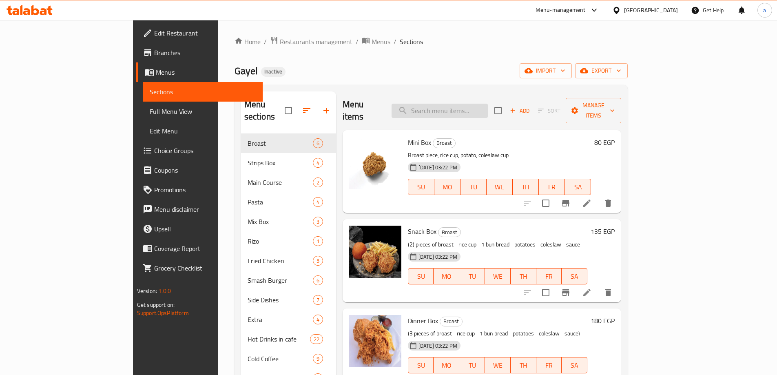
click at [488, 104] on input "search" at bounding box center [440, 111] width 96 height 14
paste input "Tea"
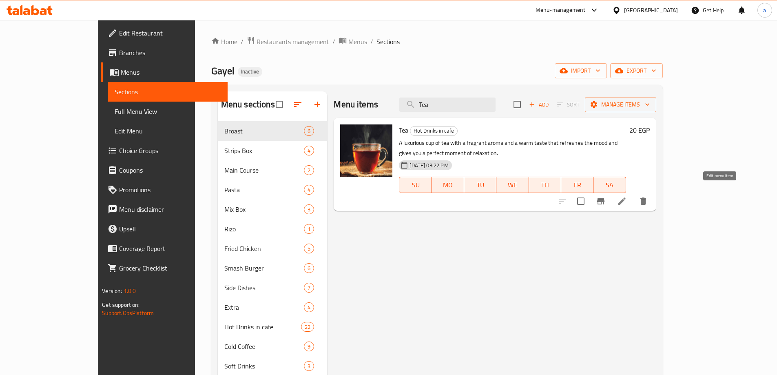
type input "Tea"
click at [627, 196] on icon at bounding box center [622, 201] width 10 height 10
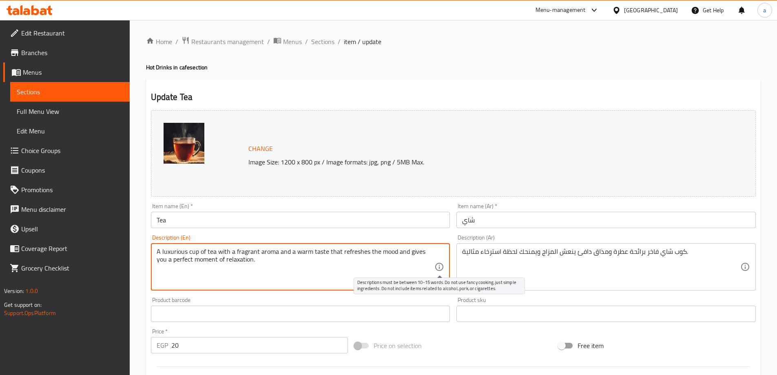
drag, startPoint x: 396, startPoint y: 251, endPoint x: 436, endPoint y: 264, distance: 42.6
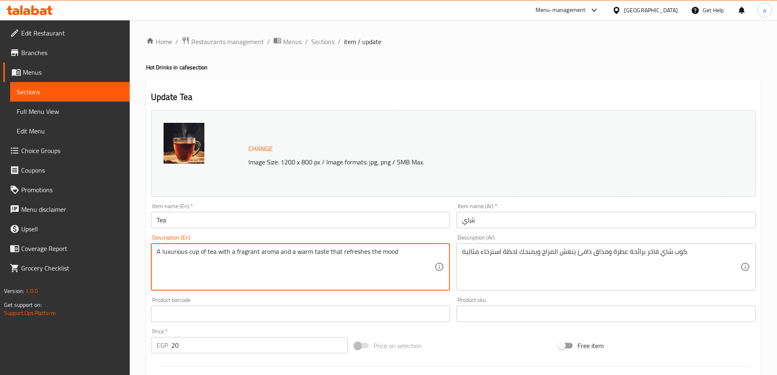
type textarea "A luxurious cup of tea with a fragrant aroma and a warm taste that refreshes th…"
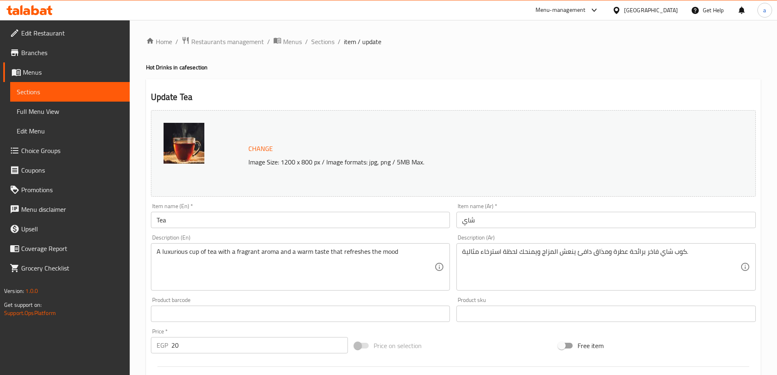
drag, startPoint x: 460, startPoint y: 252, endPoint x: 507, endPoint y: 252, distance: 47.3
click at [507, 252] on div "كوب شاي فاخر برائحة عطرة ومذاق دافئ ينعش المزاج ويمنحك لحظة استرخاء مثالية. Des…" at bounding box center [605, 266] width 299 height 47
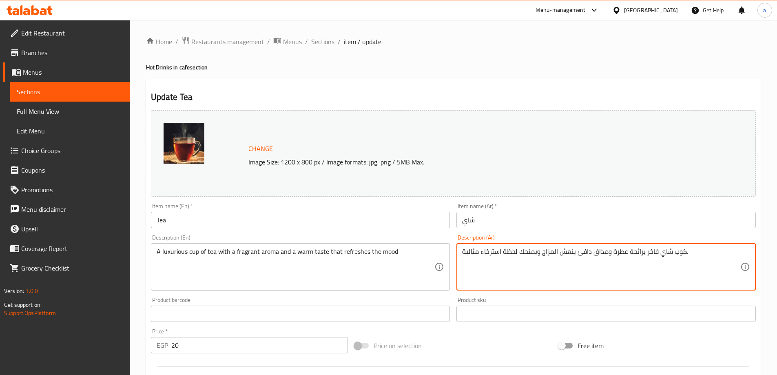
drag, startPoint x: 540, startPoint y: 253, endPoint x: 434, endPoint y: 253, distance: 106.9
click at [434, 253] on div "Change Image Size: 1200 x 800 px / Image formats: jpg, png / 5MB Max. Item name…" at bounding box center [453, 288] width 611 height 363
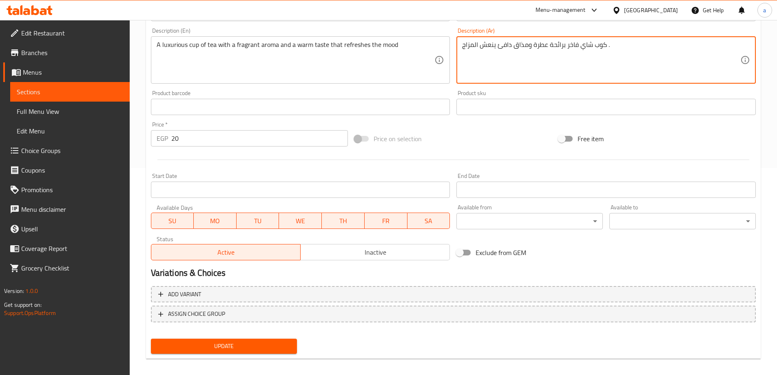
scroll to position [213, 0]
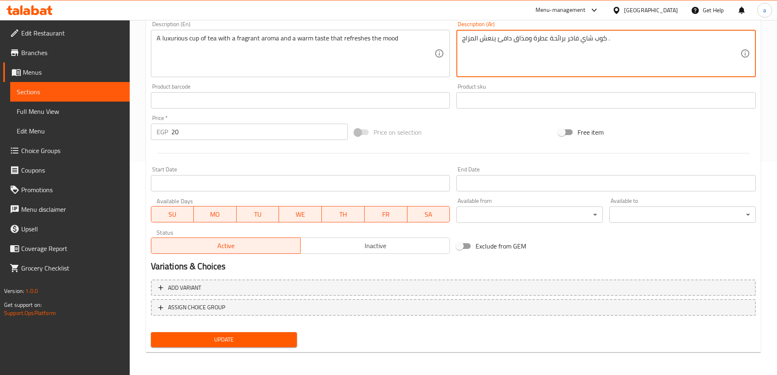
type textarea "كوب شاي فاخر برائحة عطرة ومذاق دافئ ينعش المزاج ."
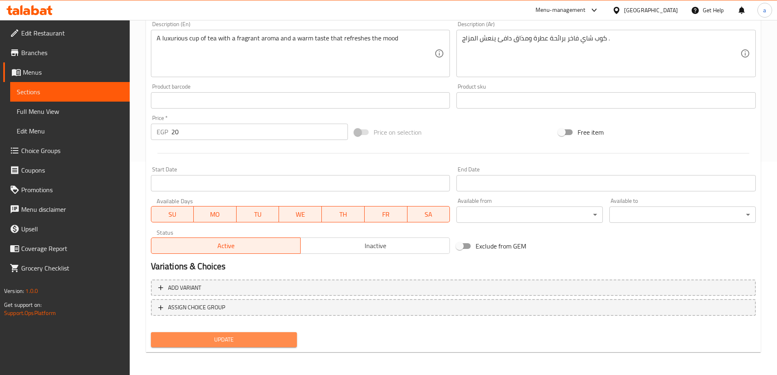
click at [219, 338] on span "Update" at bounding box center [223, 339] width 133 height 10
click at [216, 346] on button "Update" at bounding box center [224, 339] width 146 height 15
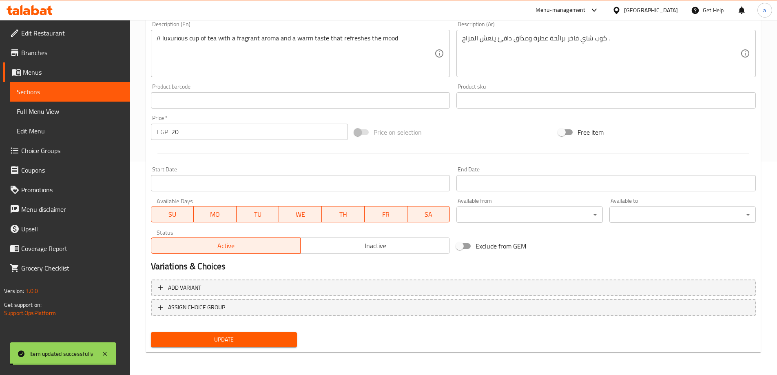
click at [85, 92] on span "Sections" at bounding box center [70, 92] width 106 height 10
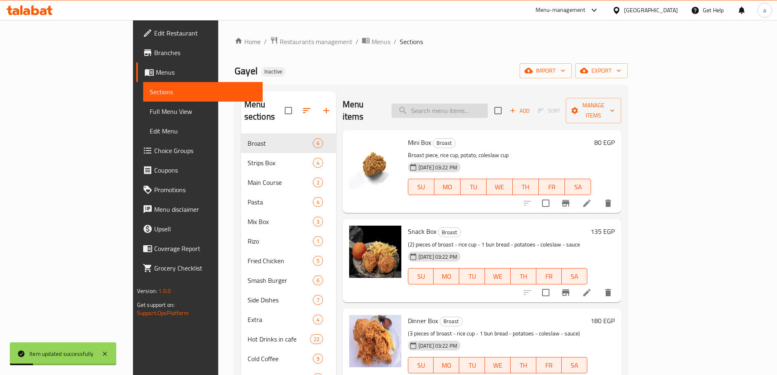
click at [474, 109] on input "search" at bounding box center [440, 111] width 96 height 14
paste input "Plain Sahlab"
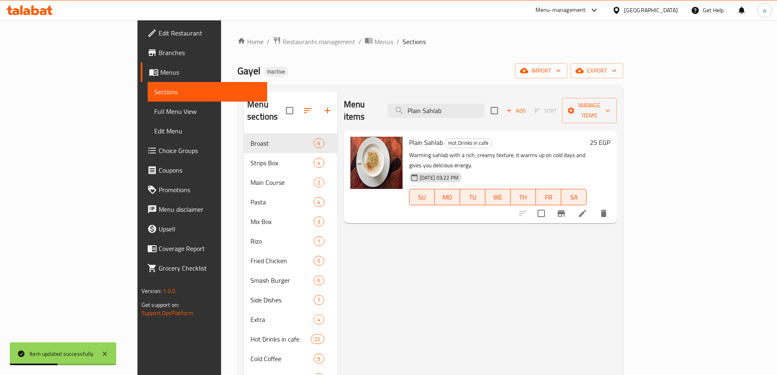
type input "Plain Sahlab"
click at [587, 208] on icon at bounding box center [583, 213] width 10 height 10
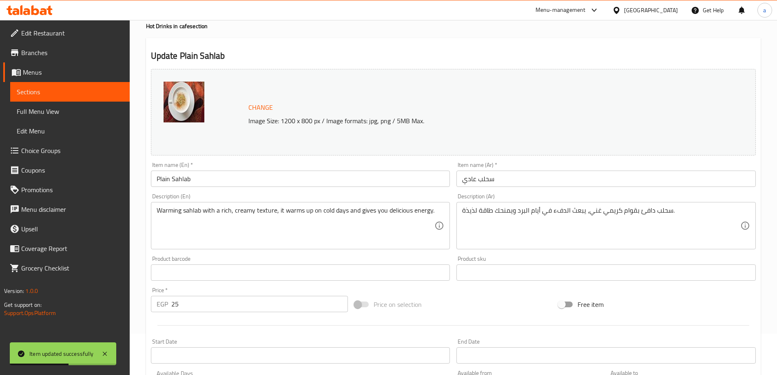
scroll to position [122, 0]
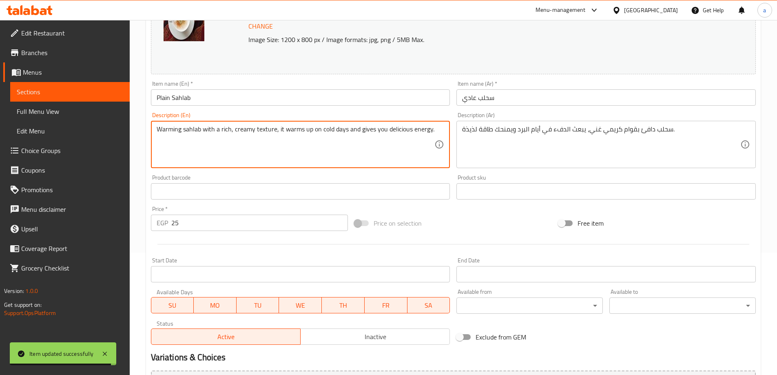
drag, startPoint x: 273, startPoint y: 130, endPoint x: 478, endPoint y: 134, distance: 204.8
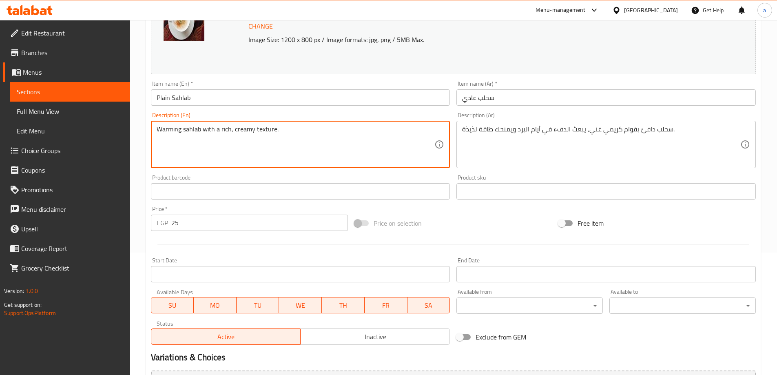
type textarea "Warming sahlab with a rich, creamy texture."
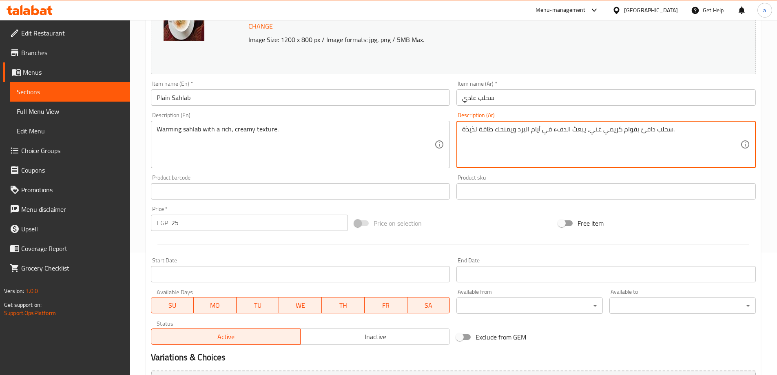
drag, startPoint x: 586, startPoint y: 131, endPoint x: 428, endPoint y: 131, distance: 158.3
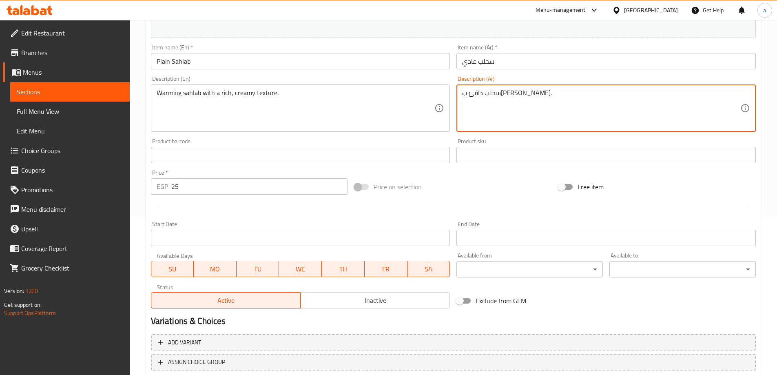
scroll to position [213, 0]
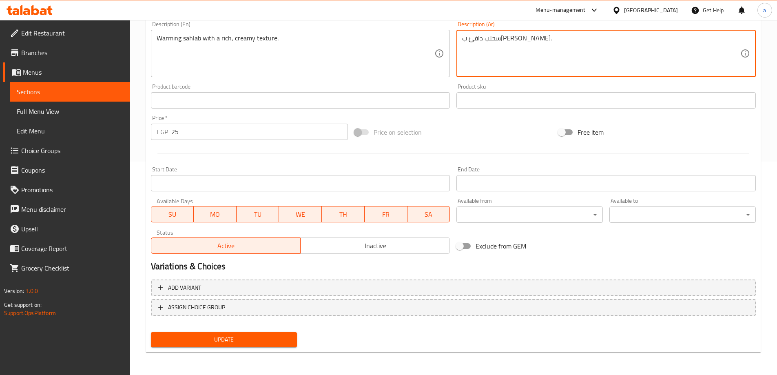
type textarea "سحلب دافئ ب[PERSON_NAME]."
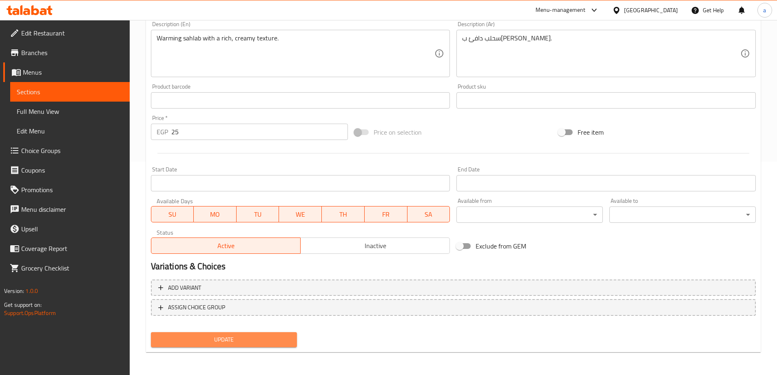
click at [274, 334] on button "Update" at bounding box center [224, 339] width 146 height 15
click at [71, 95] on span "Sections" at bounding box center [70, 92] width 106 height 10
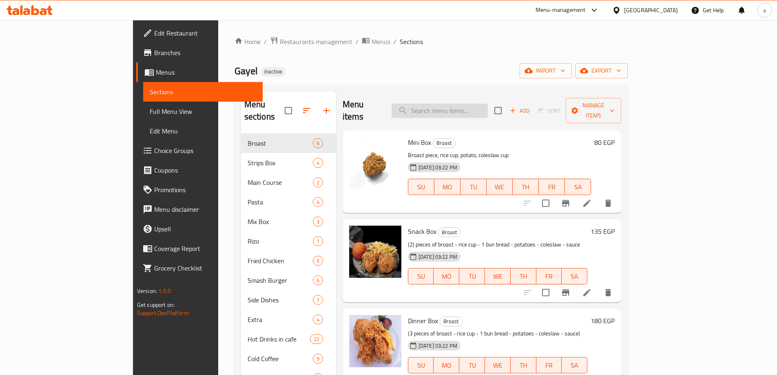
click at [483, 105] on input "search" at bounding box center [440, 111] width 96 height 14
paste input "Milkshake Oreo"
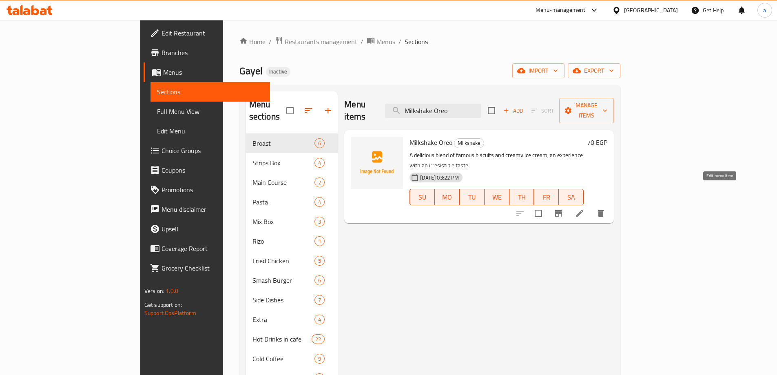
type input "Milkshake Oreo"
click at [585, 208] on icon at bounding box center [580, 213] width 10 height 10
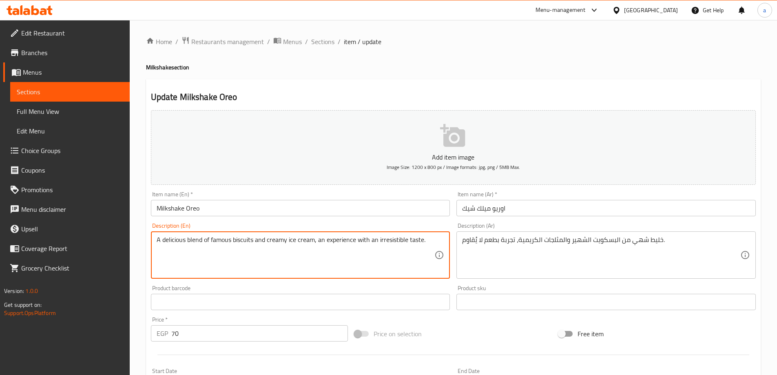
drag, startPoint x: 313, startPoint y: 240, endPoint x: 488, endPoint y: 237, distance: 175.0
type textarea "A delicious blend of famous biscuits and creamy ice cream."
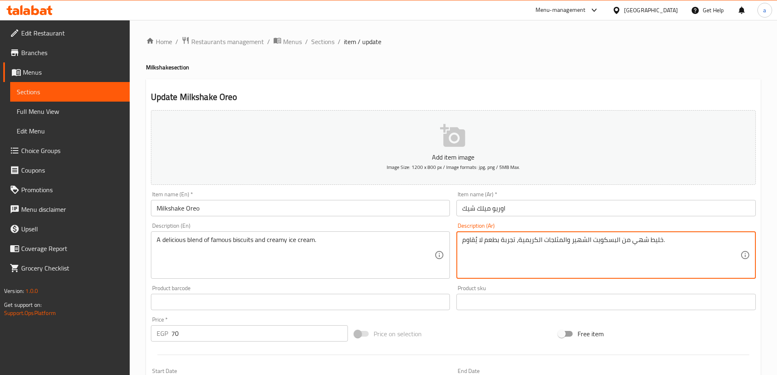
drag, startPoint x: 516, startPoint y: 240, endPoint x: 392, endPoint y: 241, distance: 124.8
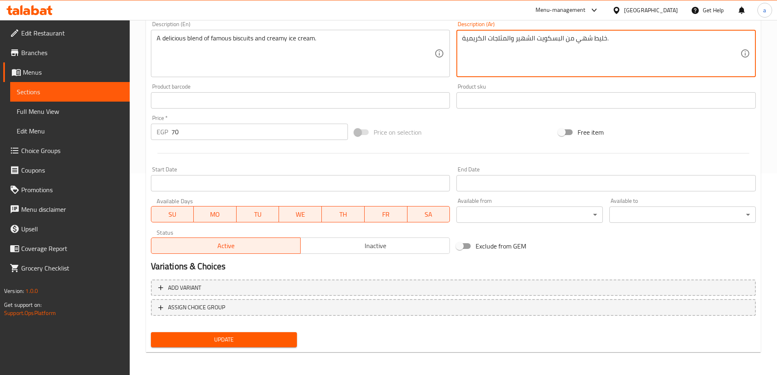
type textarea "خليط شهي من البسكويت الشهير والمثلجات الكريمية."
click at [250, 337] on span "Update" at bounding box center [223, 339] width 133 height 10
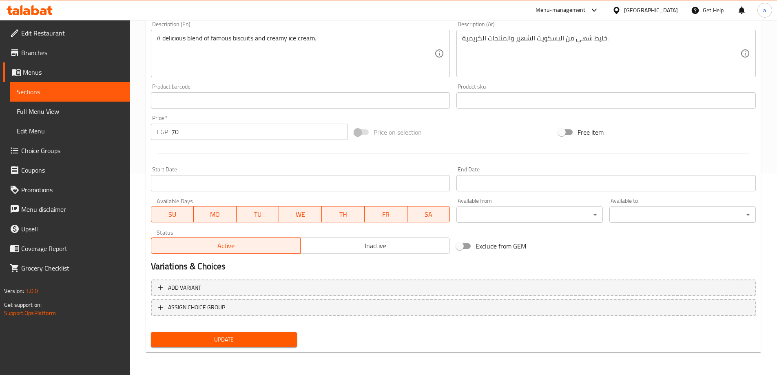
click at [44, 89] on span "Sections" at bounding box center [70, 92] width 106 height 10
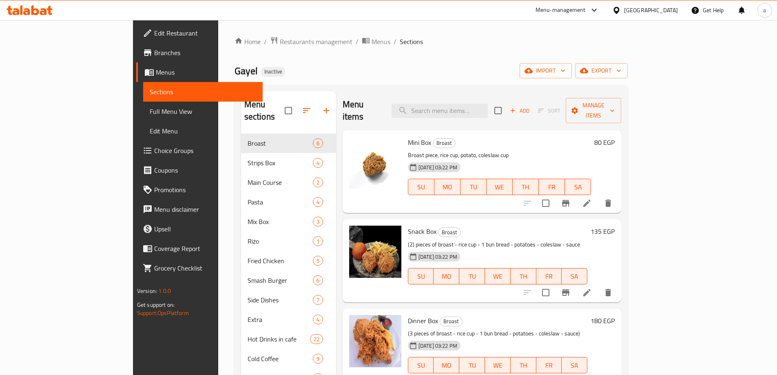
click at [150, 111] on span "Full Menu View" at bounding box center [203, 111] width 106 height 10
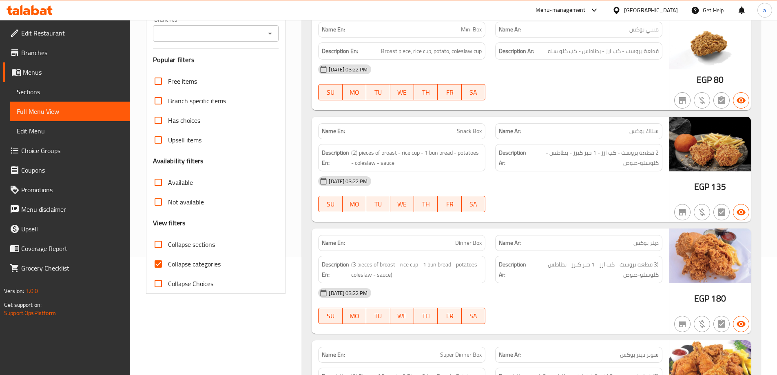
scroll to position [122, 0]
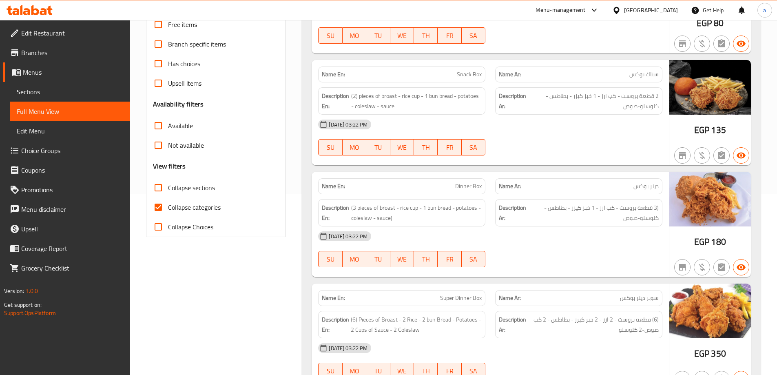
scroll to position [204, 0]
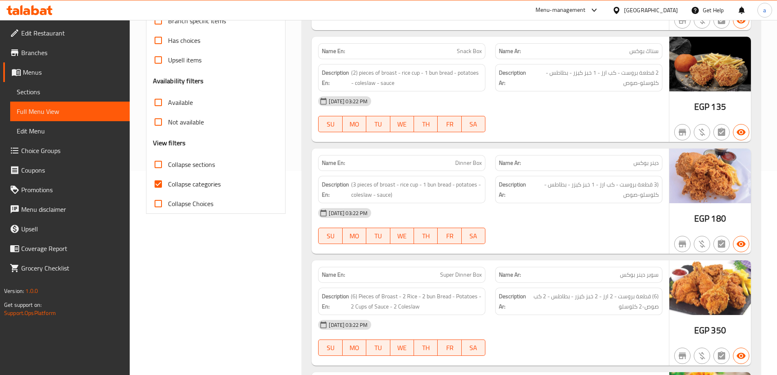
click at [156, 187] on input "Collapse categories" at bounding box center [158, 184] width 20 height 20
checkbox input "false"
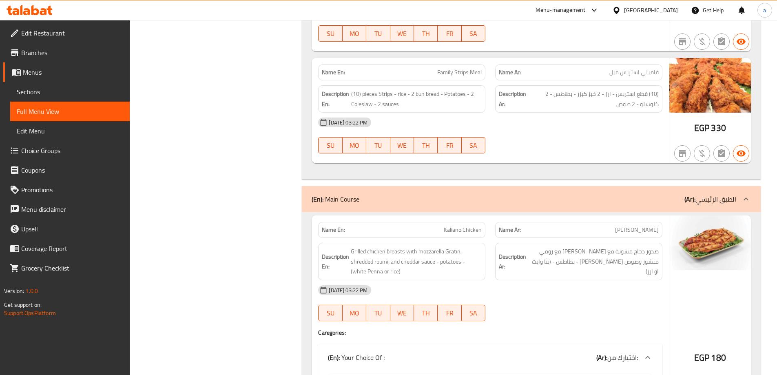
scroll to position [0, 0]
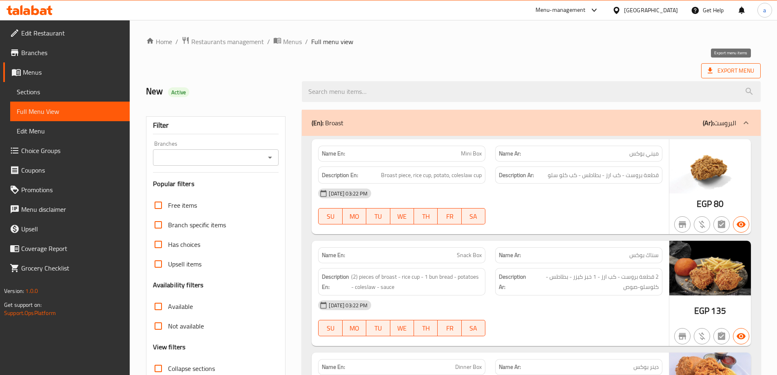
click at [728, 73] on span "Export Menu" at bounding box center [731, 71] width 46 height 10
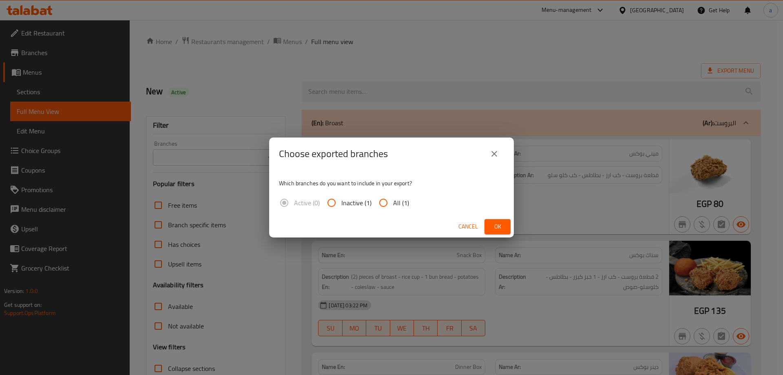
click at [388, 204] on input "All (1)" at bounding box center [384, 203] width 20 height 20
radio input "true"
click at [495, 228] on span "Ok" at bounding box center [497, 226] width 13 height 10
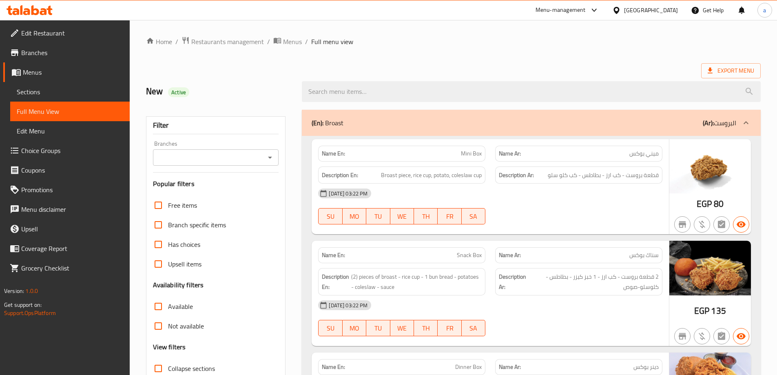
click at [731, 70] on span "Export Menu" at bounding box center [731, 71] width 46 height 10
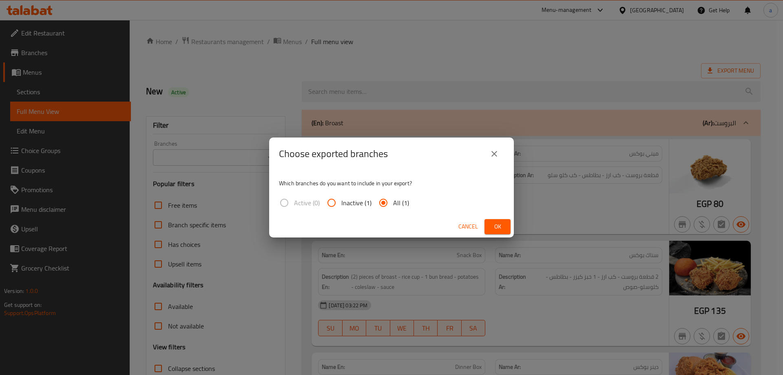
click at [496, 225] on span "Ok" at bounding box center [497, 226] width 13 height 10
